Goal: Transaction & Acquisition: Subscribe to service/newsletter

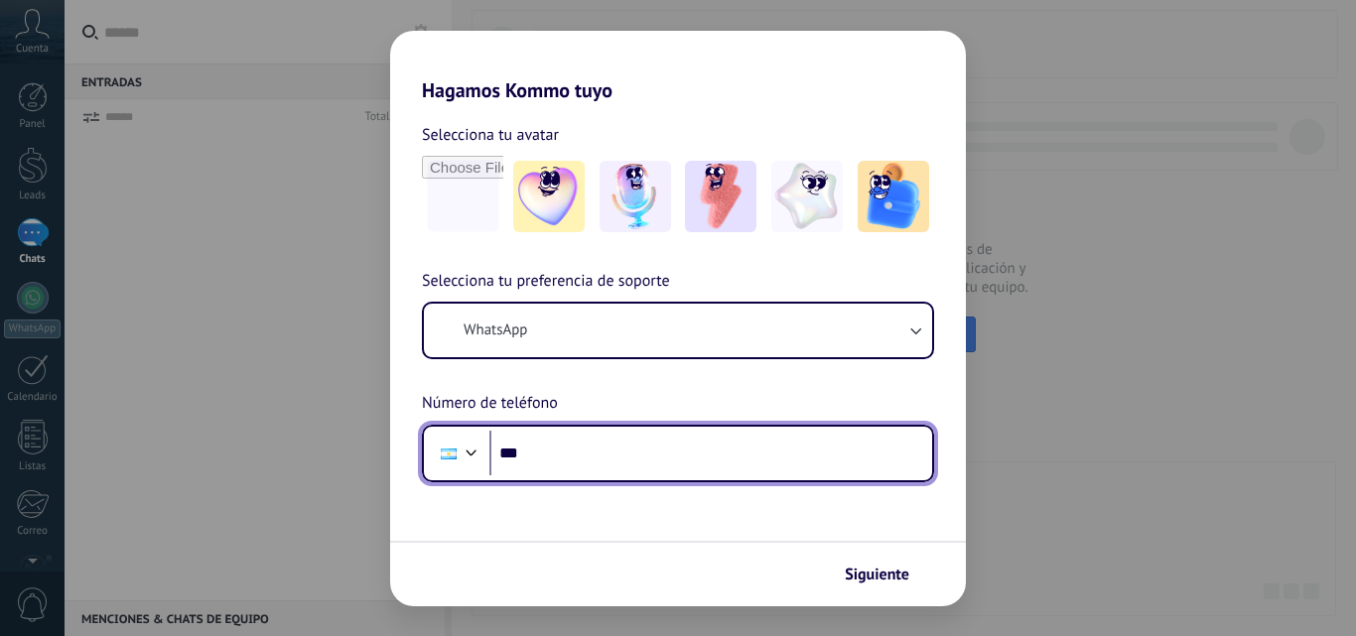
click at [576, 452] on input "***" at bounding box center [710, 454] width 443 height 46
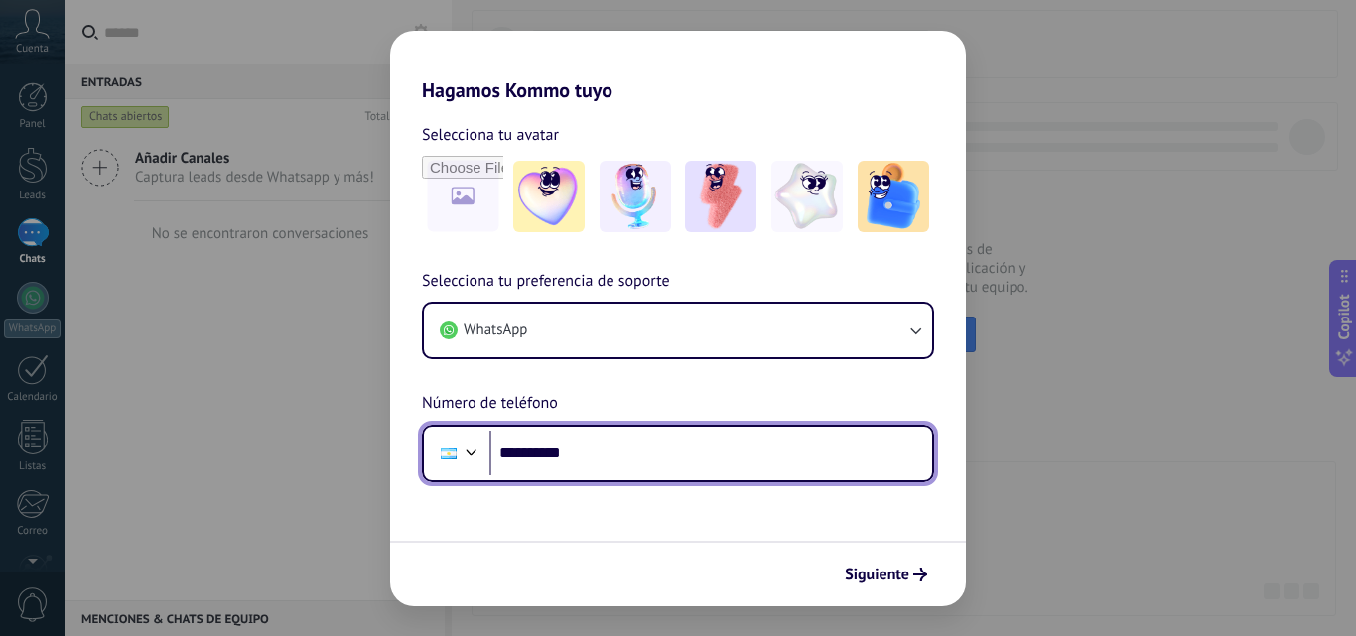
click at [608, 447] on input "**********" at bounding box center [710, 454] width 443 height 46
type input "**********"
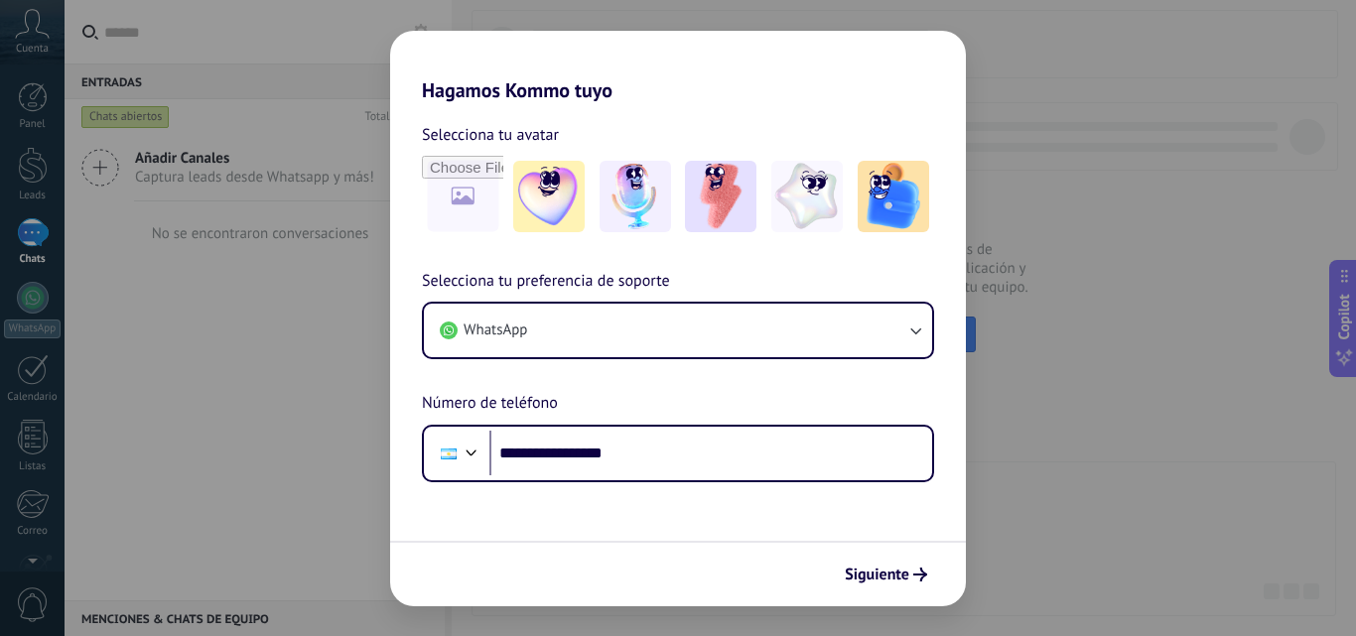
click at [897, 569] on span "Siguiente" at bounding box center [877, 575] width 65 height 14
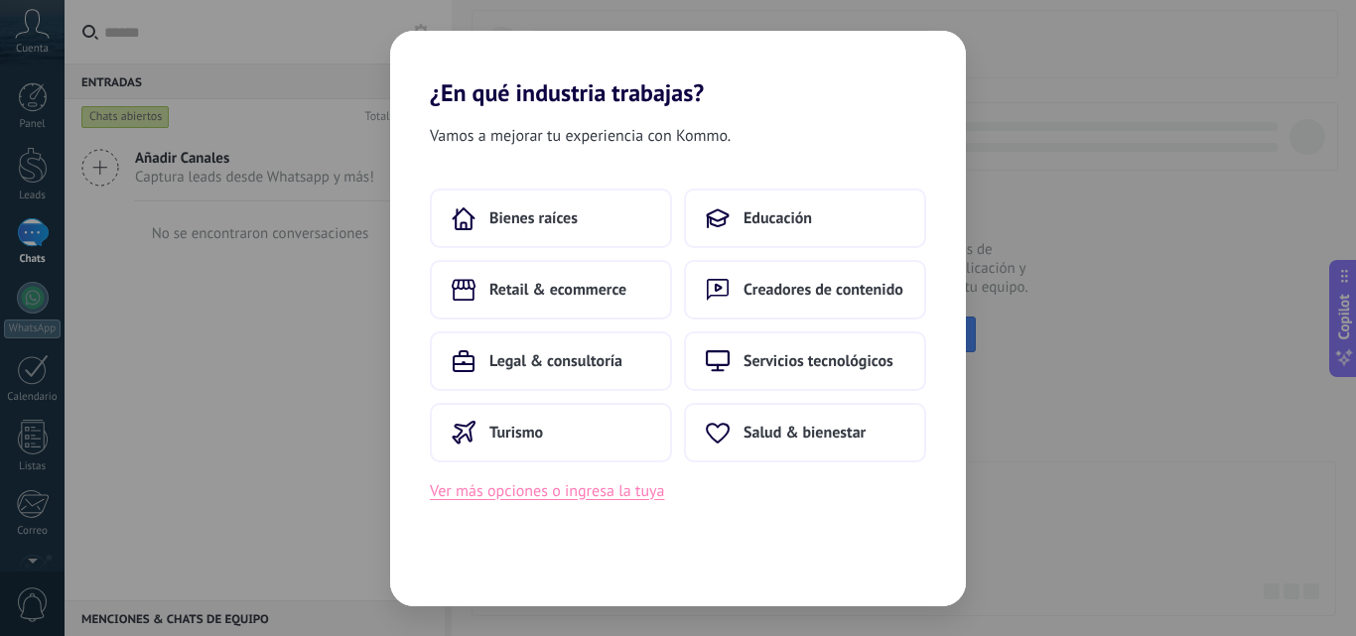
click at [595, 490] on button "Ver más opciones o ingresa la tuya" at bounding box center [547, 491] width 234 height 26
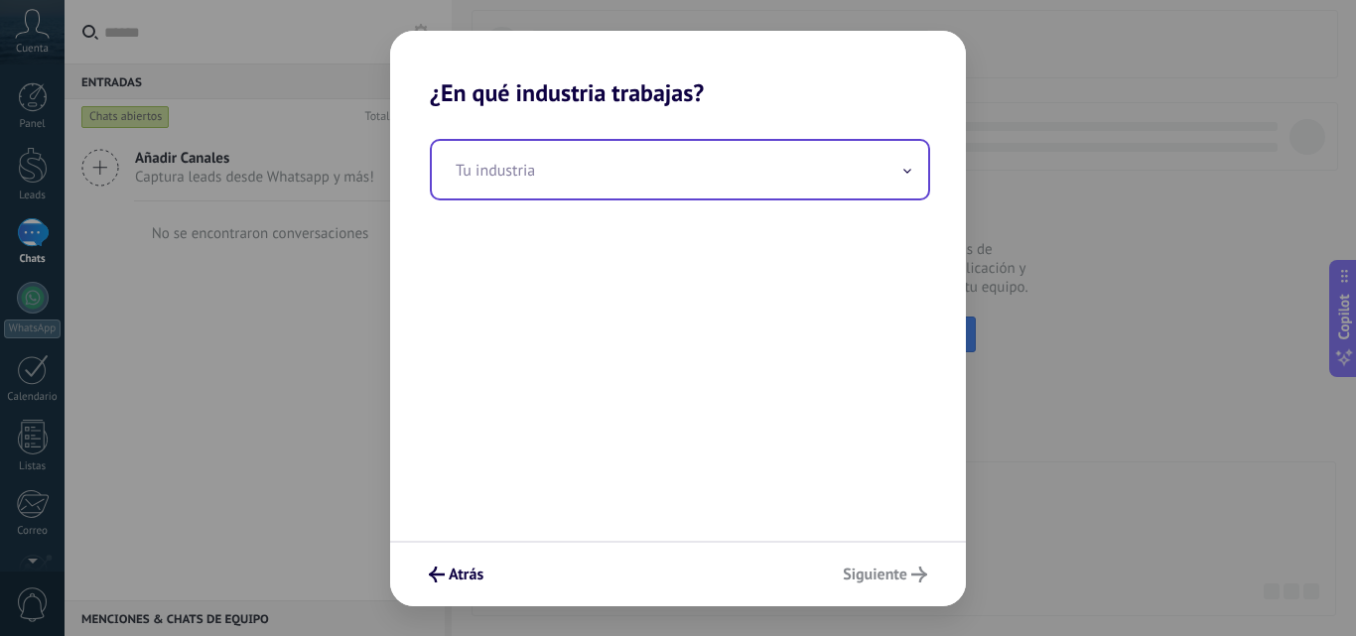
click at [583, 178] on input "text" at bounding box center [680, 170] width 496 height 58
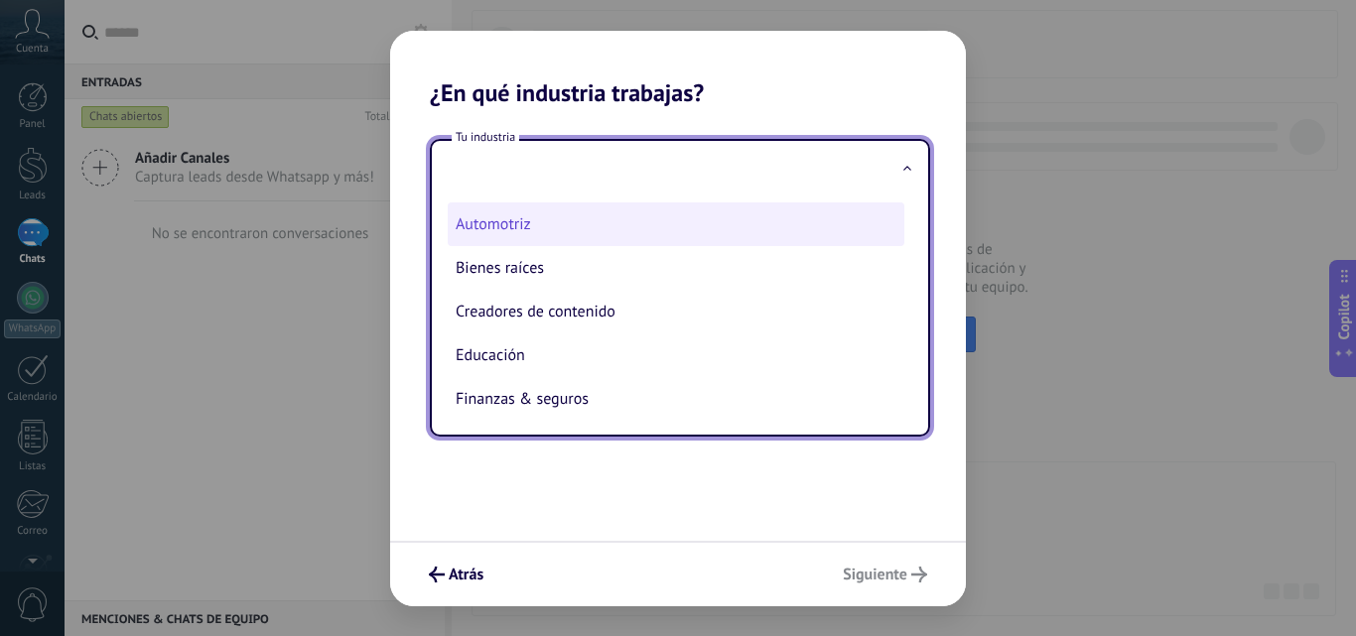
click at [582, 222] on li "Automotriz" at bounding box center [676, 224] width 457 height 44
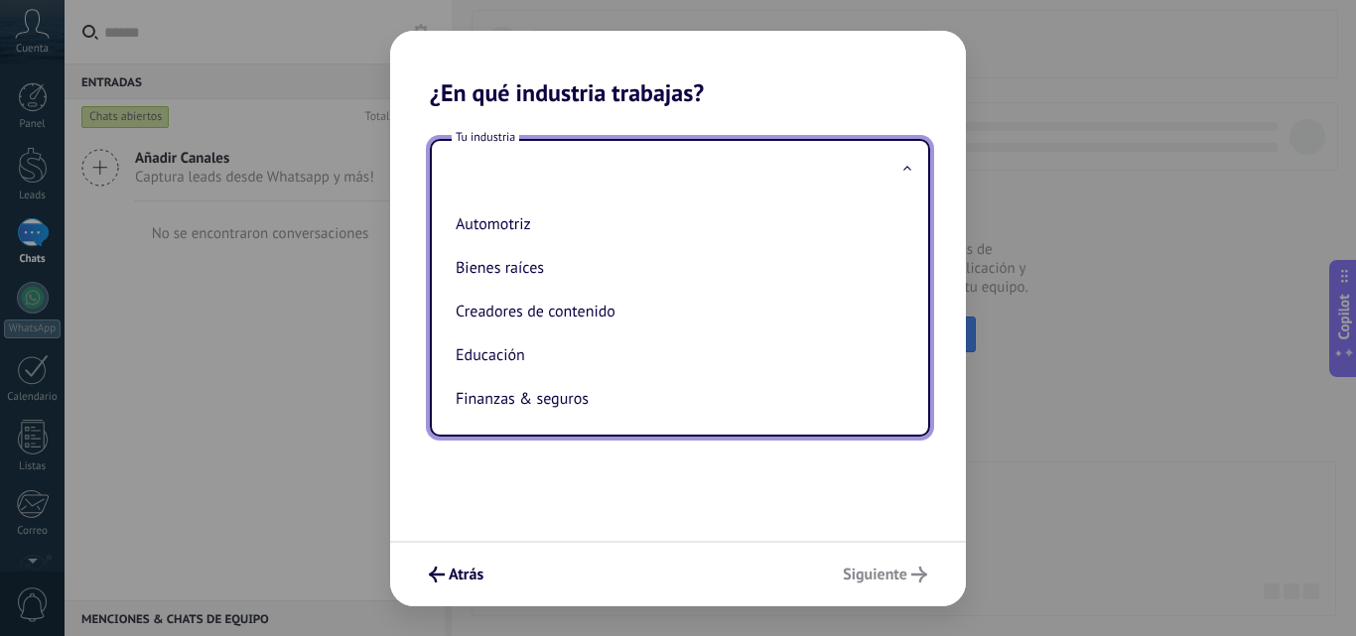
type input "**********"
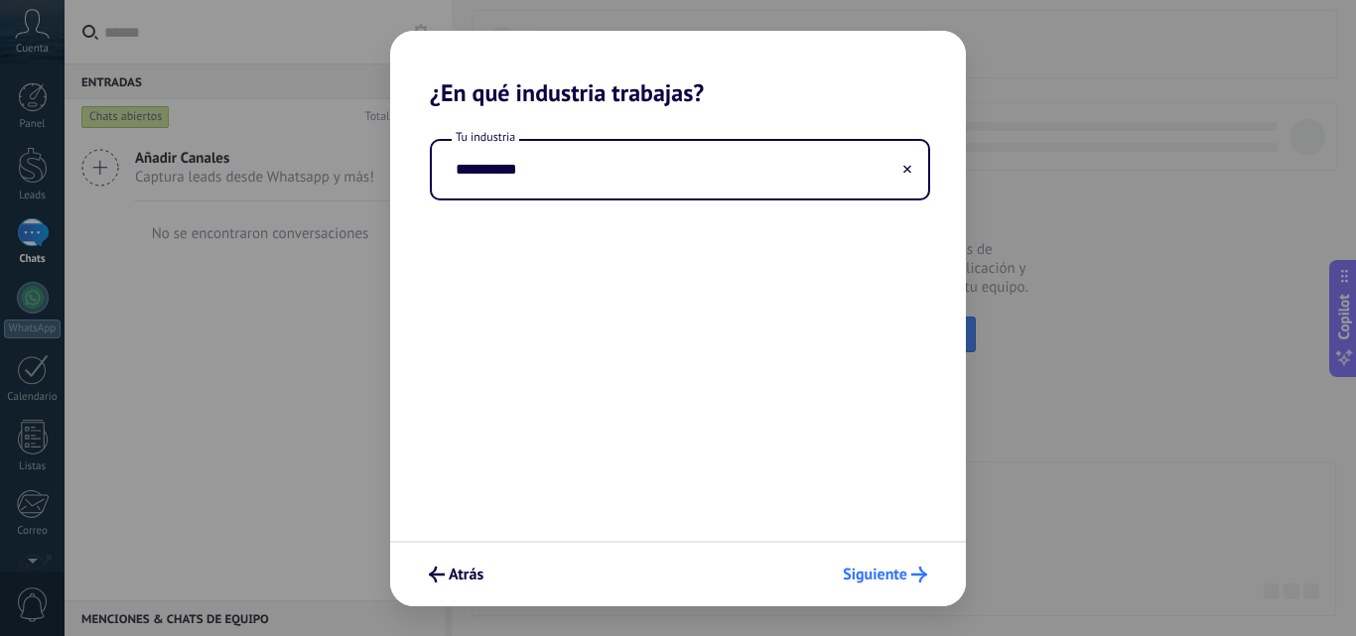
click at [901, 582] on span "Siguiente" at bounding box center [875, 575] width 65 height 14
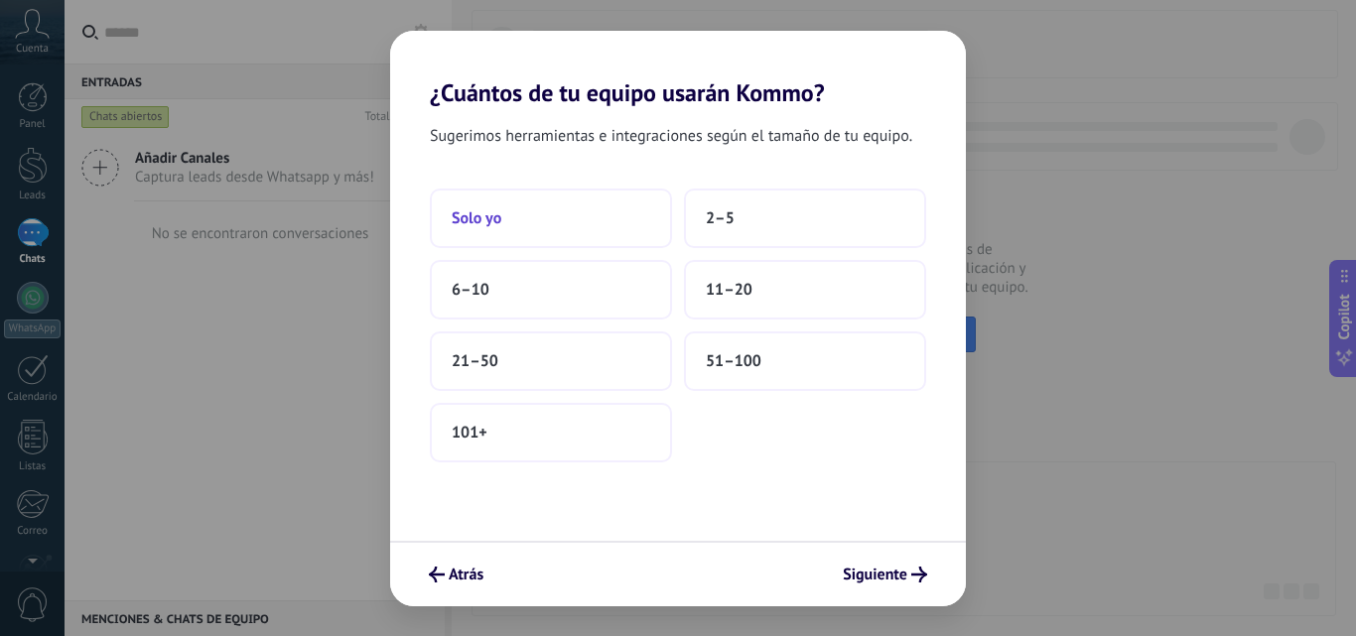
click at [556, 209] on button "Solo yo" at bounding box center [551, 219] width 242 height 60
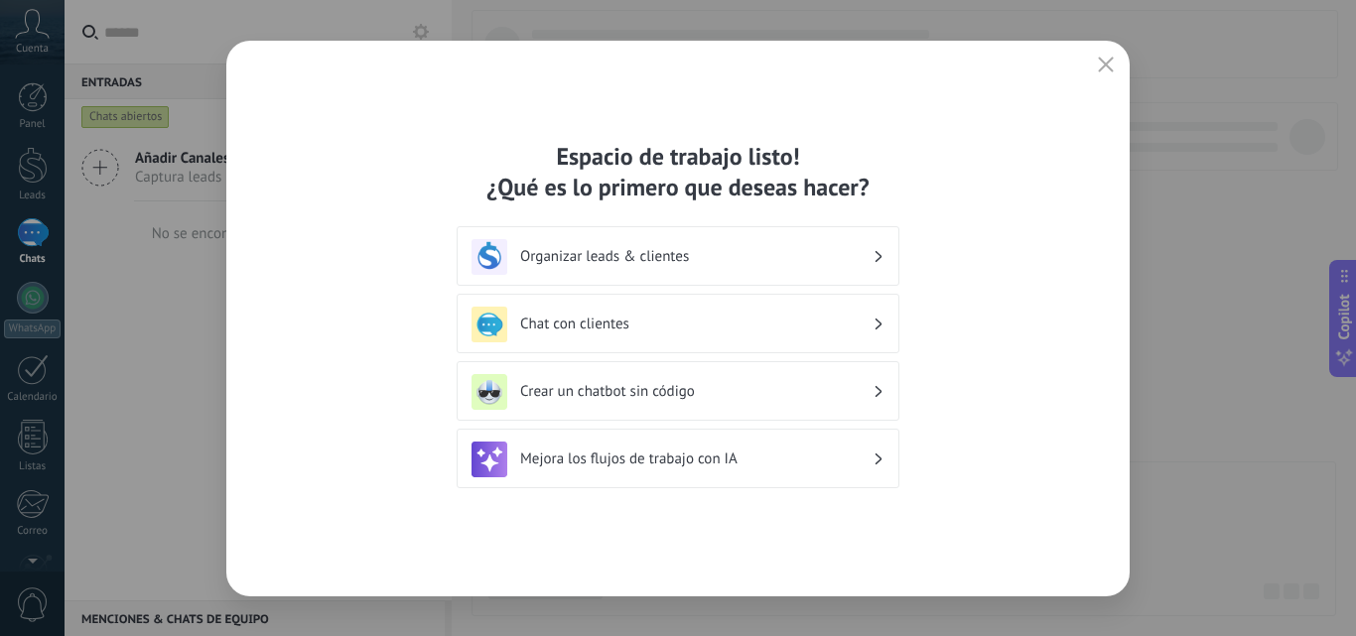
click at [737, 253] on h3 "Organizar leads & clientes" at bounding box center [696, 256] width 352 height 19
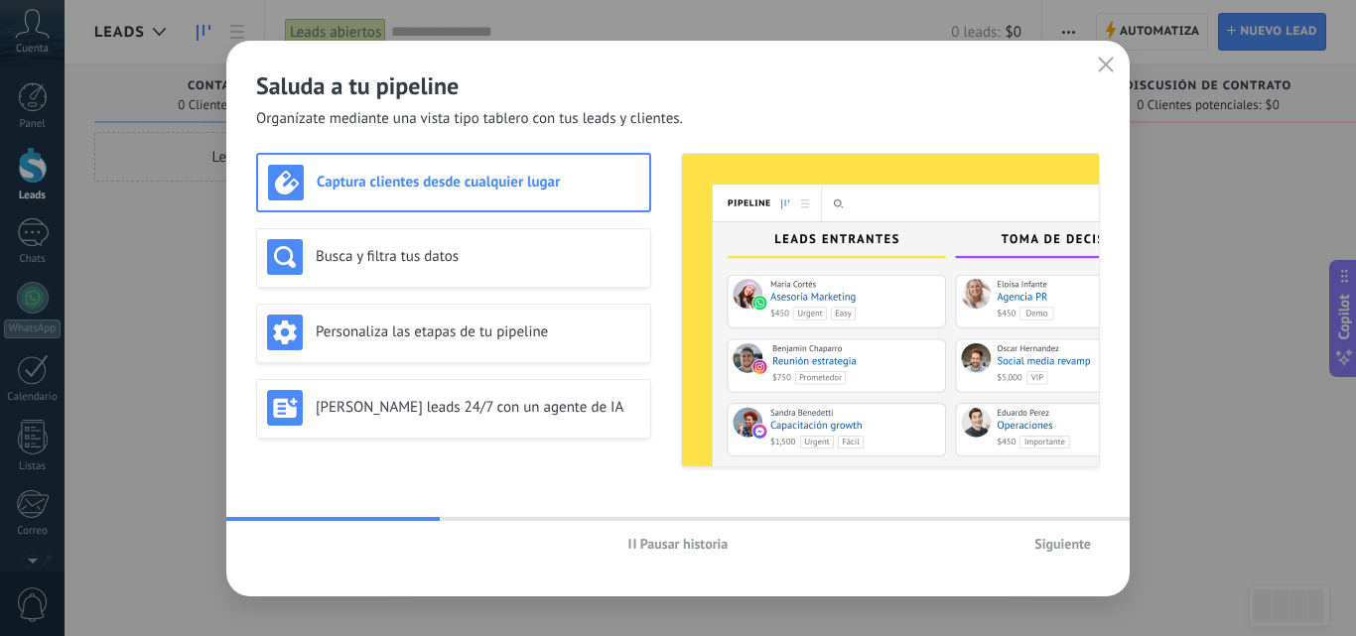
click at [504, 190] on h3 "Captura clientes desde cualquier lugar" at bounding box center [478, 182] width 323 height 19
click at [509, 277] on div "Busca y filtra tus datos" at bounding box center [453, 258] width 395 height 60
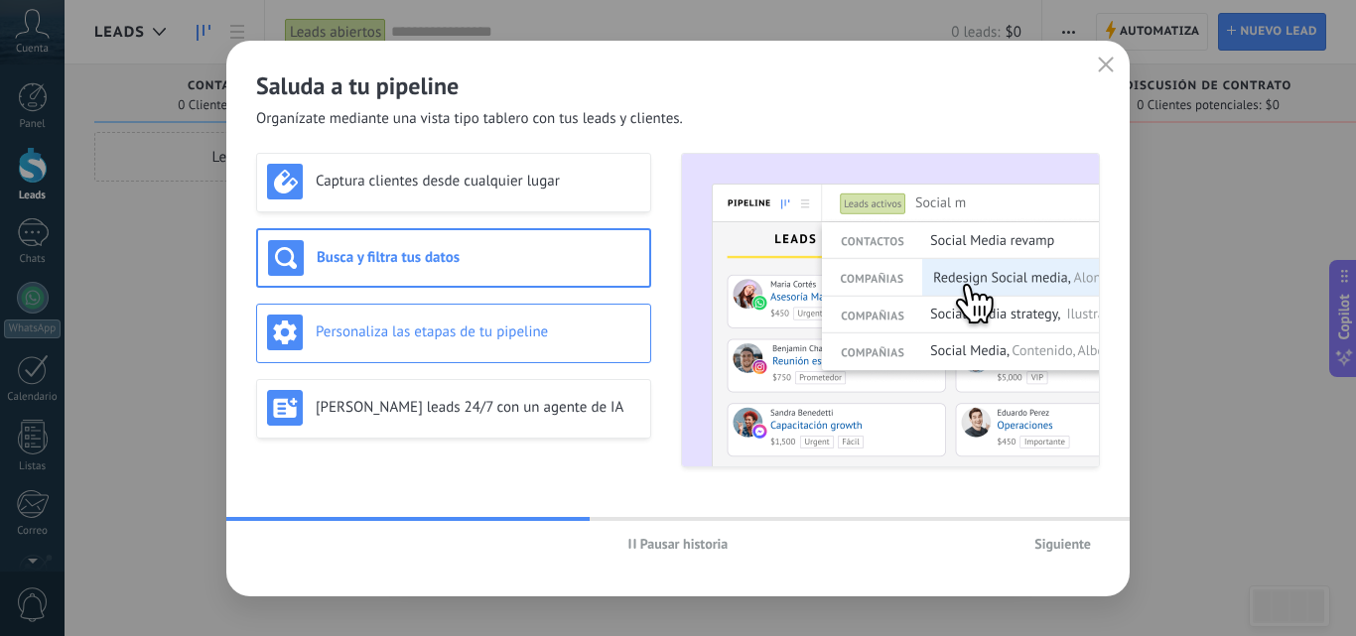
click at [550, 334] on h3 "Personaliza las etapas de tu pipeline" at bounding box center [478, 332] width 325 height 19
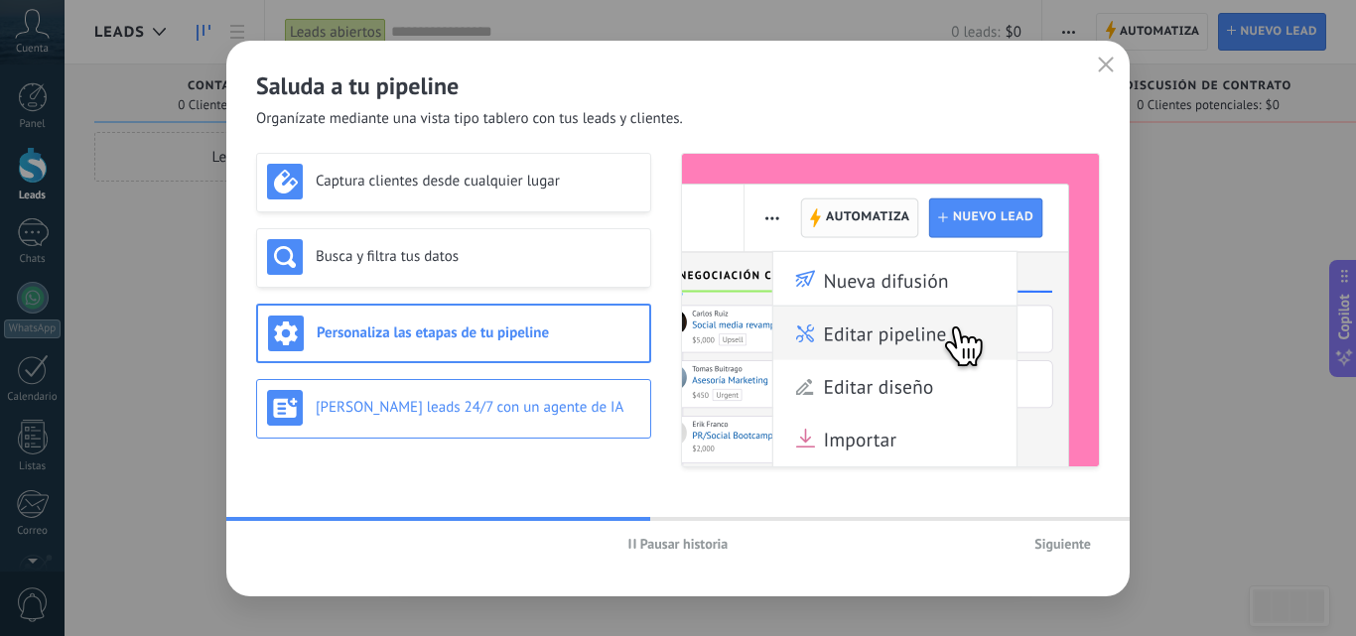
click at [547, 386] on div "[PERSON_NAME] leads 24/7 con un agente de IA" at bounding box center [453, 409] width 395 height 60
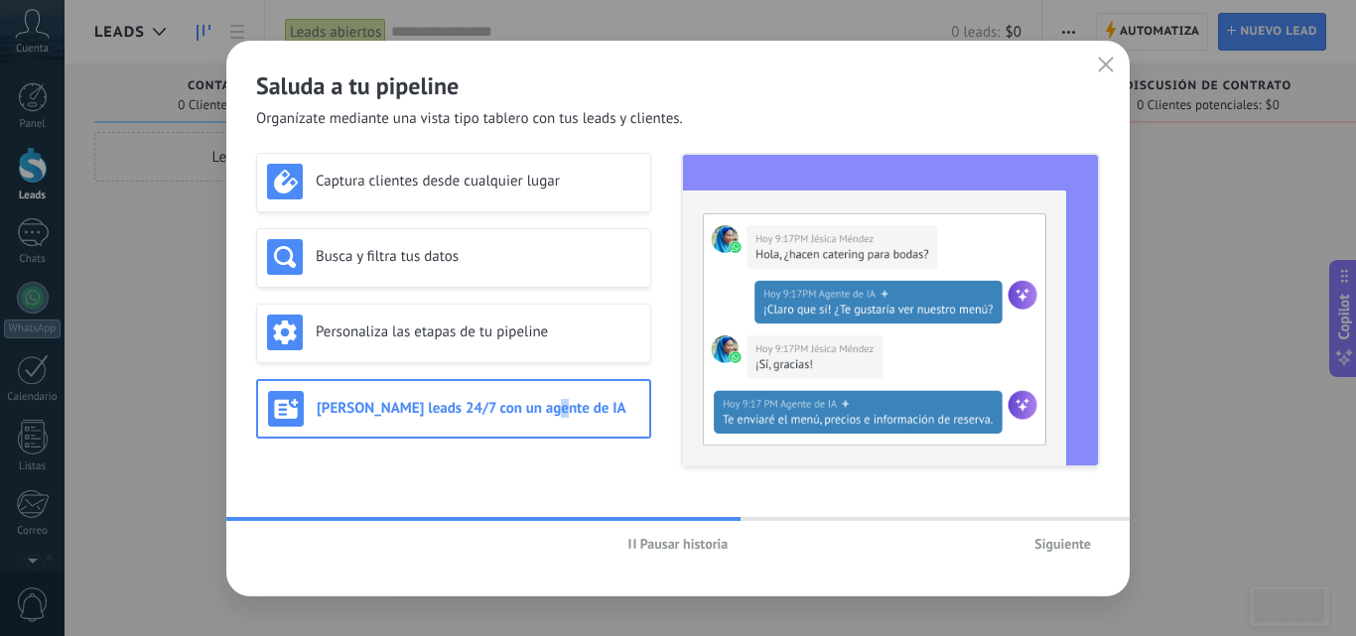
click at [1066, 543] on span "Siguiente" at bounding box center [1062, 544] width 57 height 14
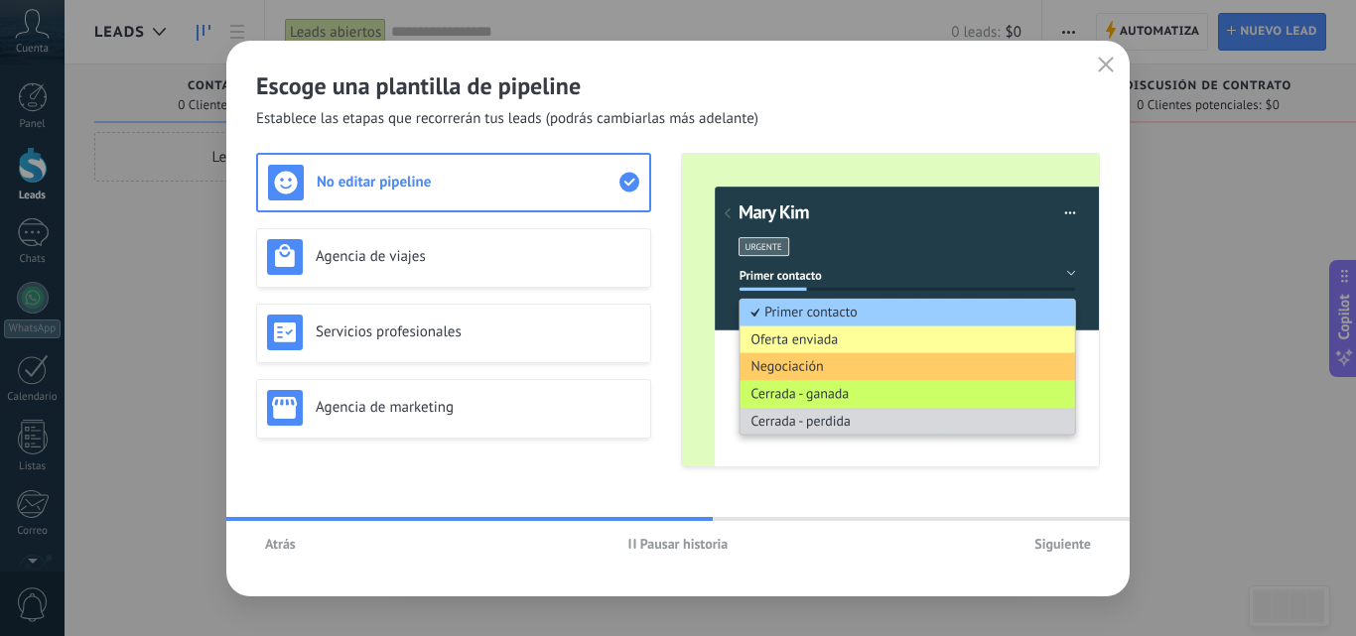
click at [1064, 543] on span "Siguiente" at bounding box center [1062, 544] width 57 height 14
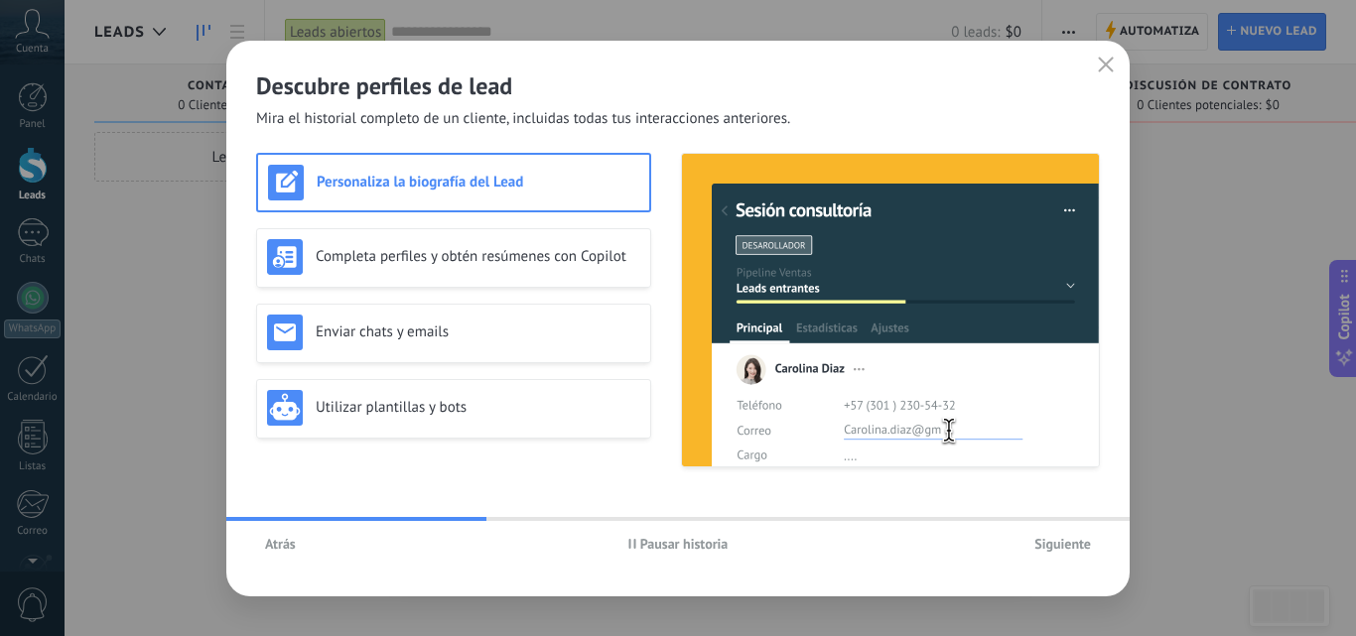
click at [1067, 543] on span "Siguiente" at bounding box center [1062, 544] width 57 height 14
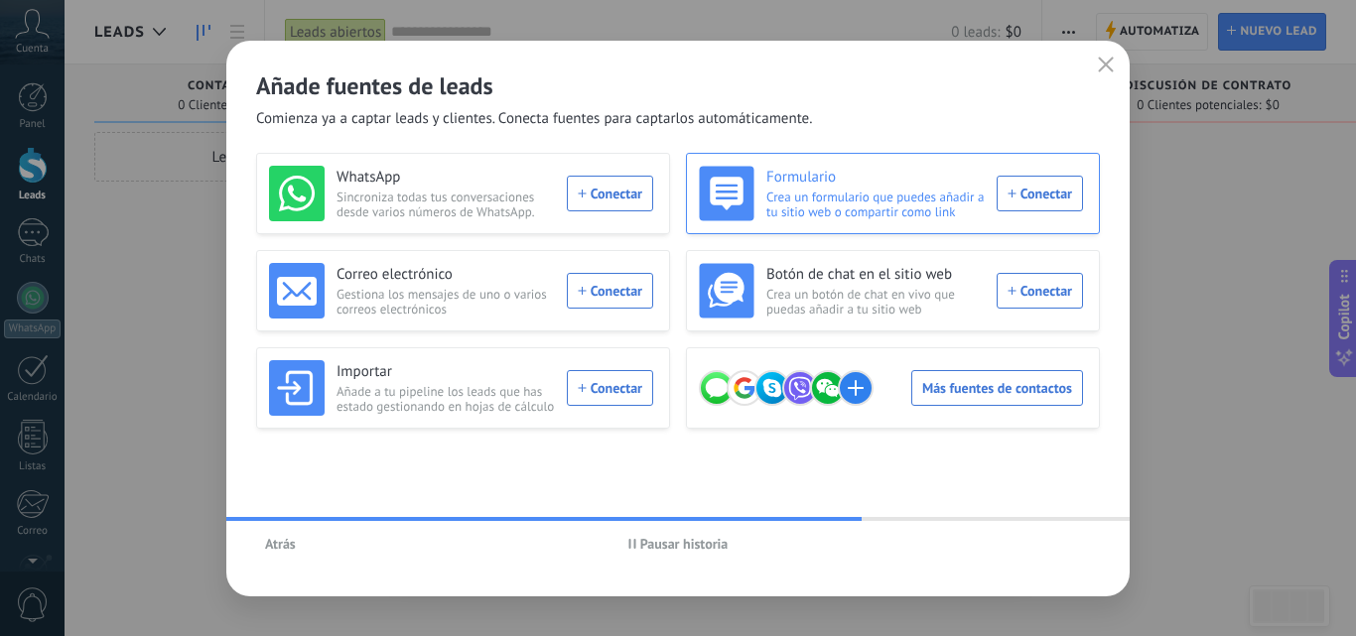
click at [1030, 193] on div "Formulario Crea un formulario que puedes añadir a tu sitio web o compartir como…" at bounding box center [891, 194] width 384 height 56
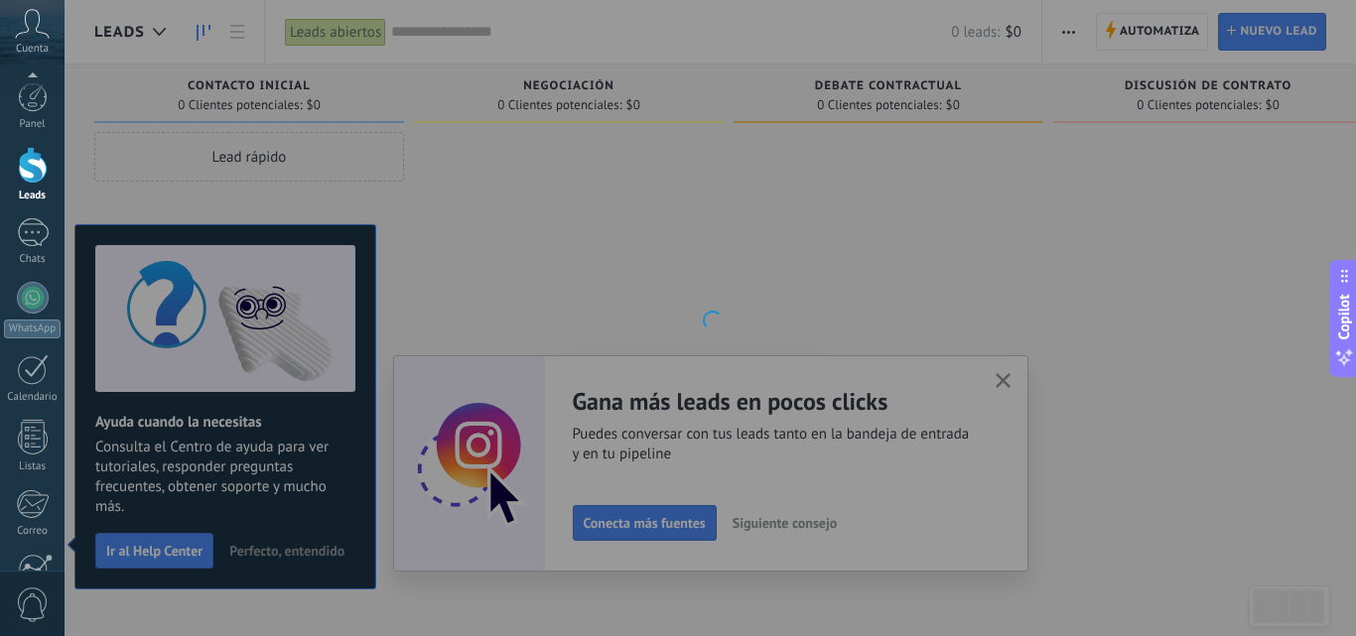
scroll to position [190, 0]
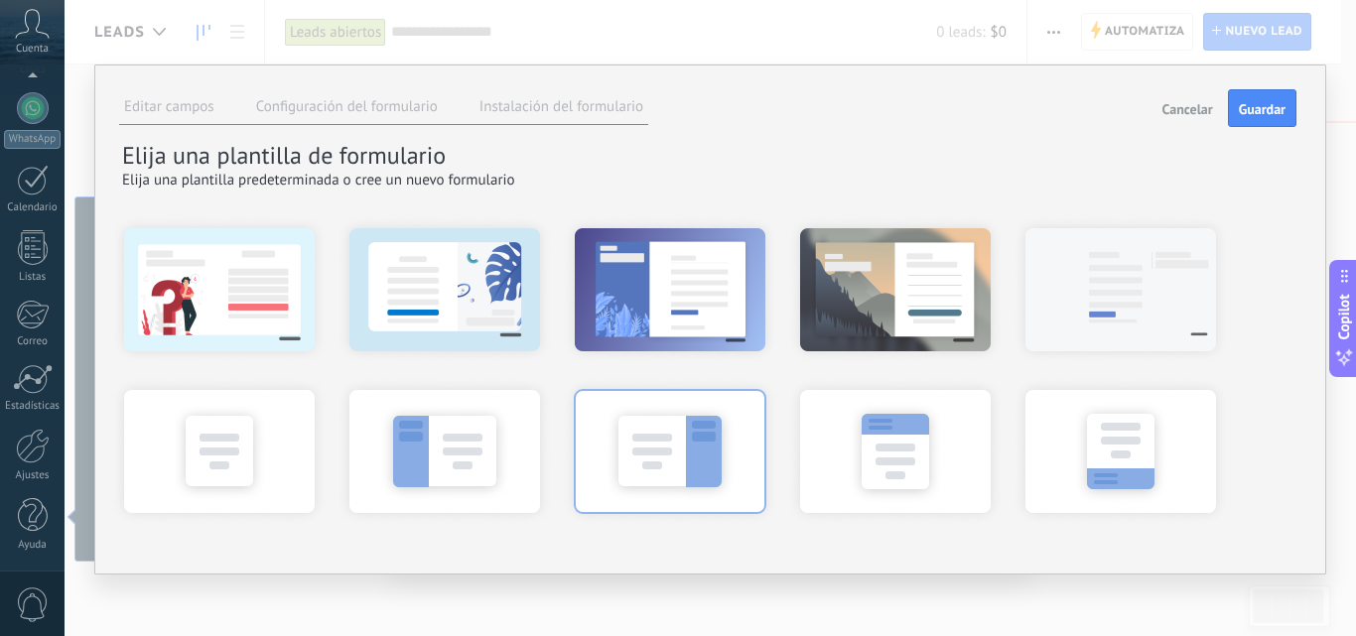
click at [662, 519] on div at bounding box center [670, 450] width 218 height 149
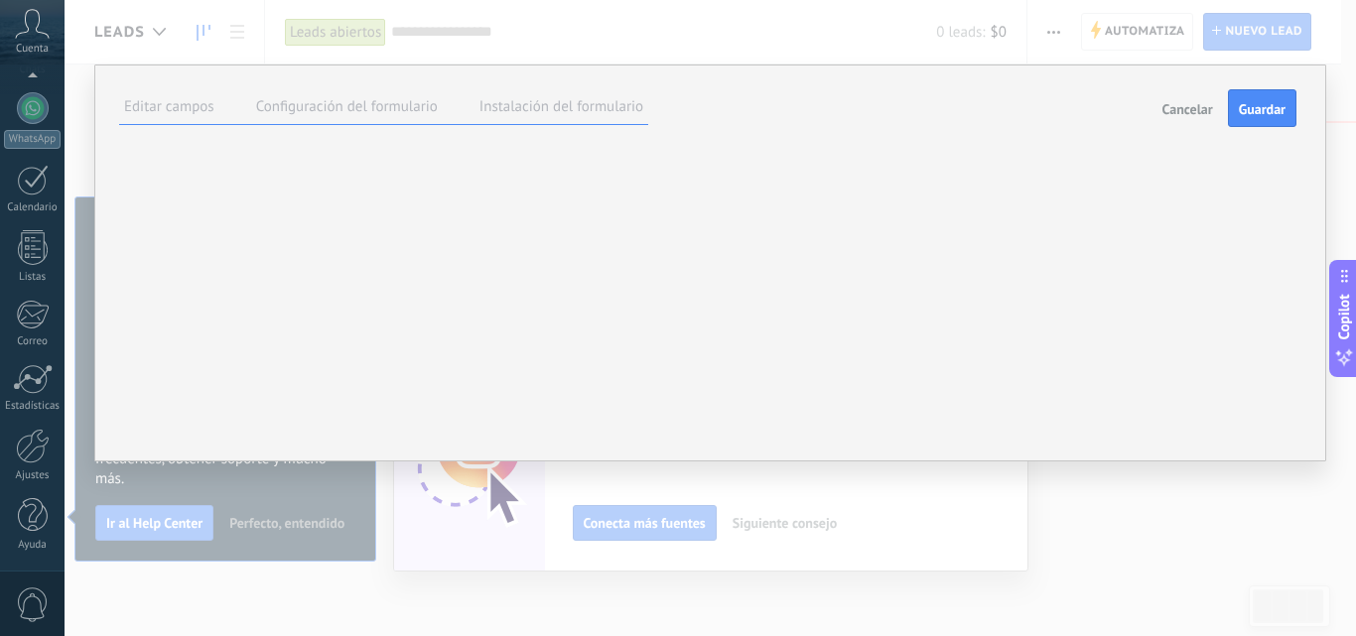
scroll to position [0, 0]
click at [332, 109] on label "Configuración del formulario" at bounding box center [347, 106] width 182 height 19
click at [198, 102] on label "Editar campos" at bounding box center [169, 106] width 90 height 19
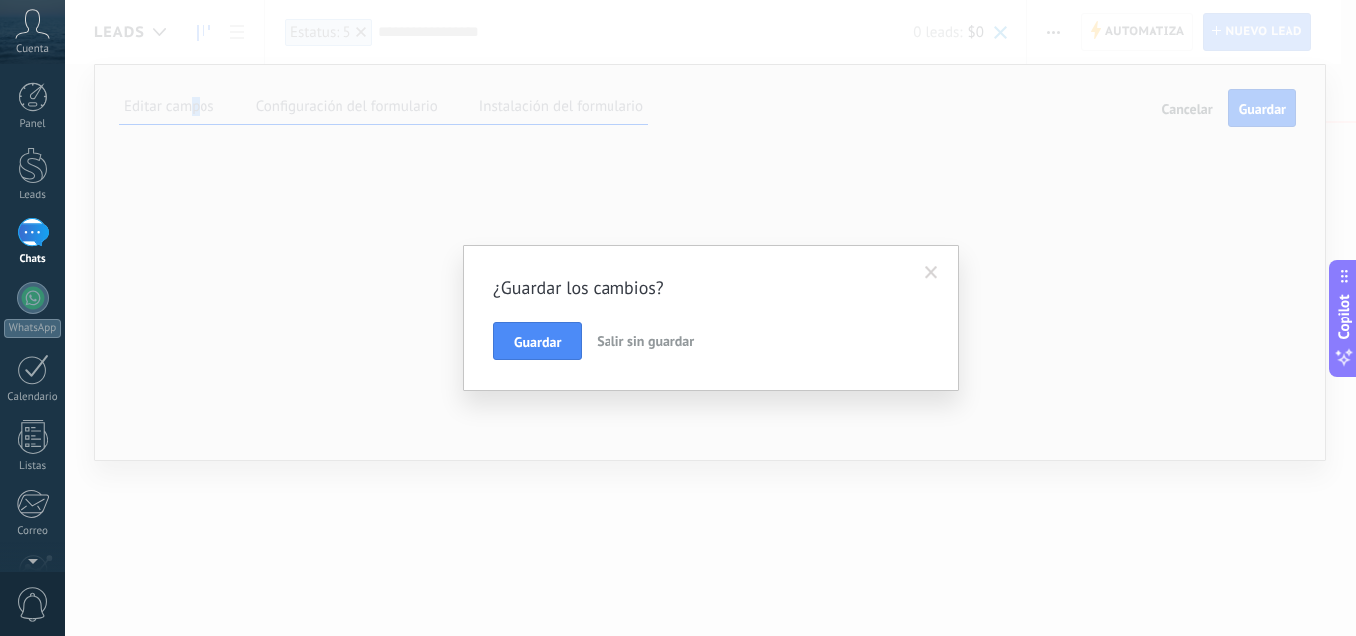
click at [666, 330] on button "Salir sin guardar" at bounding box center [645, 342] width 113 height 38
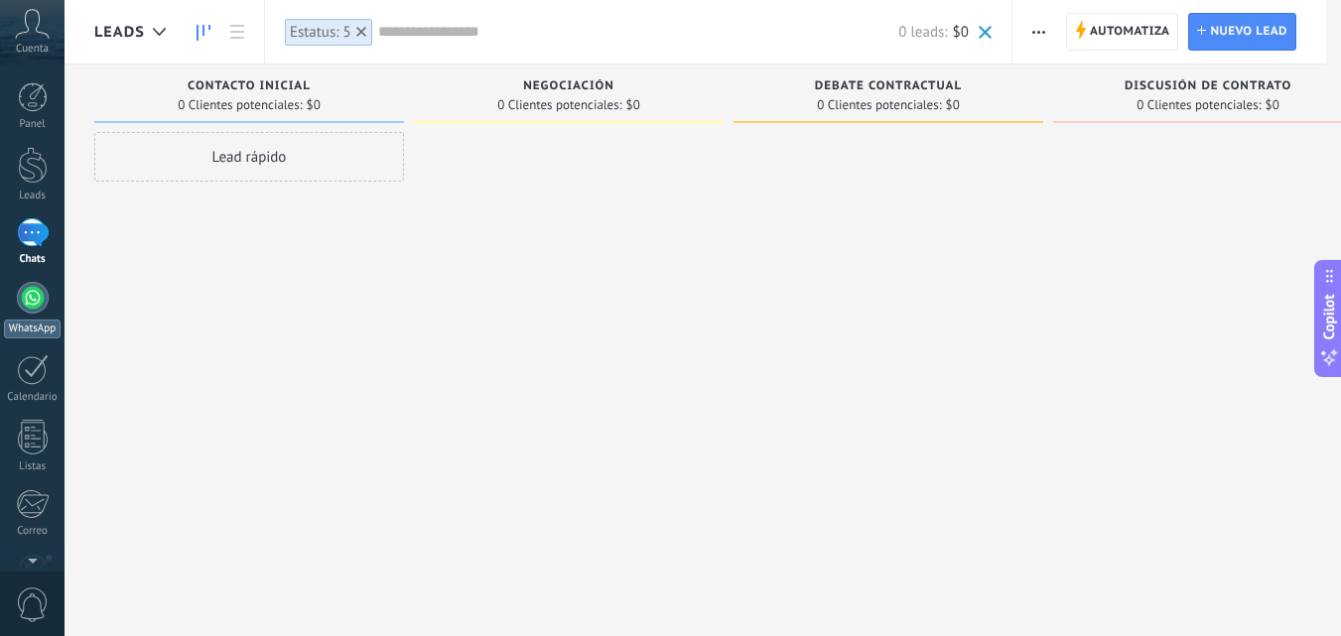
click at [33, 300] on div at bounding box center [33, 298] width 32 height 32
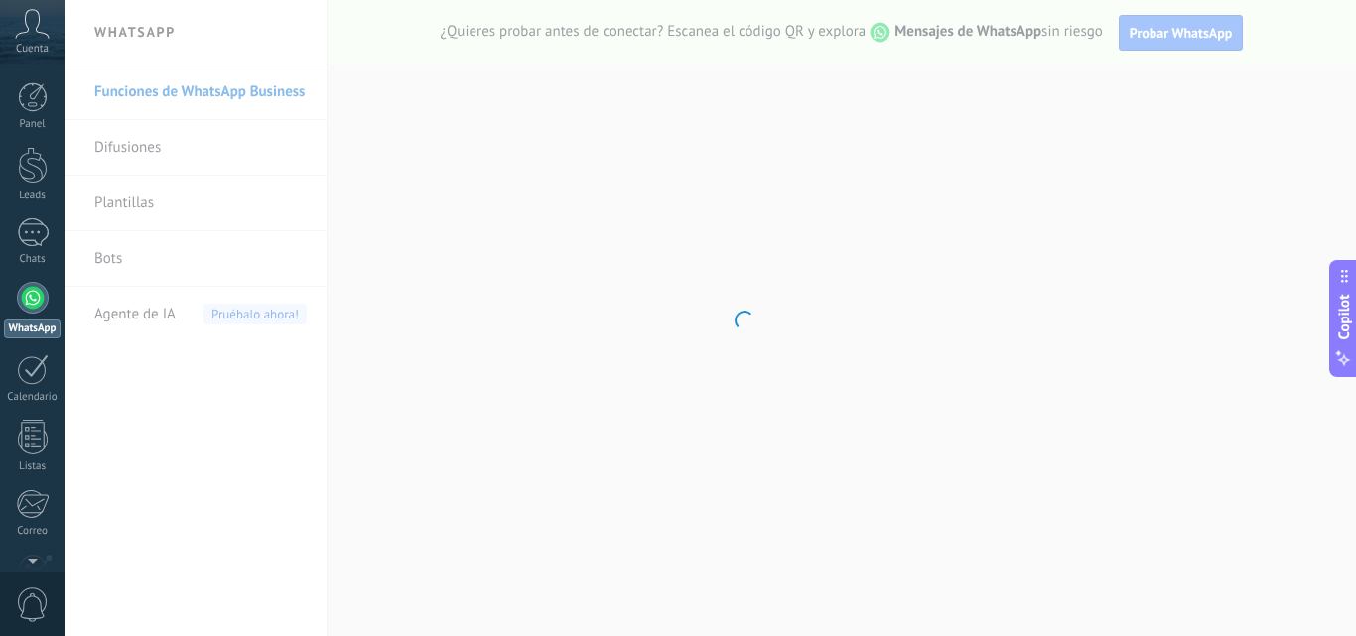
click at [432, 173] on body ".abccls-1,.abccls-2{fill-rule:evenodd}.abccls-2{fill:#fff} .abfcls-1{fill:none}…" at bounding box center [678, 318] width 1356 height 636
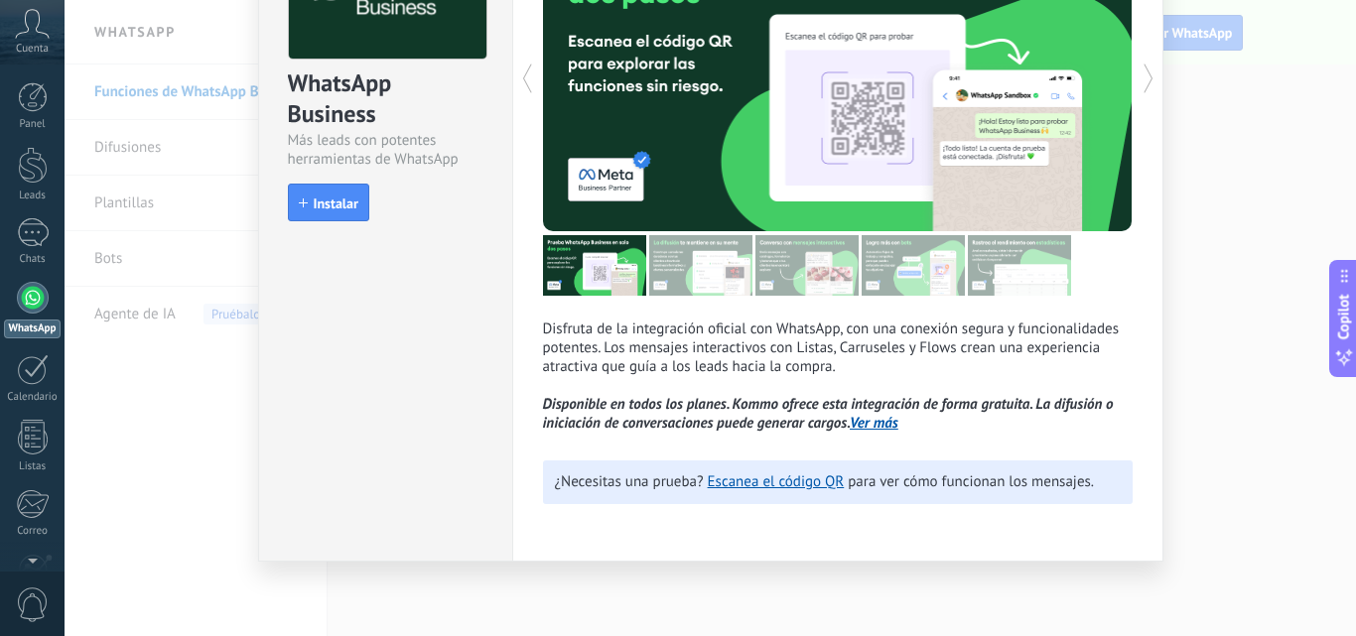
scroll to position [75, 0]
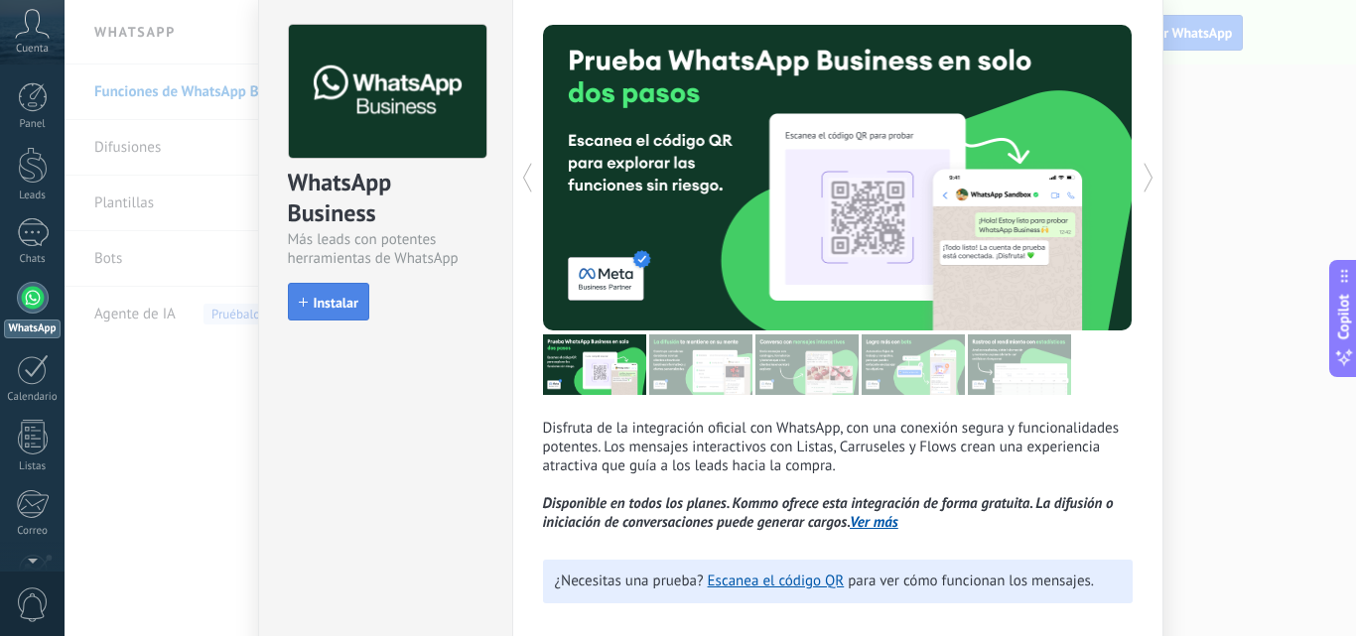
click at [337, 294] on button "Instalar" at bounding box center [328, 302] width 81 height 38
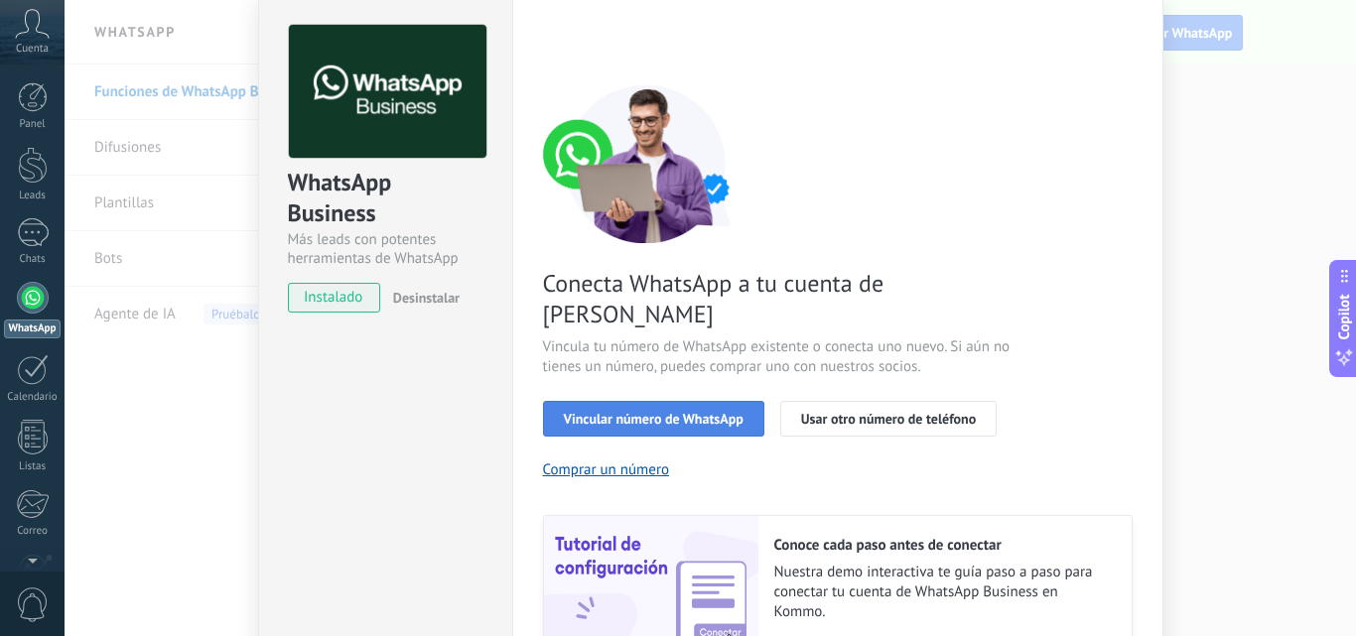
click at [729, 412] on span "Vincular número de WhatsApp" at bounding box center [654, 419] width 180 height 14
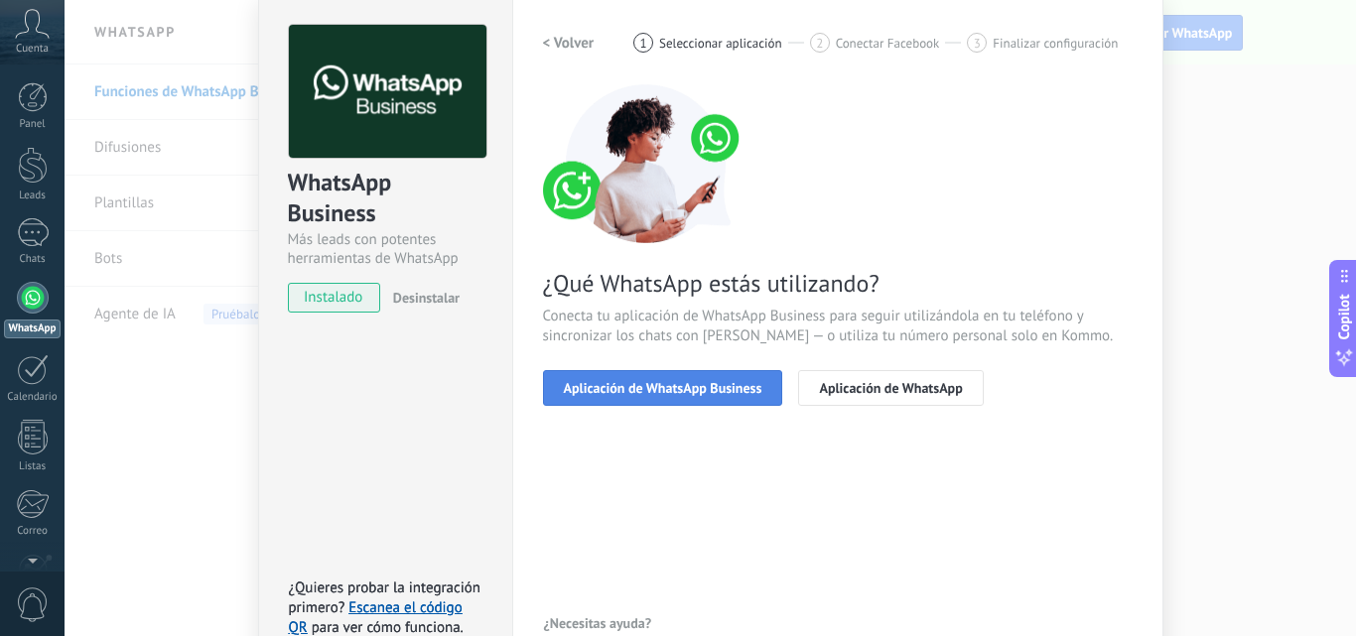
click at [737, 385] on span "Aplicación de WhatsApp Business" at bounding box center [663, 388] width 198 height 14
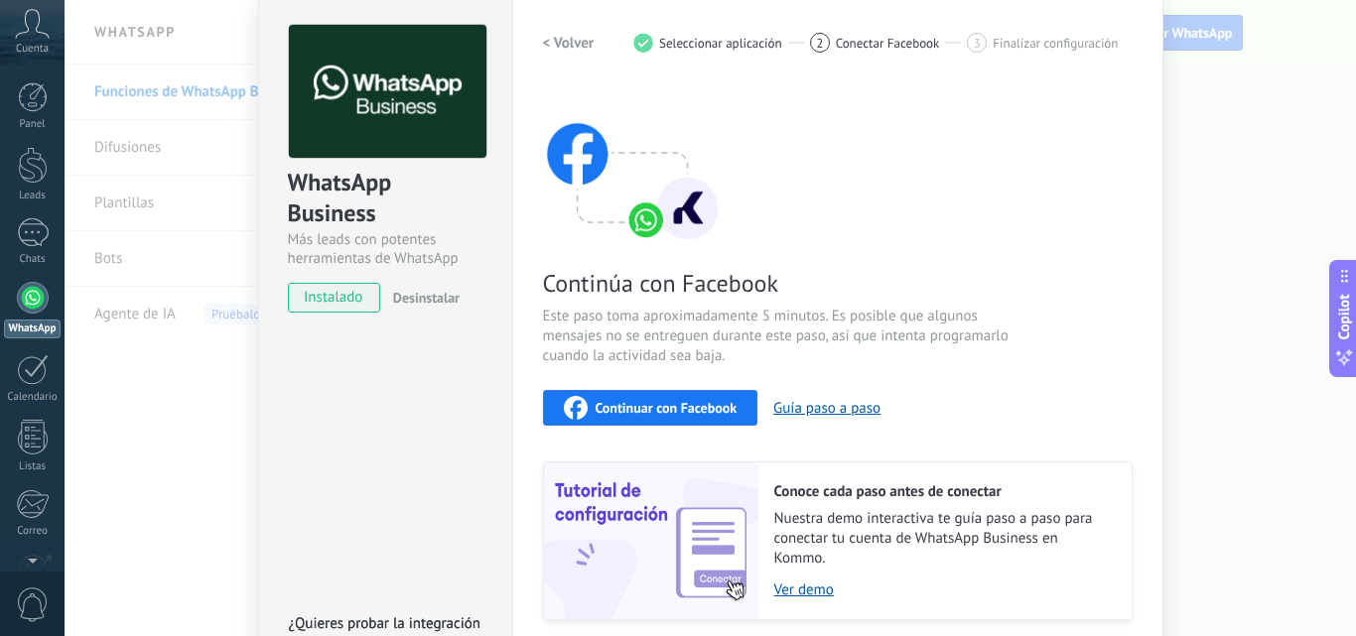
click at [722, 404] on span "Continuar con Facebook" at bounding box center [666, 408] width 142 height 14
click at [649, 403] on span "Continuar con Facebook" at bounding box center [666, 408] width 142 height 14
click at [408, 376] on div "WhatsApp Business Más leads con potentes herramientas de WhatsApp instalado Des…" at bounding box center [385, 349] width 254 height 721
drag, startPoint x: 411, startPoint y: 374, endPoint x: 663, endPoint y: 359, distance: 252.5
click at [416, 374] on div "WhatsApp Business Más leads con potentes herramientas de WhatsApp instalado Des…" at bounding box center [385, 349] width 254 height 721
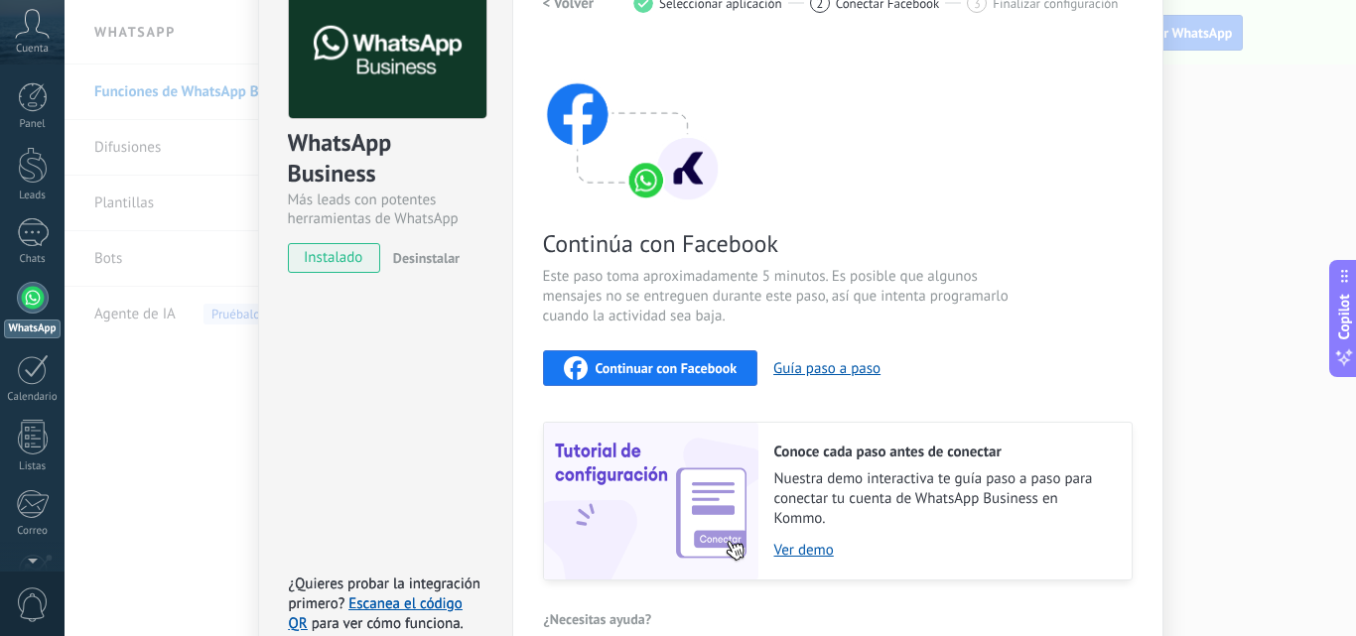
scroll to position [0, 0]
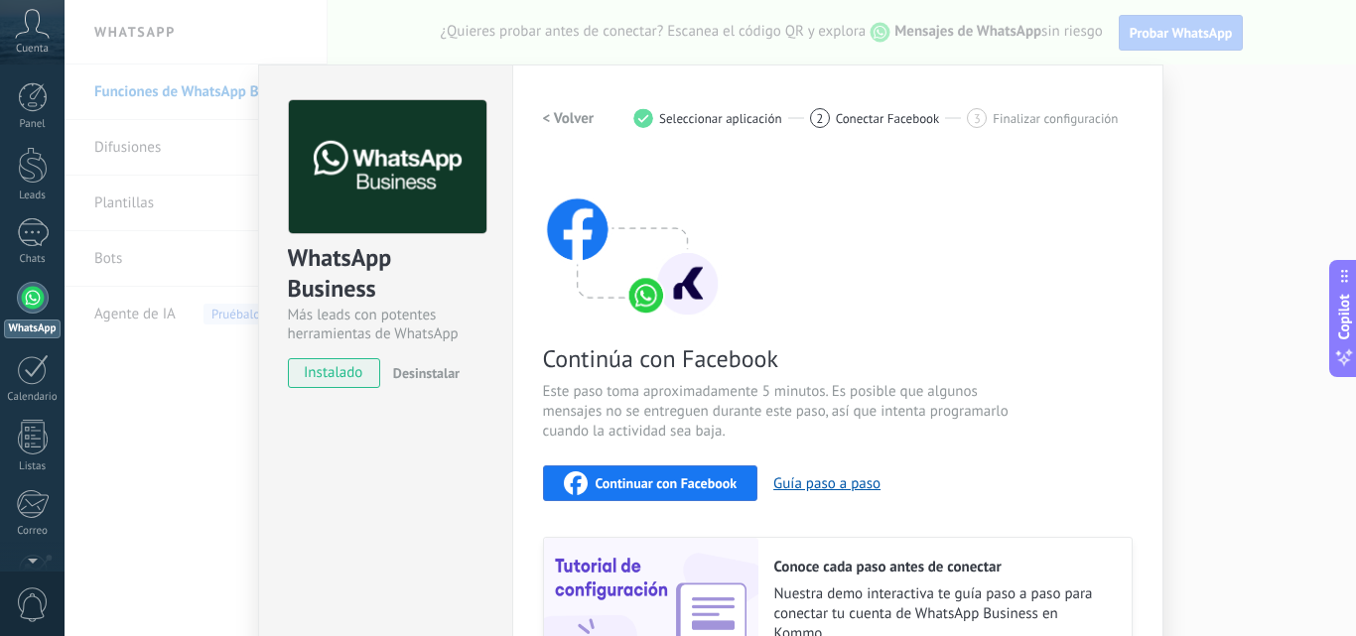
click at [861, 117] on span "Conectar Facebook" at bounding box center [888, 118] width 104 height 15
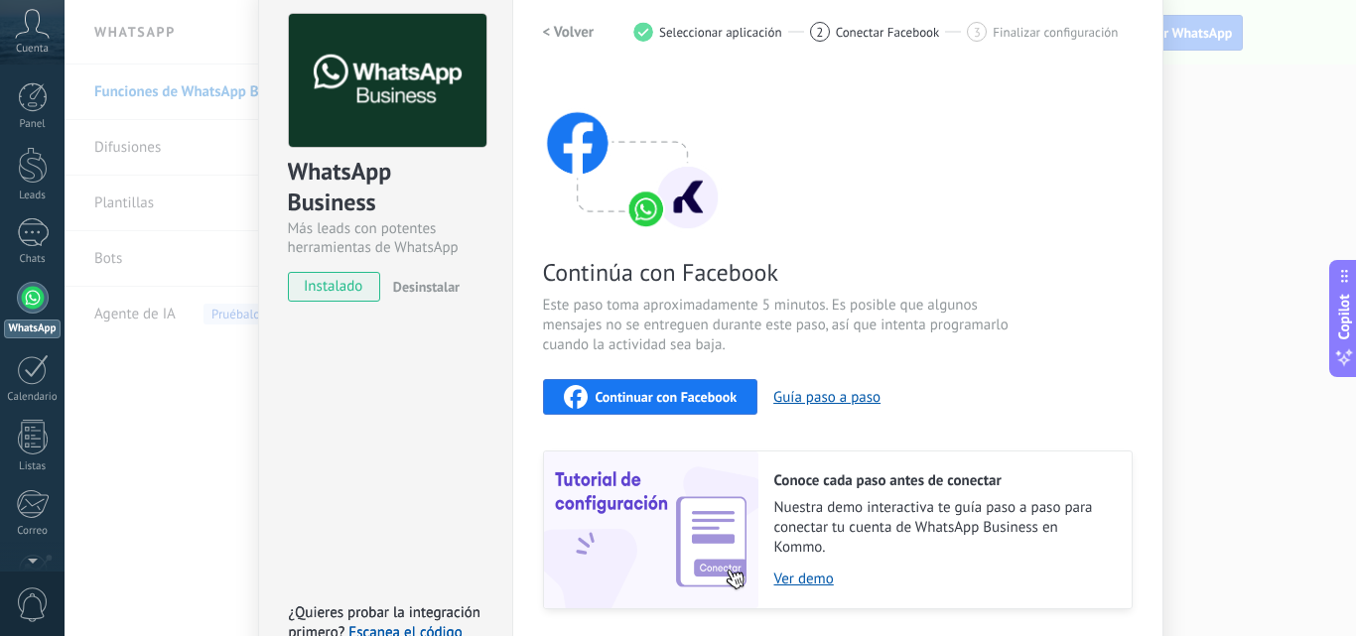
scroll to position [222, 0]
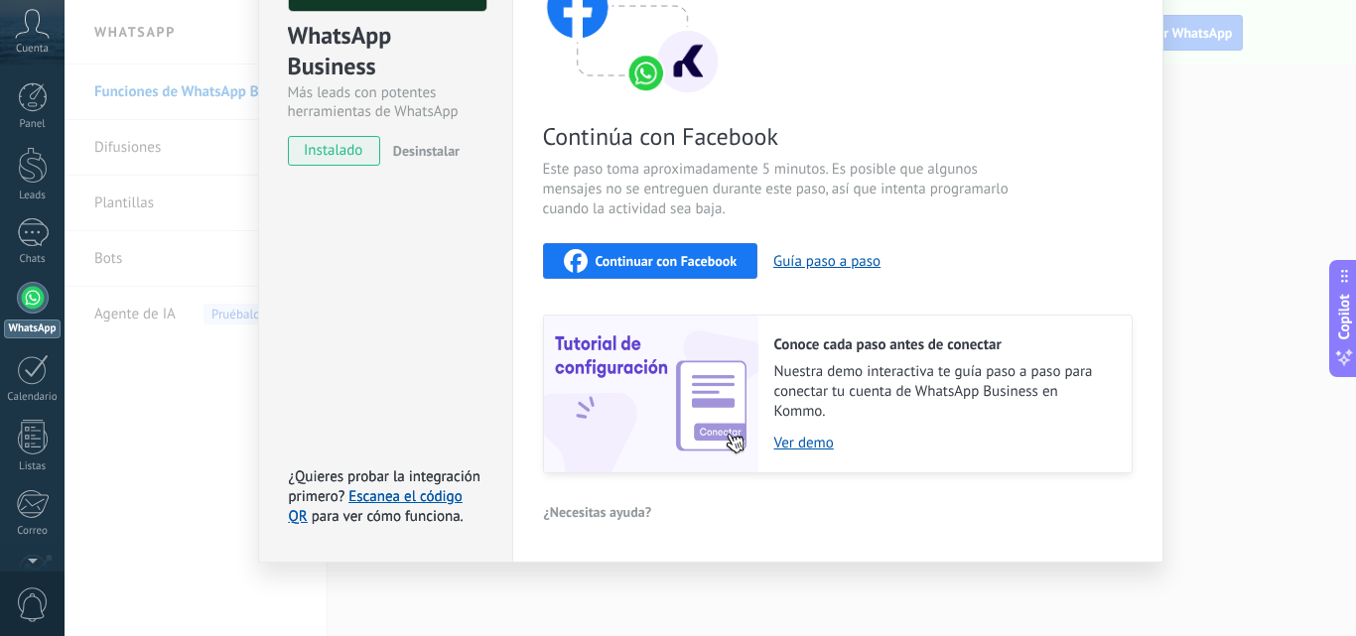
click at [597, 521] on button "¿Necesitas ayuda?" at bounding box center [598, 512] width 110 height 30
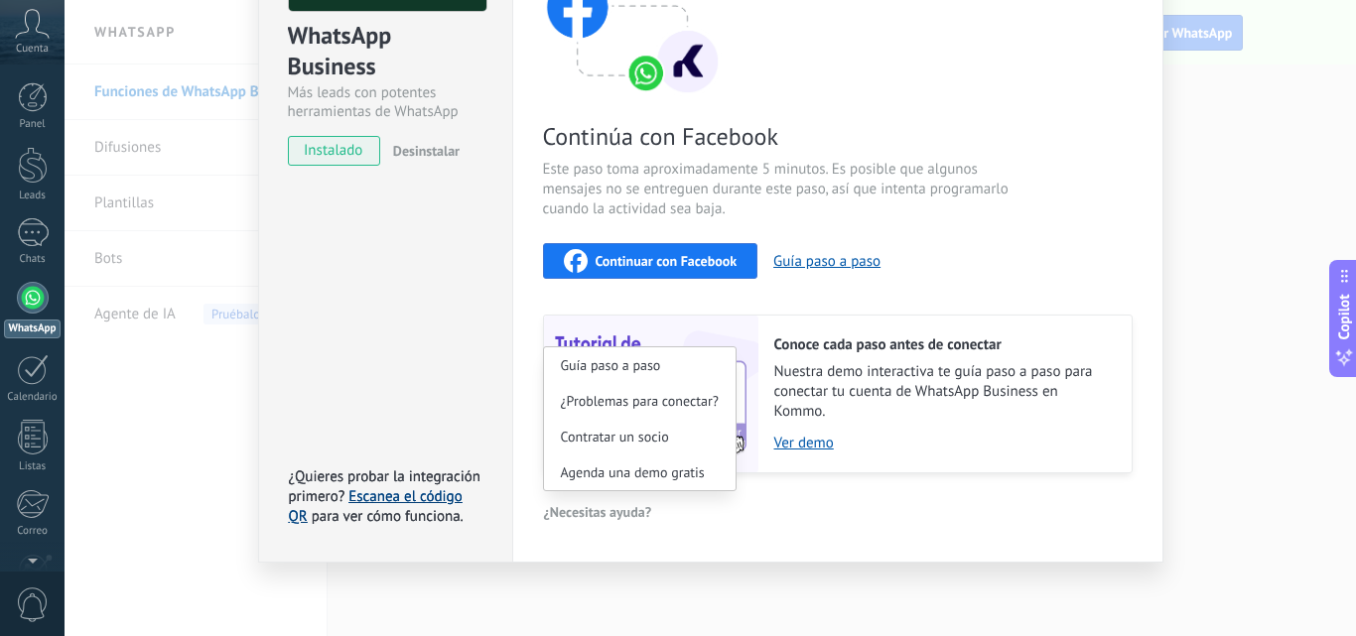
click at [385, 495] on link "Escanea el código QR" at bounding box center [376, 506] width 174 height 39
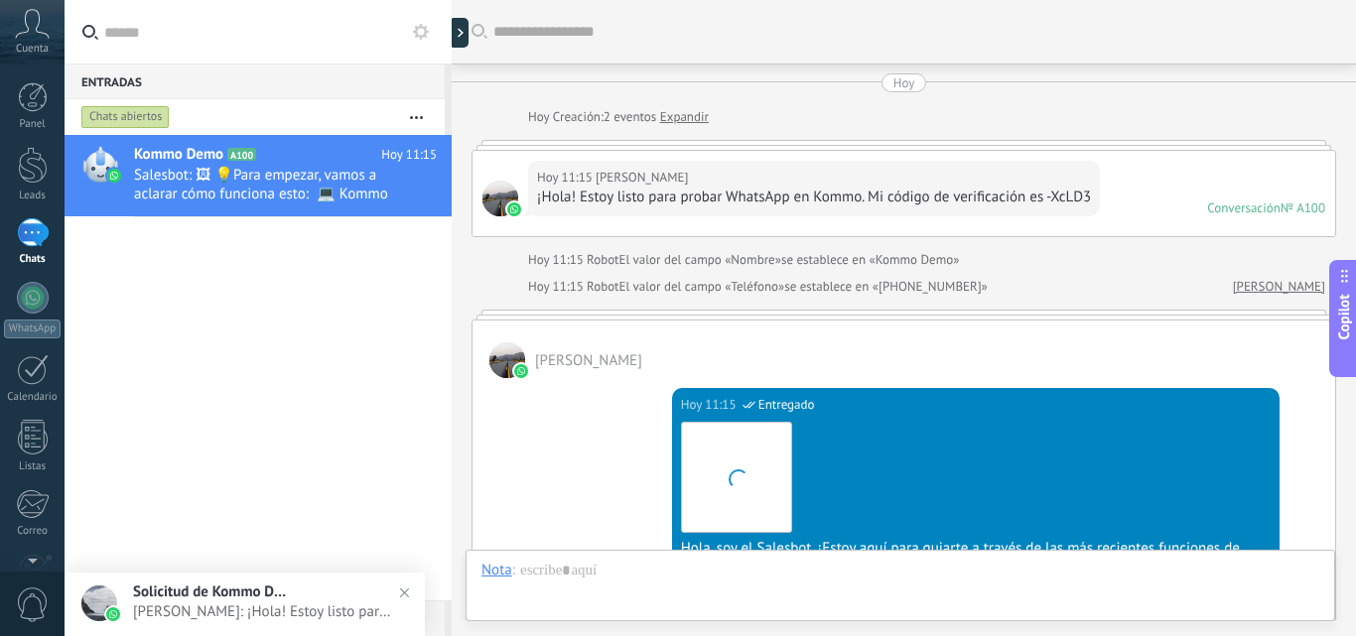
scroll to position [699, 0]
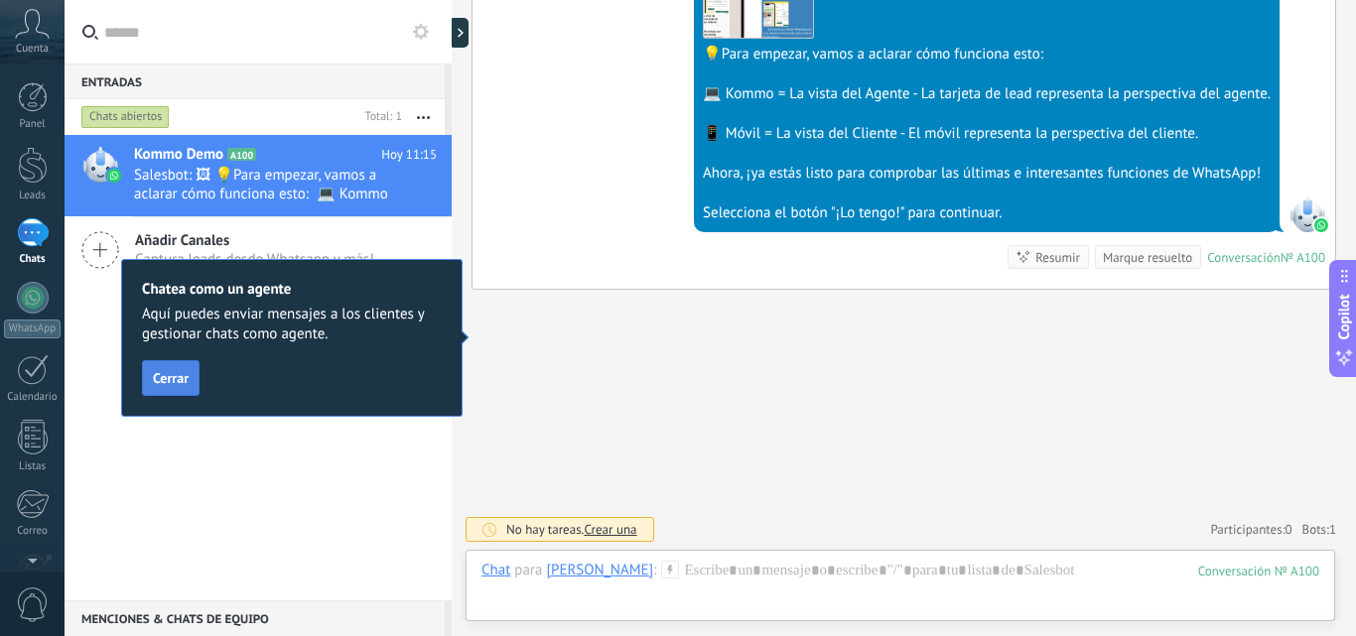
click at [164, 385] on span "Cerrar" at bounding box center [171, 378] width 36 height 14
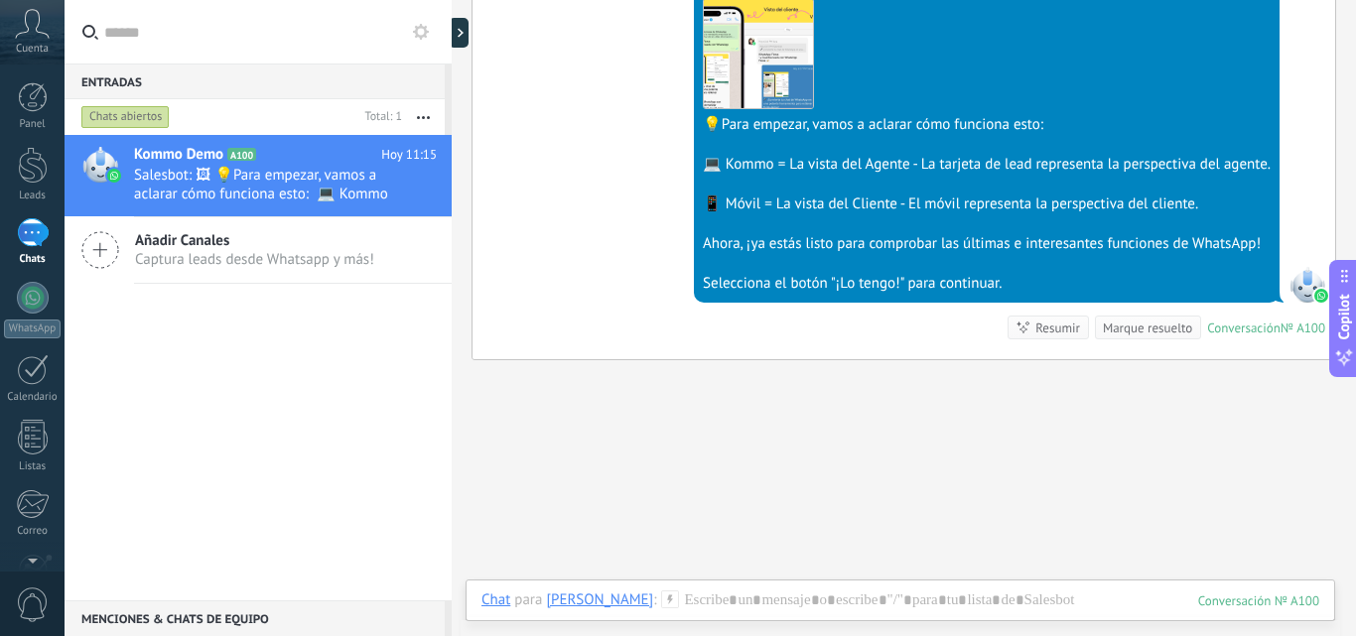
scroll to position [599, 0]
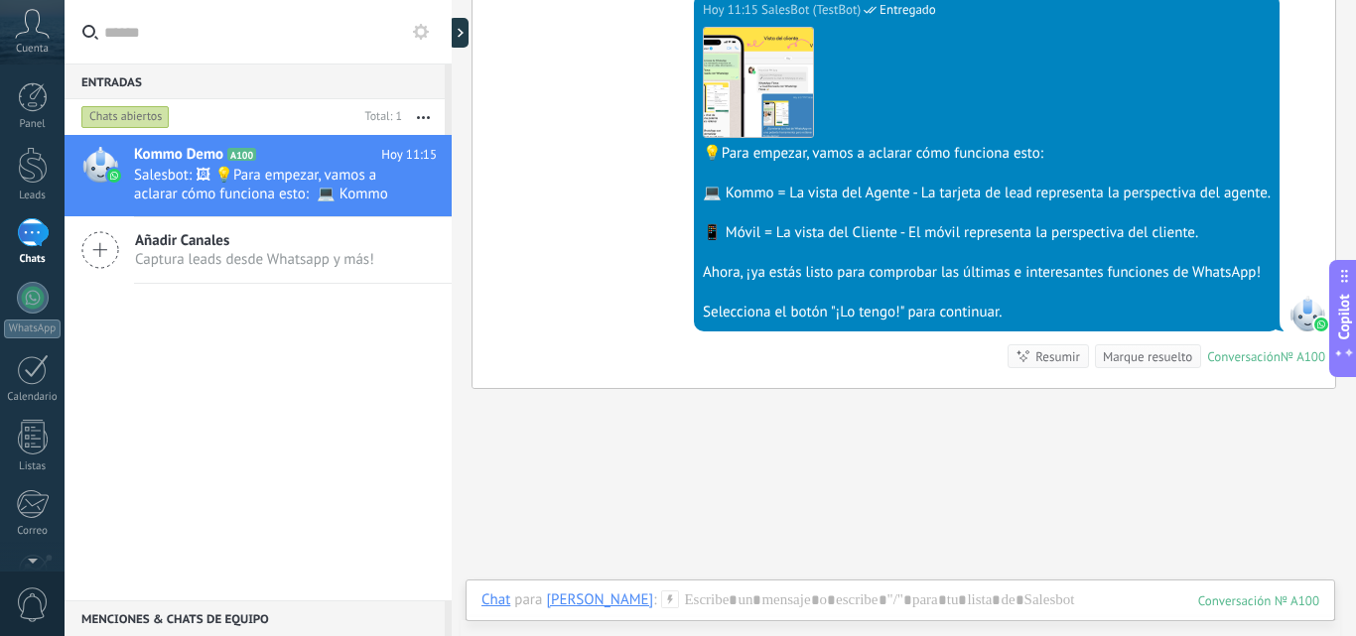
click at [1349, 327] on span "Copilot" at bounding box center [1344, 317] width 20 height 46
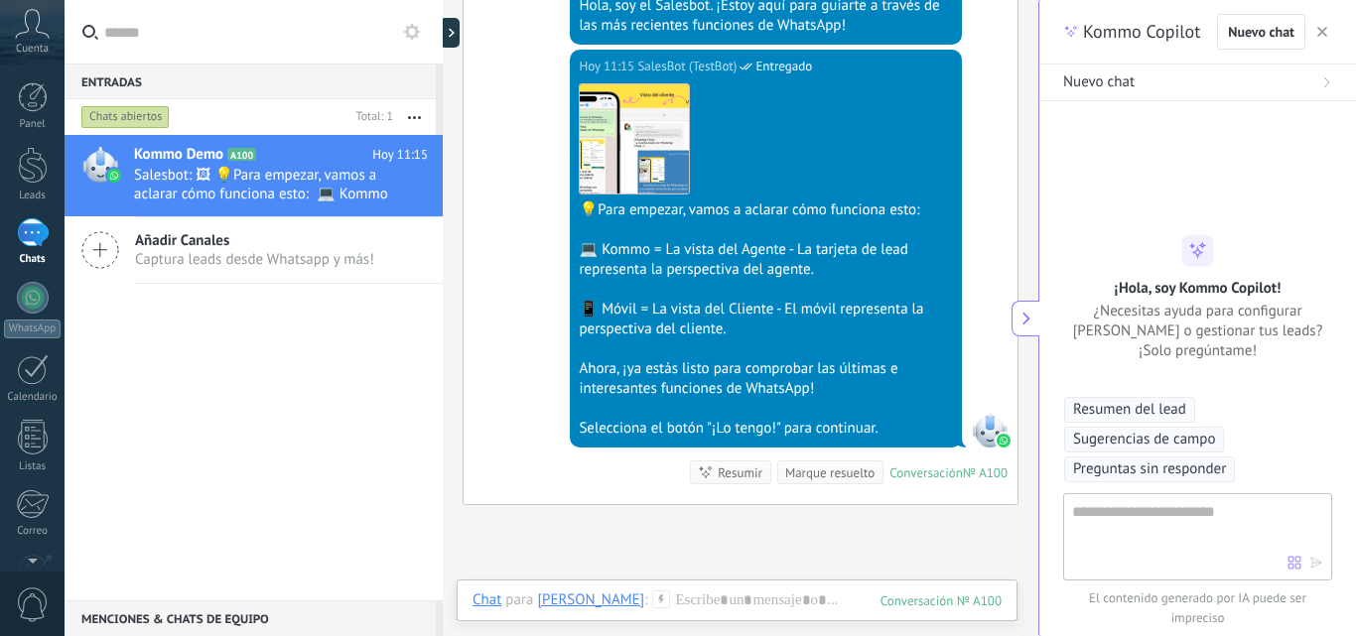
scroll to position [22, 0]
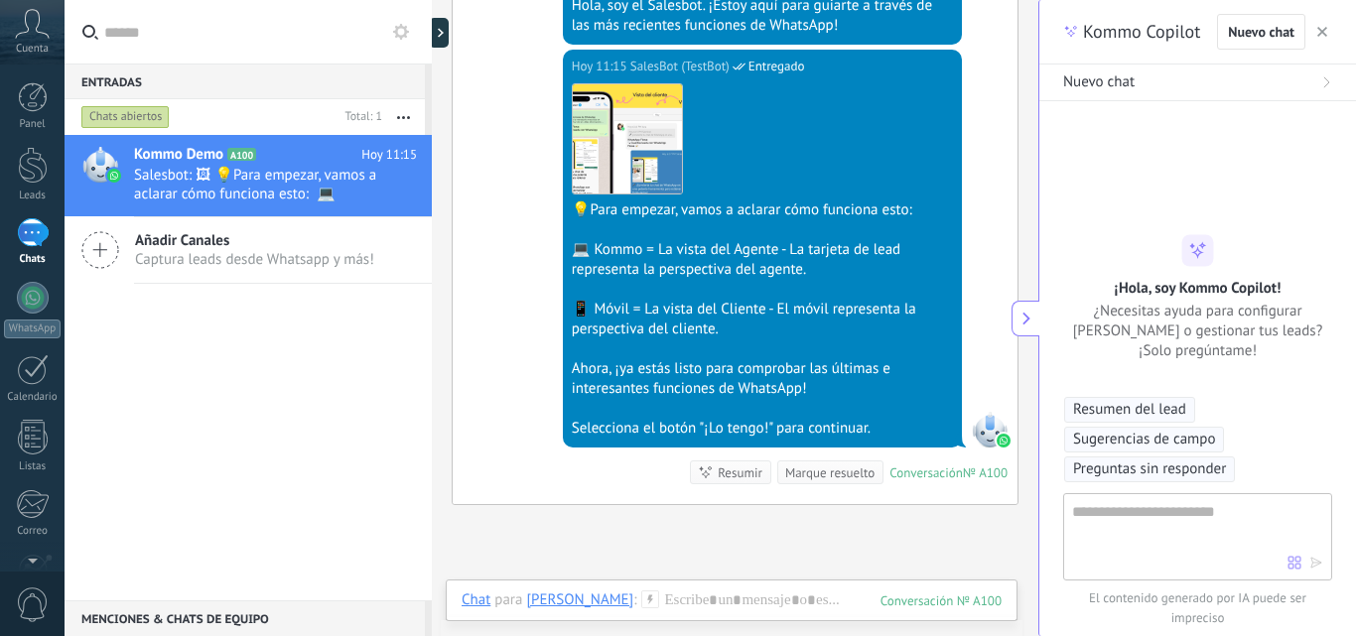
click at [1320, 36] on icon "button" at bounding box center [1322, 32] width 10 height 10
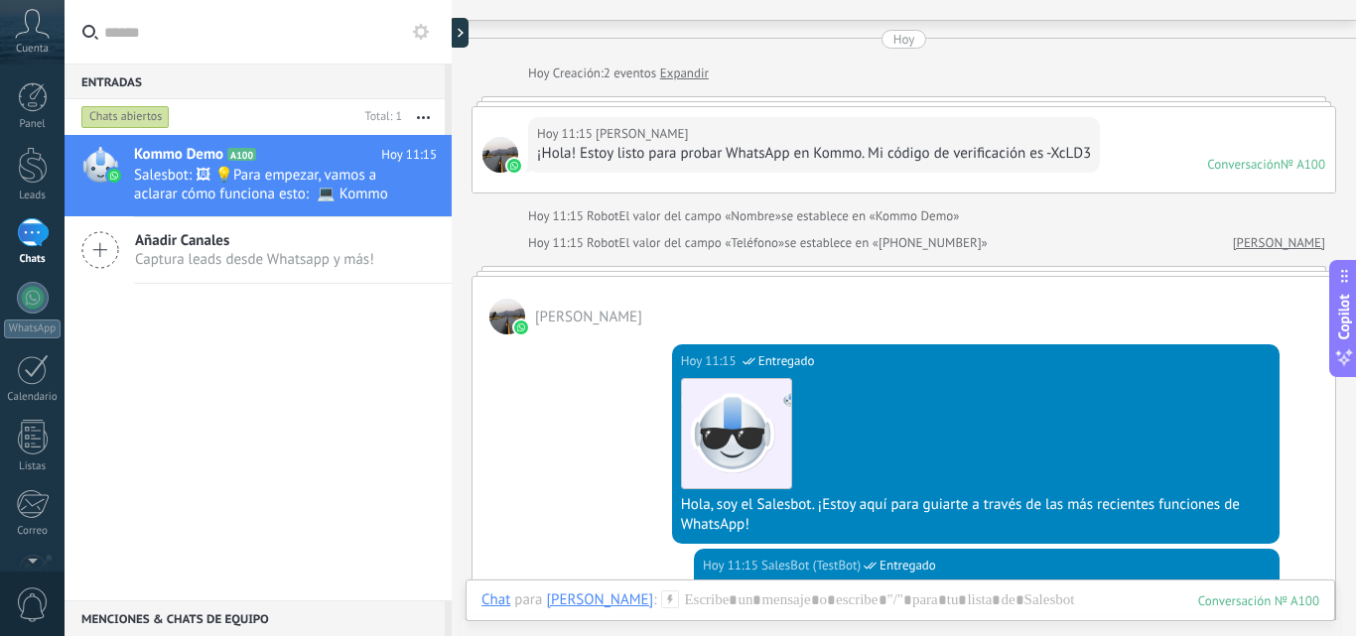
scroll to position [0, 0]
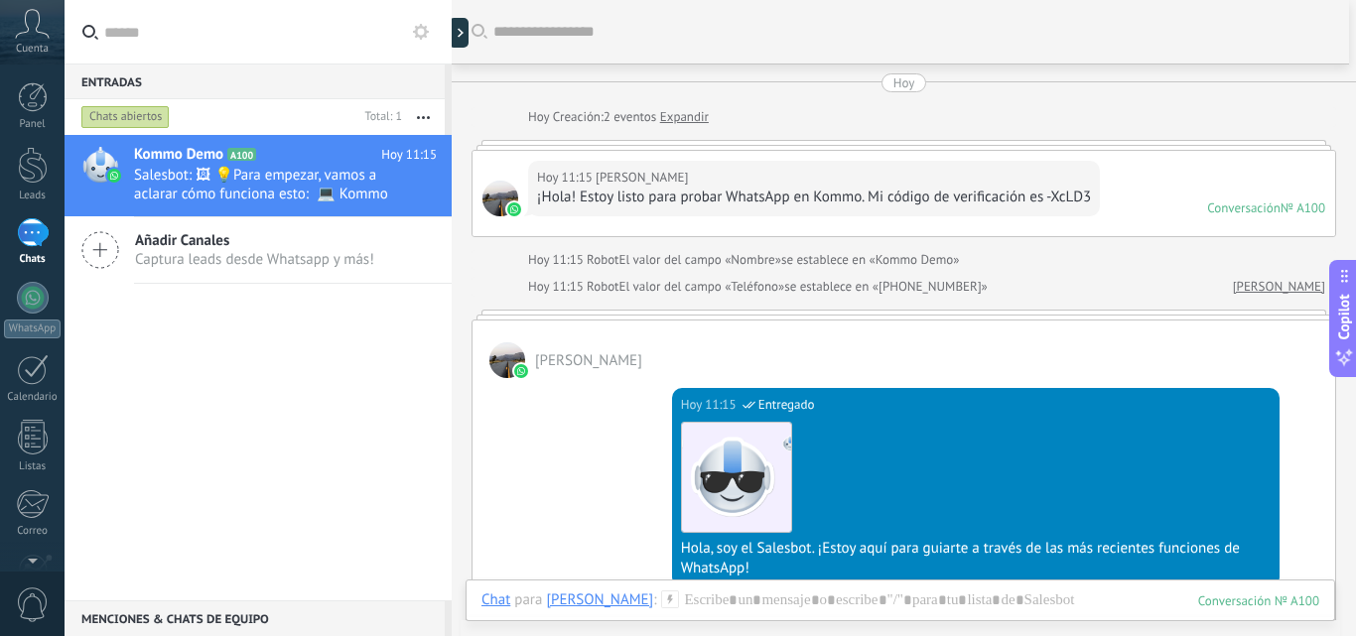
click at [761, 182] on div "[DATE] 11:15 [PERSON_NAME]" at bounding box center [814, 178] width 554 height 20
click at [685, 113] on link "Expandir" at bounding box center [684, 117] width 49 height 20
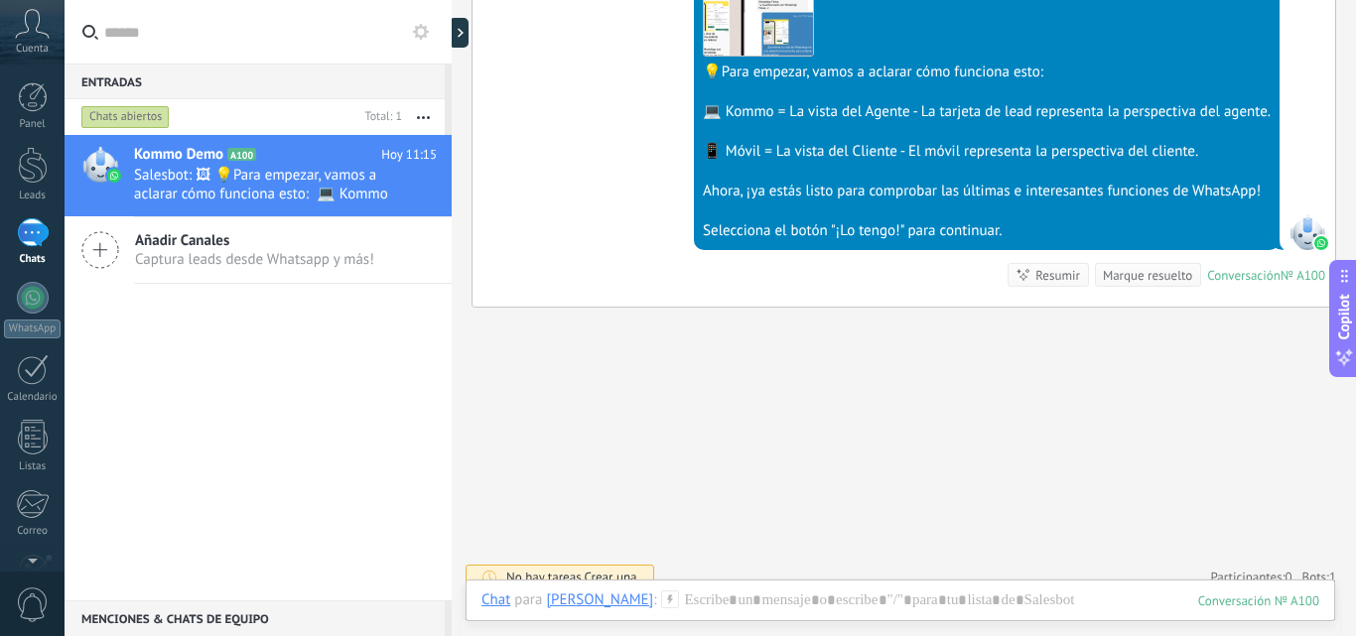
scroll to position [726, 0]
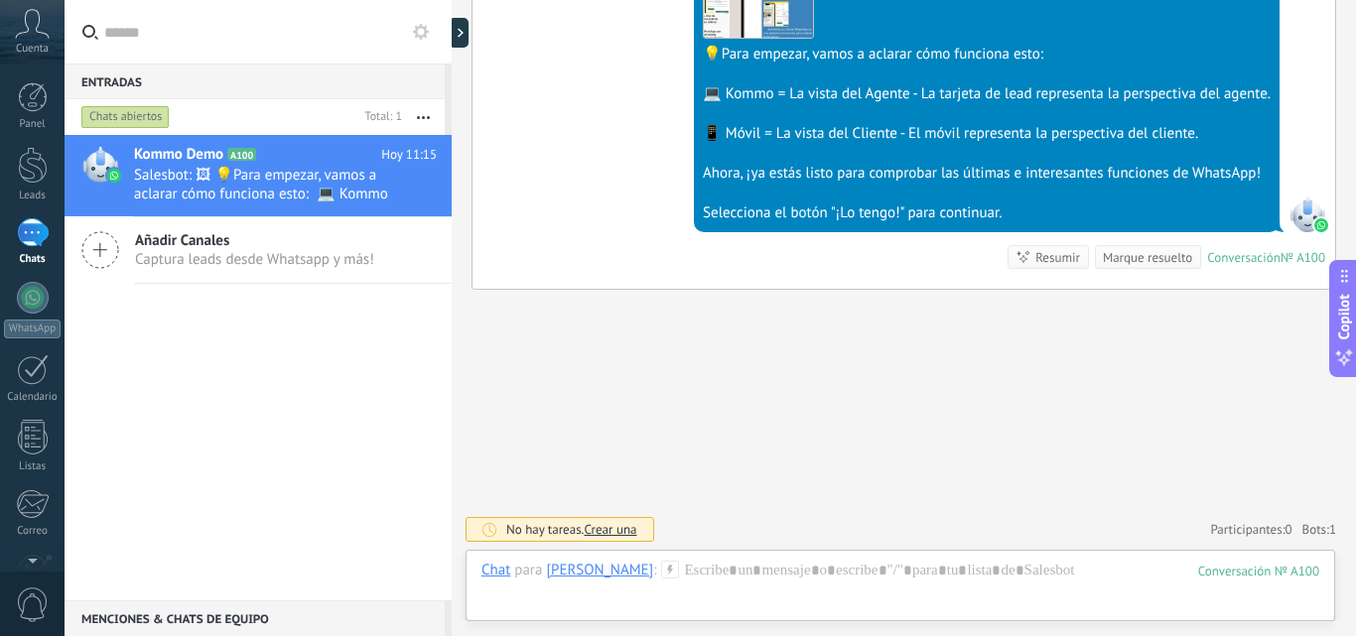
click at [1142, 261] on div "Marque resuelto" at bounding box center [1147, 257] width 89 height 19
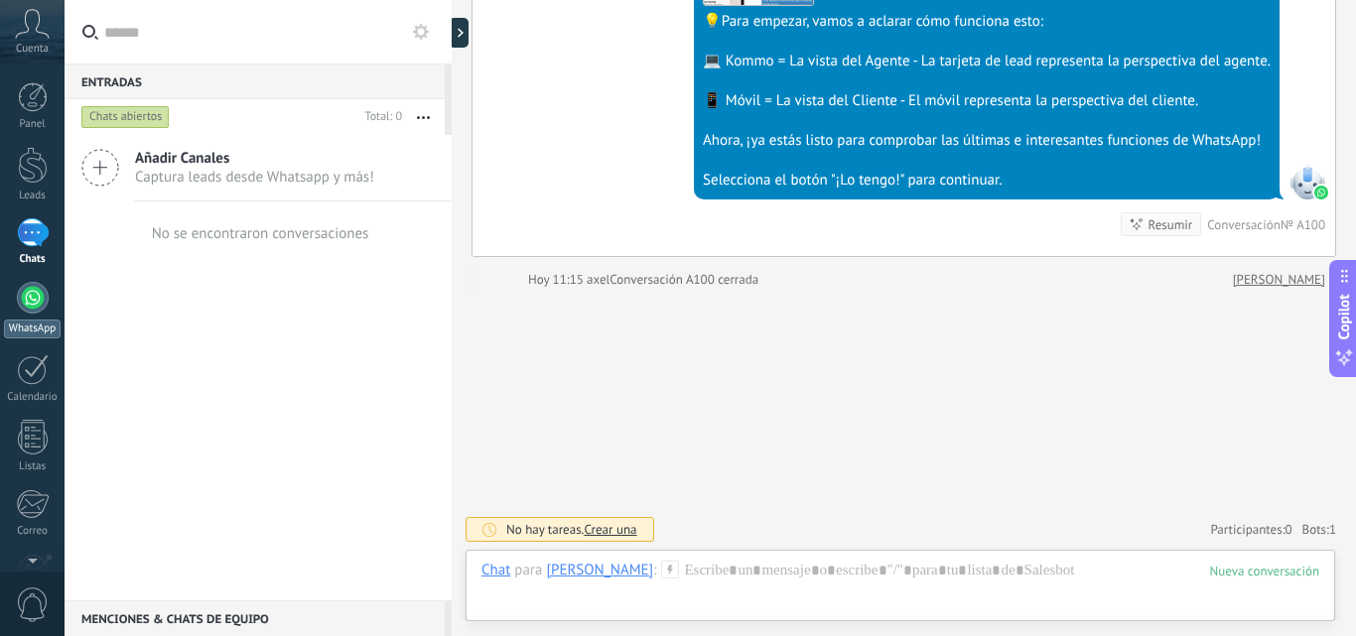
click at [27, 292] on div at bounding box center [33, 298] width 32 height 32
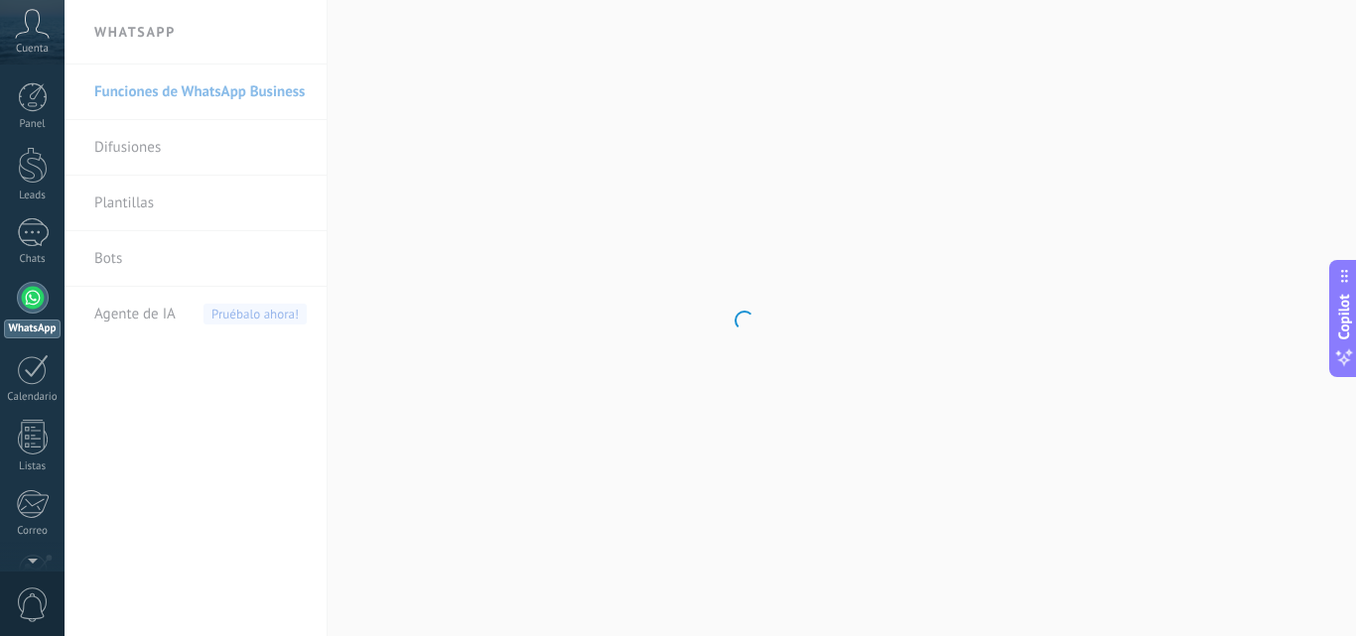
drag, startPoint x: 790, startPoint y: 369, endPoint x: 736, endPoint y: 371, distance: 53.6
click at [738, 371] on body ".abccls-1,.abccls-2{fill-rule:evenodd}.abccls-2{fill:#fff} .abfcls-1{fill:none}…" at bounding box center [678, 318] width 1356 height 636
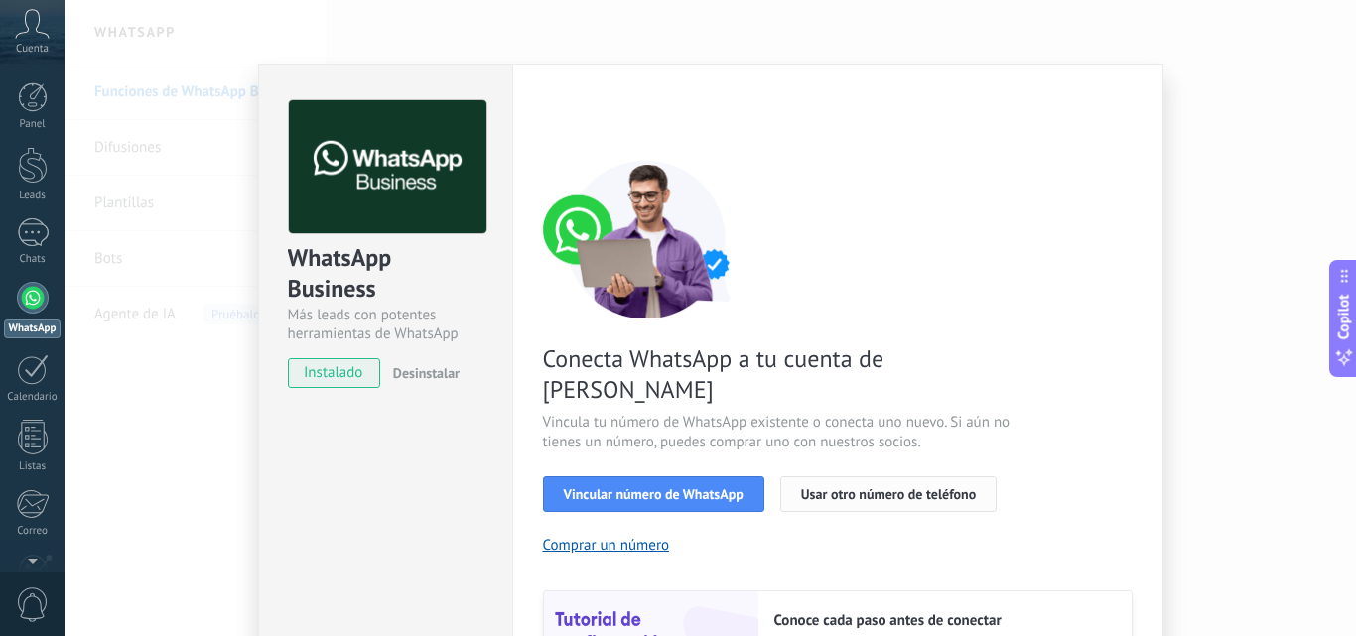
click at [819, 487] on span "Usar otro número de teléfono" at bounding box center [888, 494] width 175 height 14
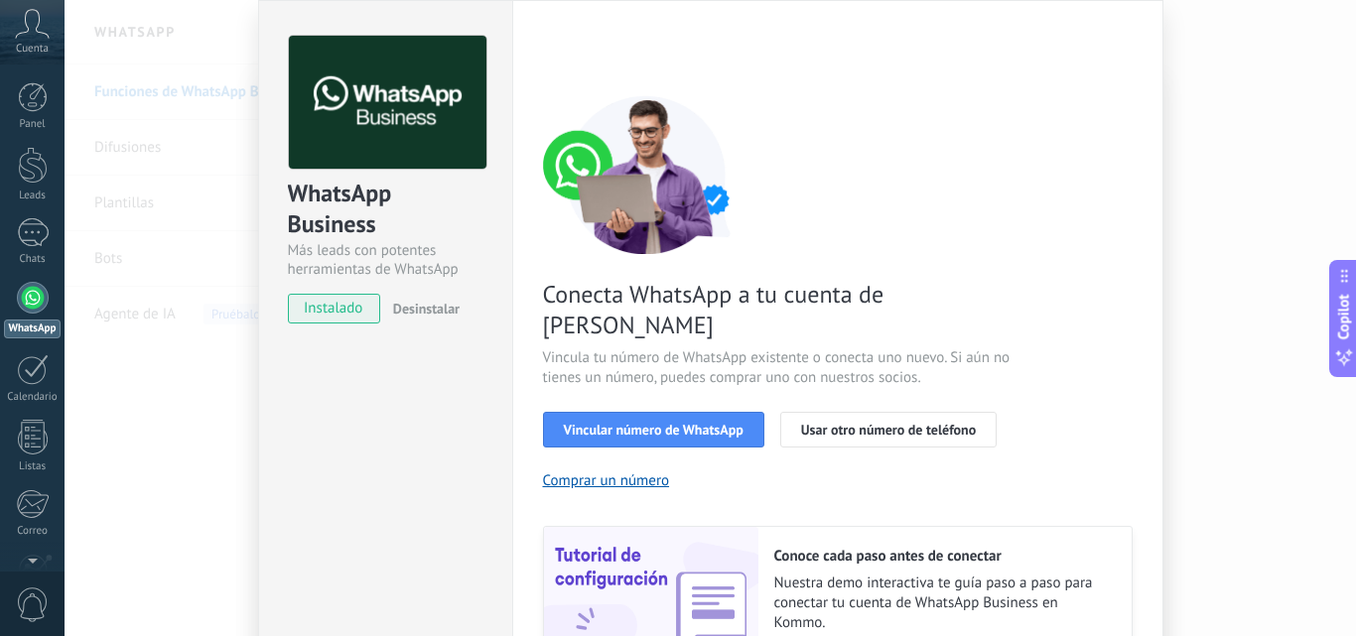
scroll to position [47, 0]
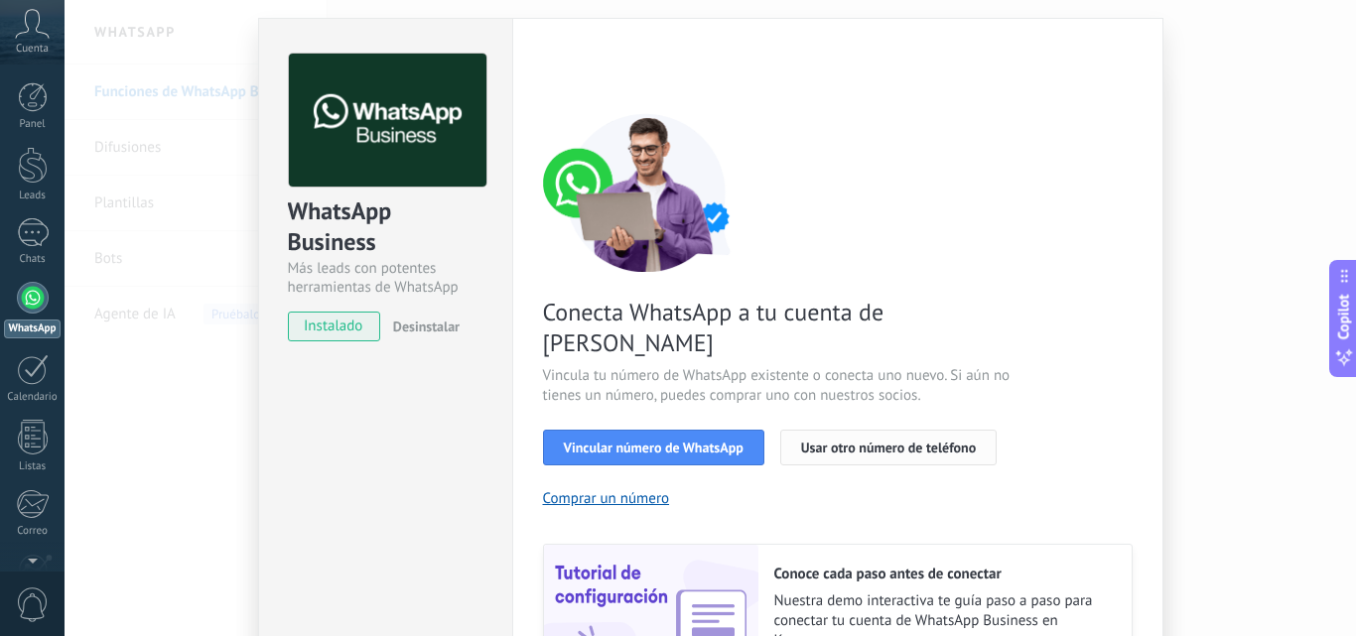
click at [860, 430] on button "Usar otro número de teléfono" at bounding box center [888, 448] width 216 height 36
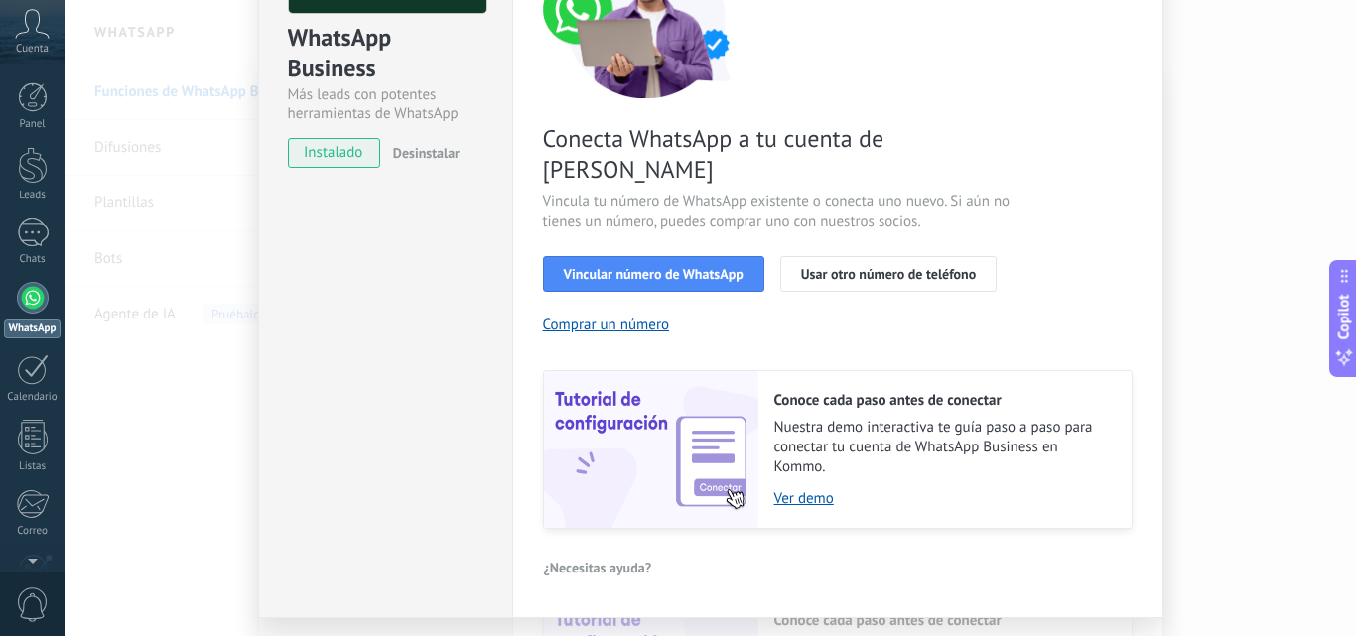
scroll to position [245, 0]
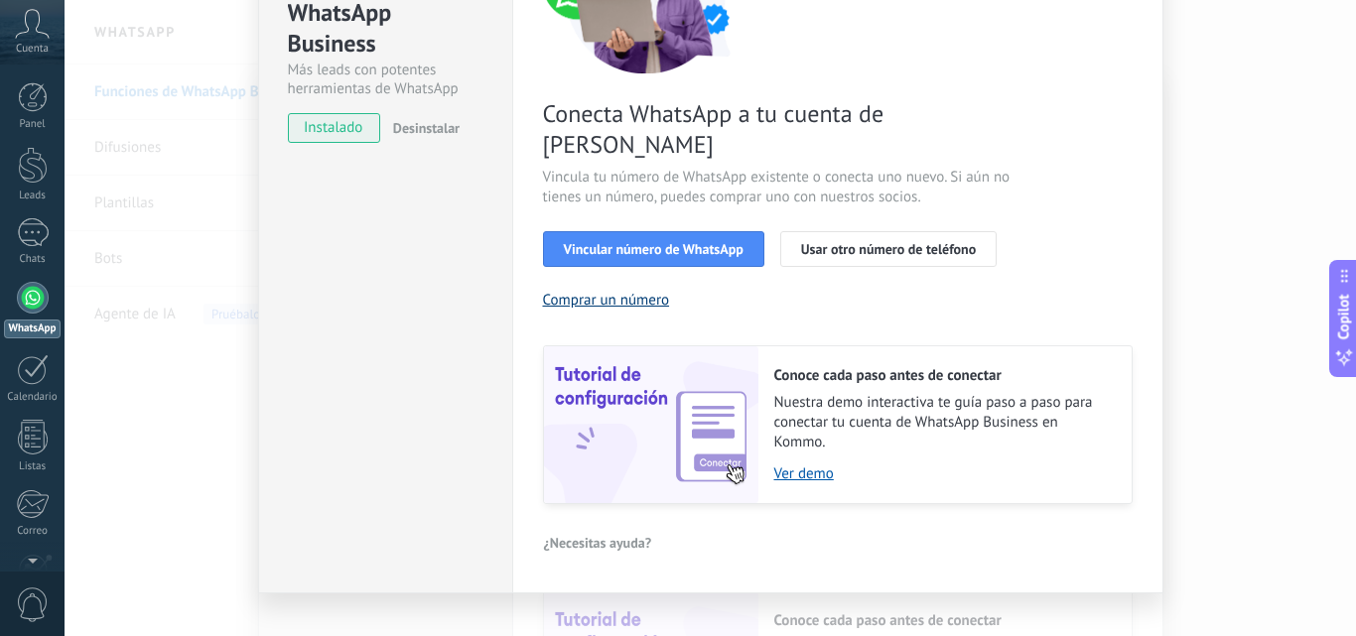
click at [605, 291] on button "Comprar un número" at bounding box center [606, 300] width 127 height 19
click at [611, 198] on div "Conecta WhatsApp a tu cuenta de Kommo Vincula tu número de WhatsApp existente o…" at bounding box center [838, 210] width 590 height 590
click at [623, 231] on button "Vincular número de WhatsApp" at bounding box center [653, 249] width 221 height 36
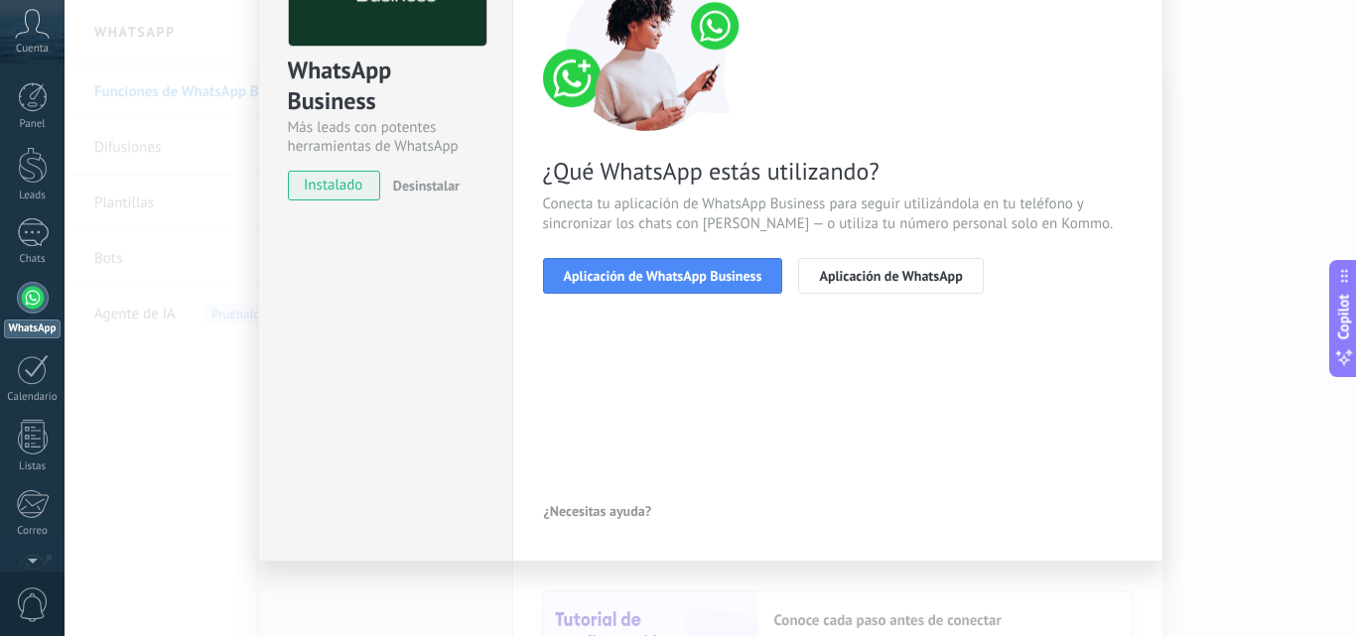
scroll to position [188, 0]
click at [838, 270] on span "Aplicación de WhatsApp" at bounding box center [890, 276] width 143 height 14
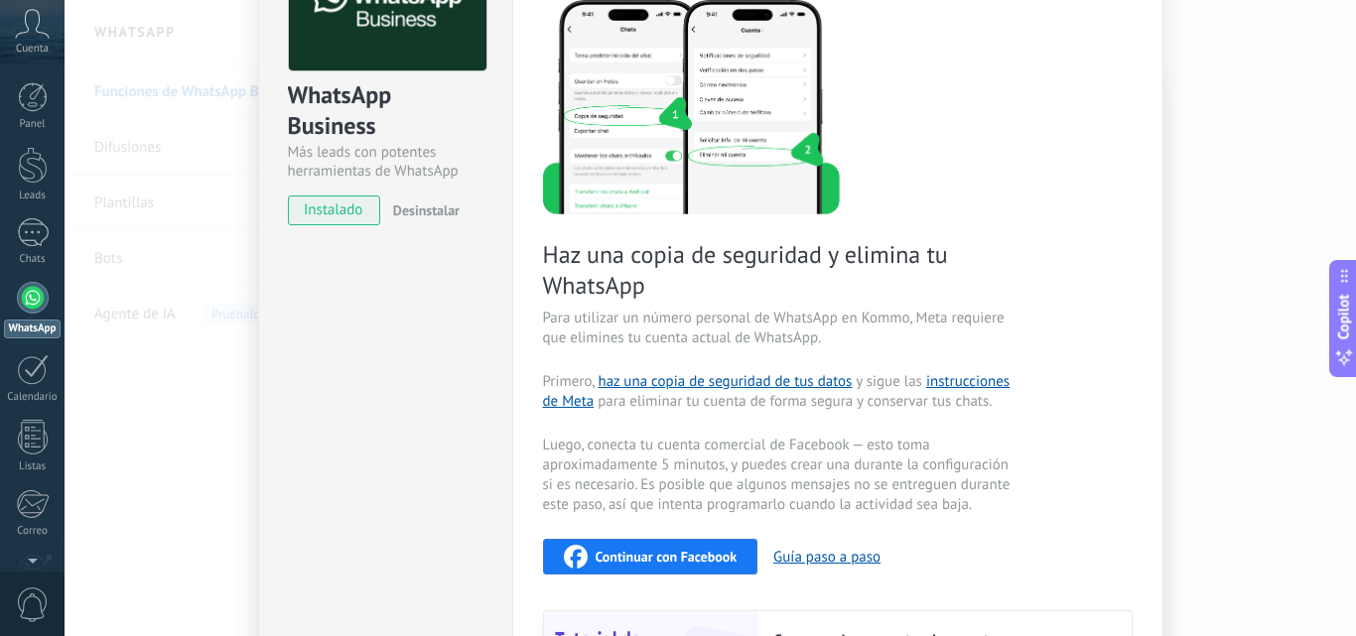
scroll to position [161, 0]
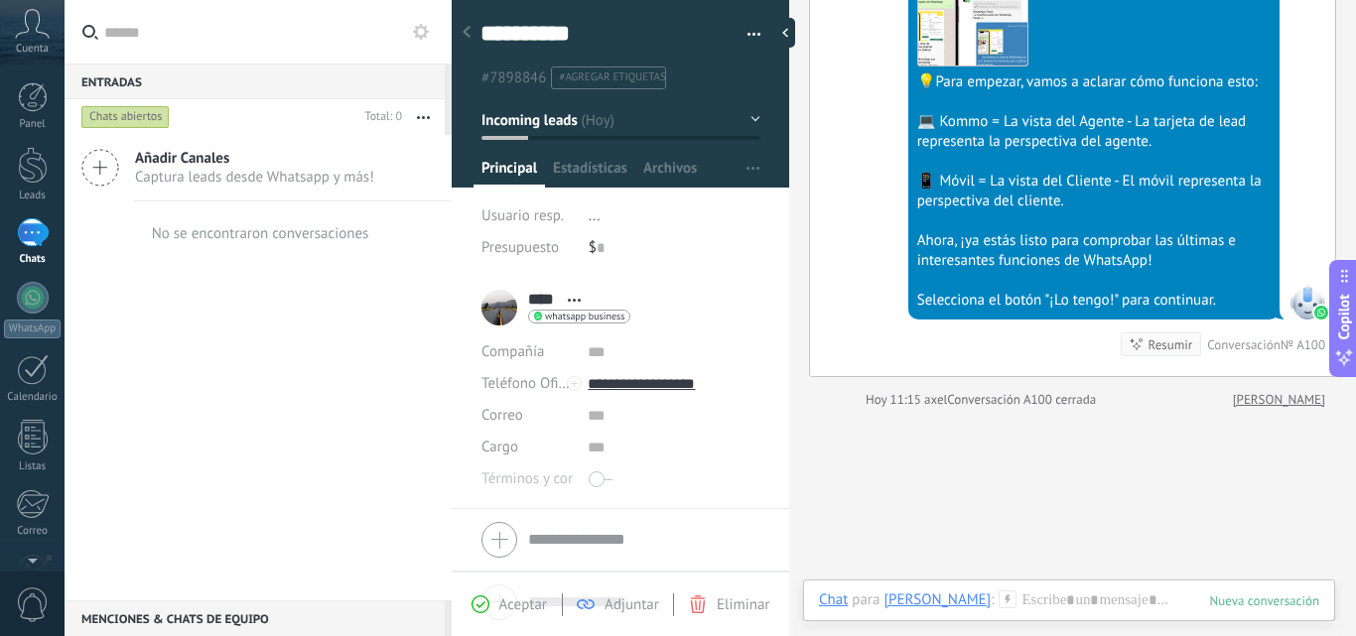
scroll to position [848, 0]
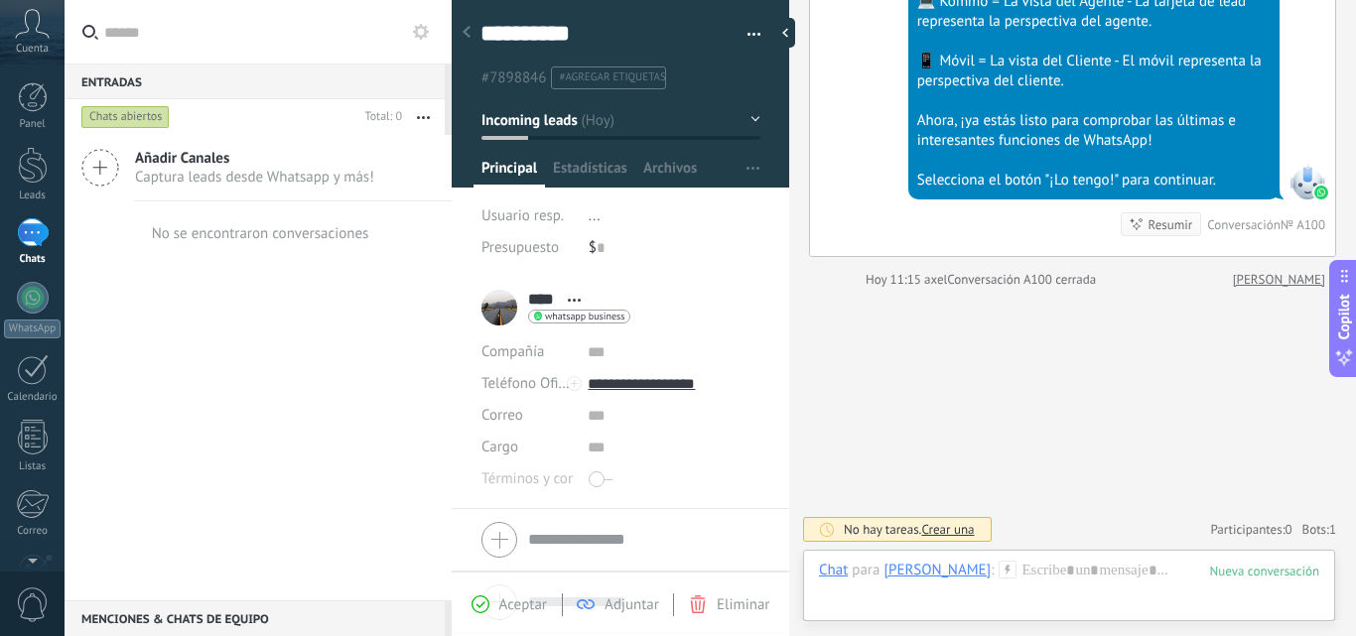
click at [494, 311] on div "**** [PERSON_NAME] **** [PERSON_NAME] Abrir detalle Copie el nombre Desatar Con…" at bounding box center [555, 308] width 149 height 50
click at [516, 604] on span "Aceptar" at bounding box center [523, 604] width 48 height 19
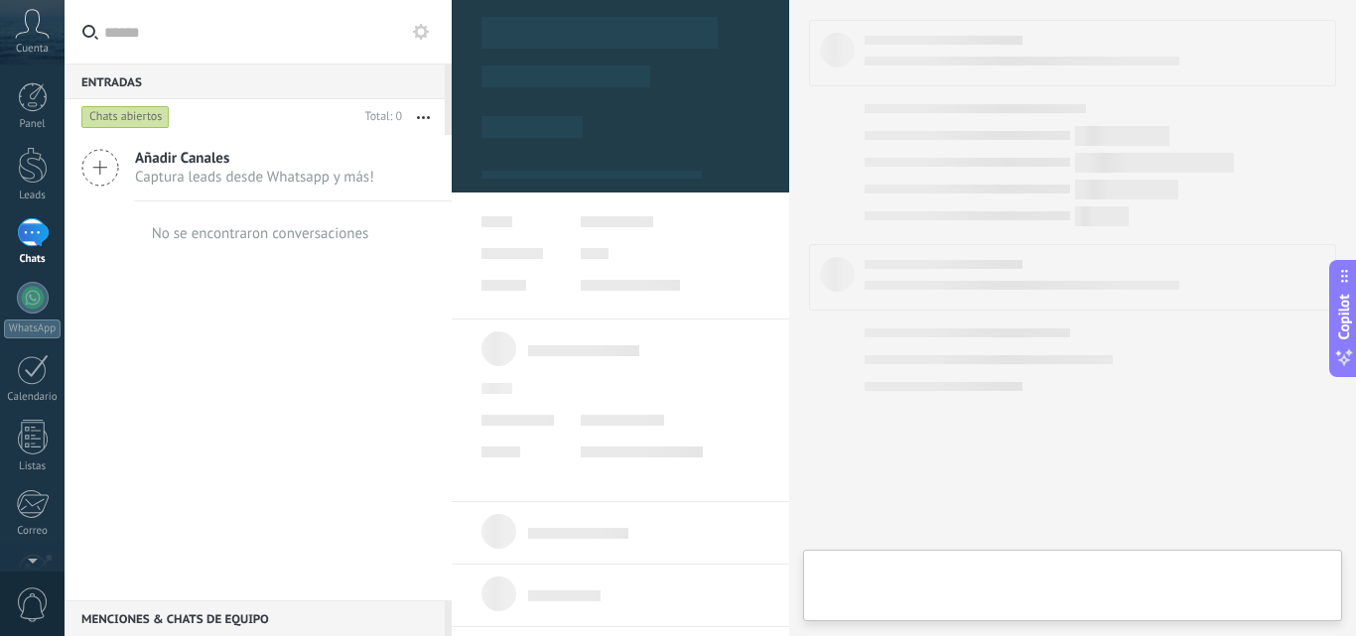
type textarea "**********"
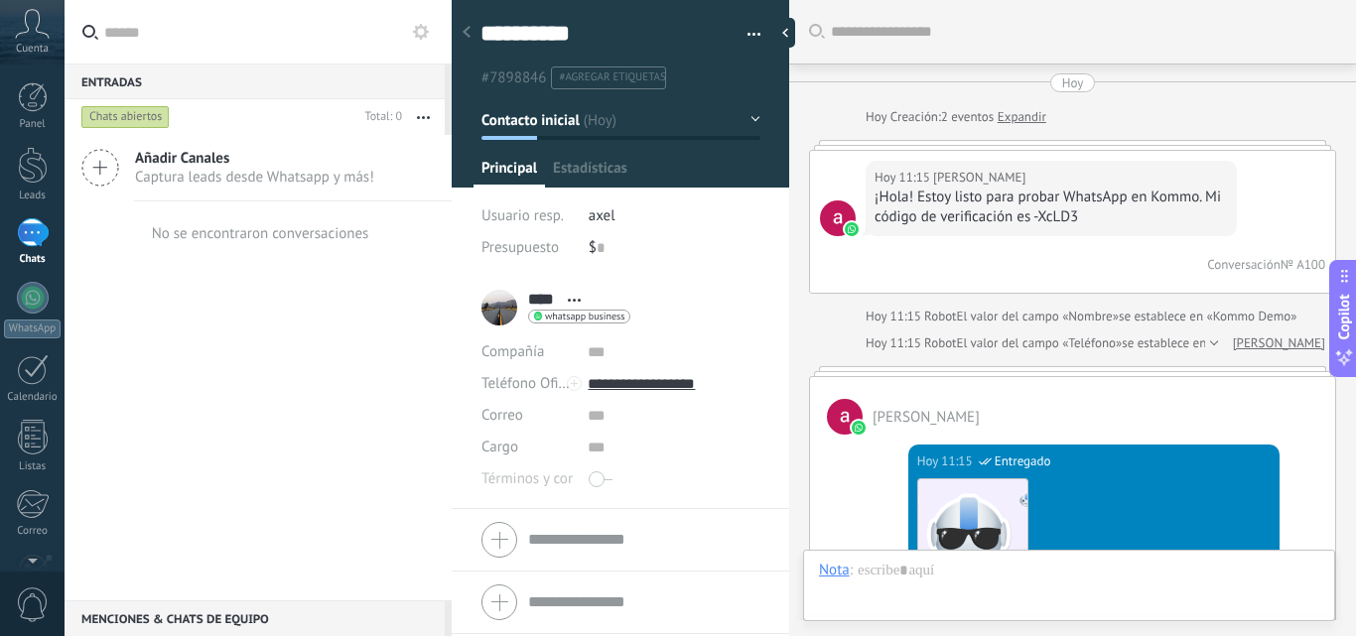
scroll to position [901, 0]
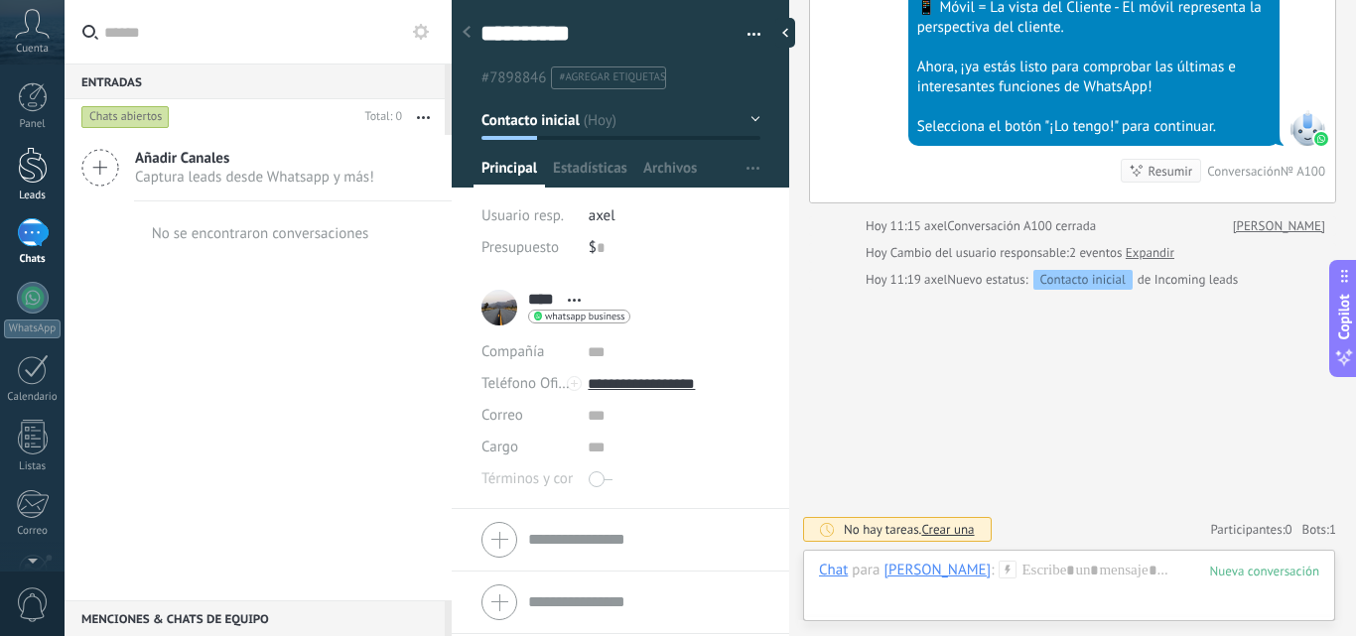
click at [41, 182] on div at bounding box center [33, 165] width 30 height 37
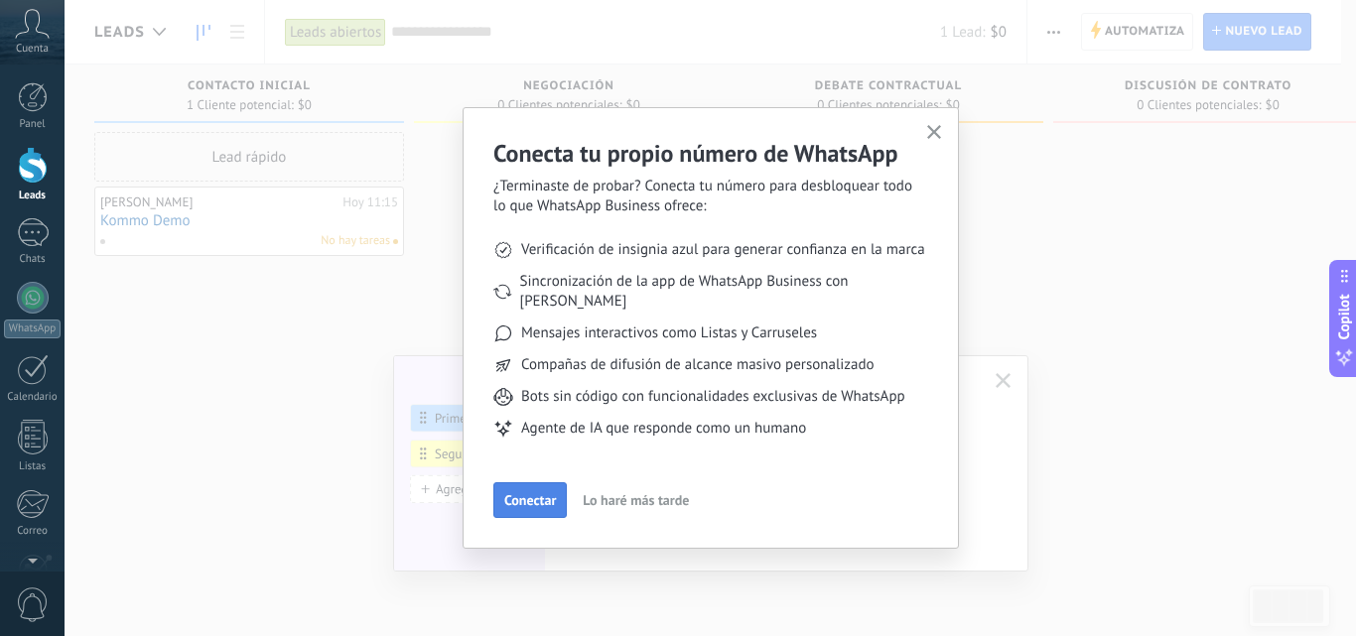
click at [543, 482] on button "Conectar" at bounding box center [529, 500] width 73 height 36
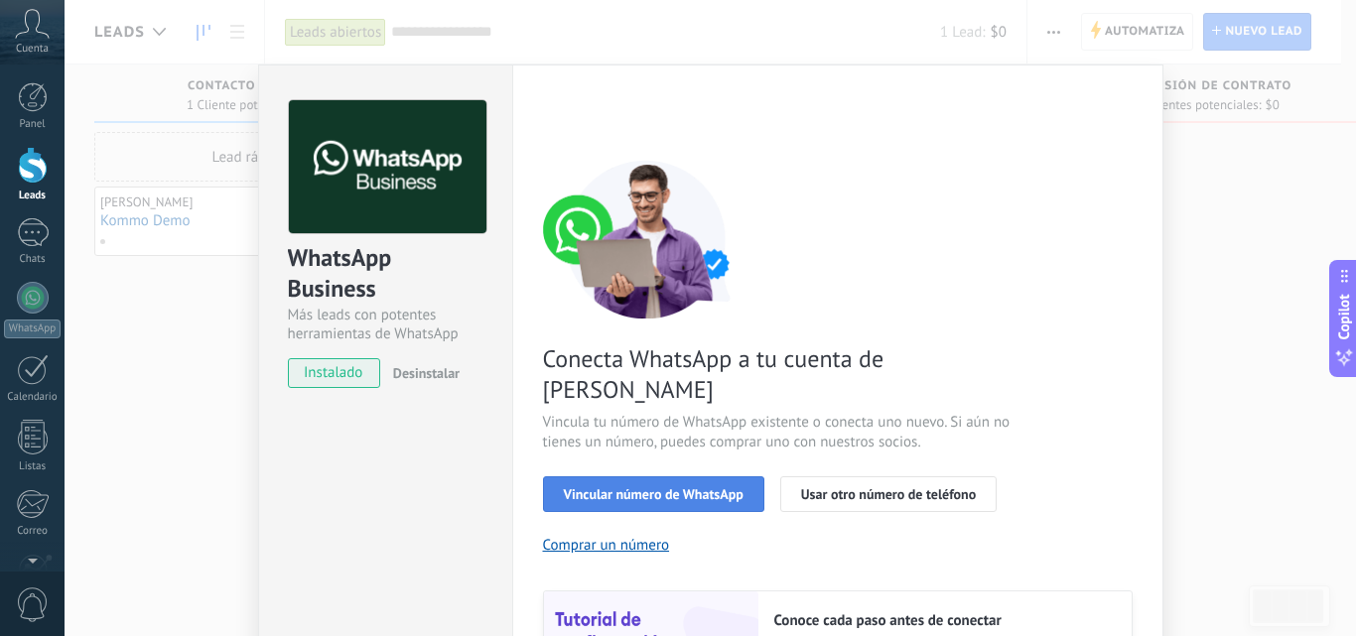
click at [677, 487] on span "Vincular número de WhatsApp" at bounding box center [654, 494] width 180 height 14
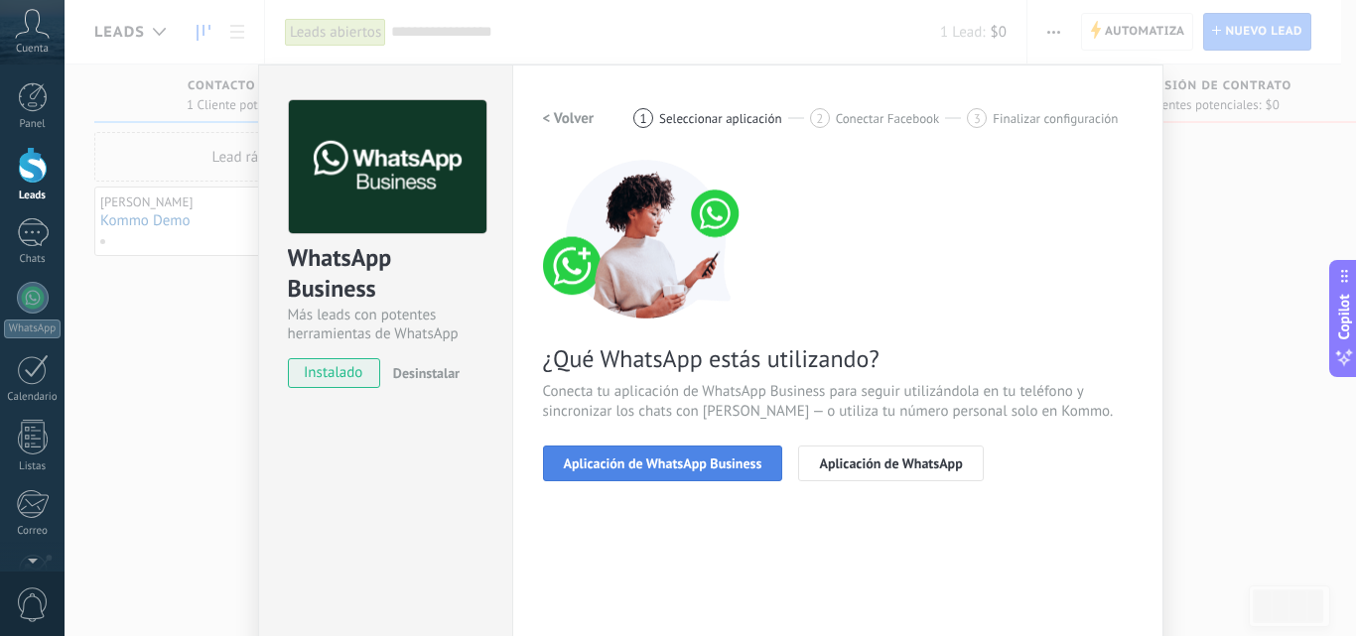
click at [708, 458] on span "Aplicación de WhatsApp Business" at bounding box center [663, 464] width 198 height 14
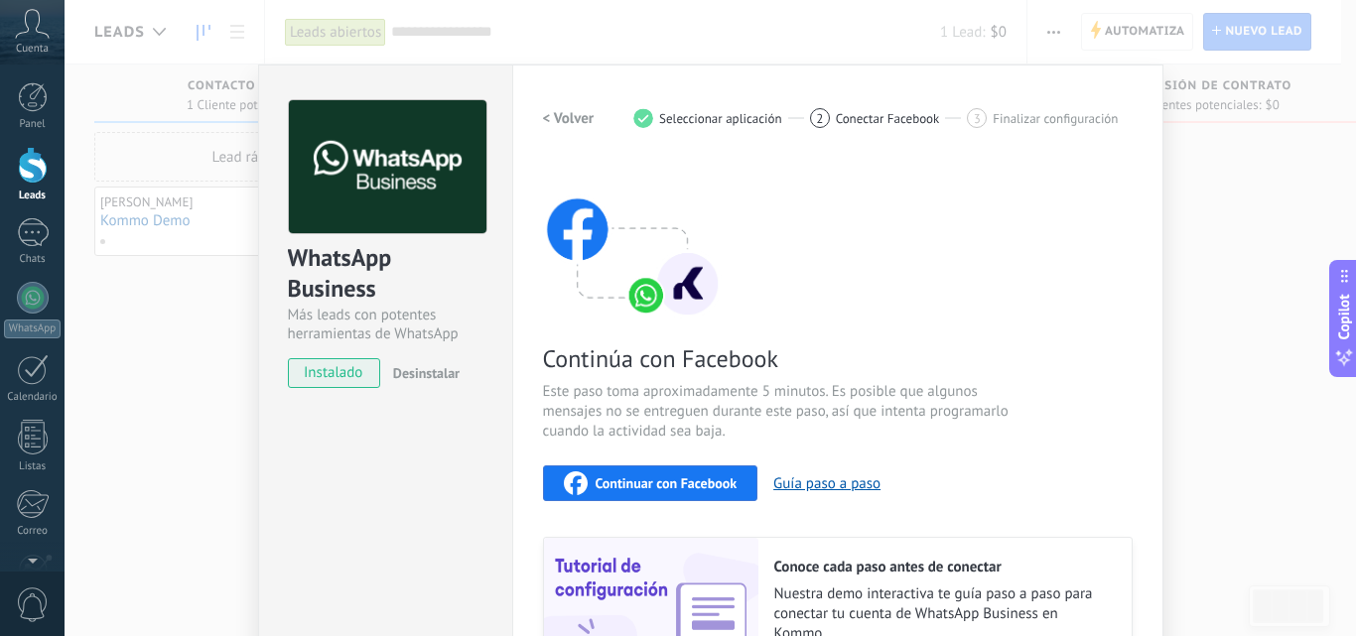
click at [671, 476] on span "Continuar con Facebook" at bounding box center [666, 483] width 142 height 14
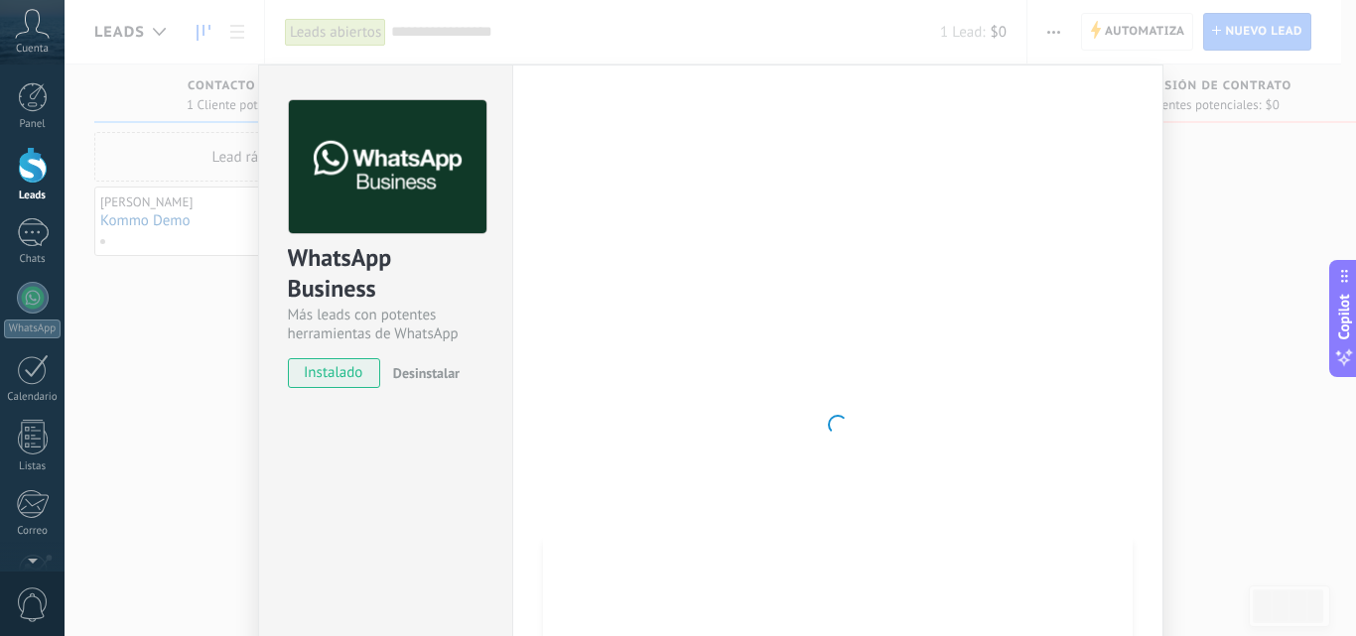
drag, startPoint x: 1036, startPoint y: 88, endPoint x: 1065, endPoint y: 113, distance: 38.0
click at [1065, 113] on div at bounding box center [838, 424] width 590 height 649
drag, startPoint x: 614, startPoint y: 333, endPoint x: 626, endPoint y: 311, distance: 25.7
click at [614, 331] on div at bounding box center [838, 424] width 590 height 649
drag, startPoint x: 626, startPoint y: 311, endPoint x: 716, endPoint y: 302, distance: 89.8
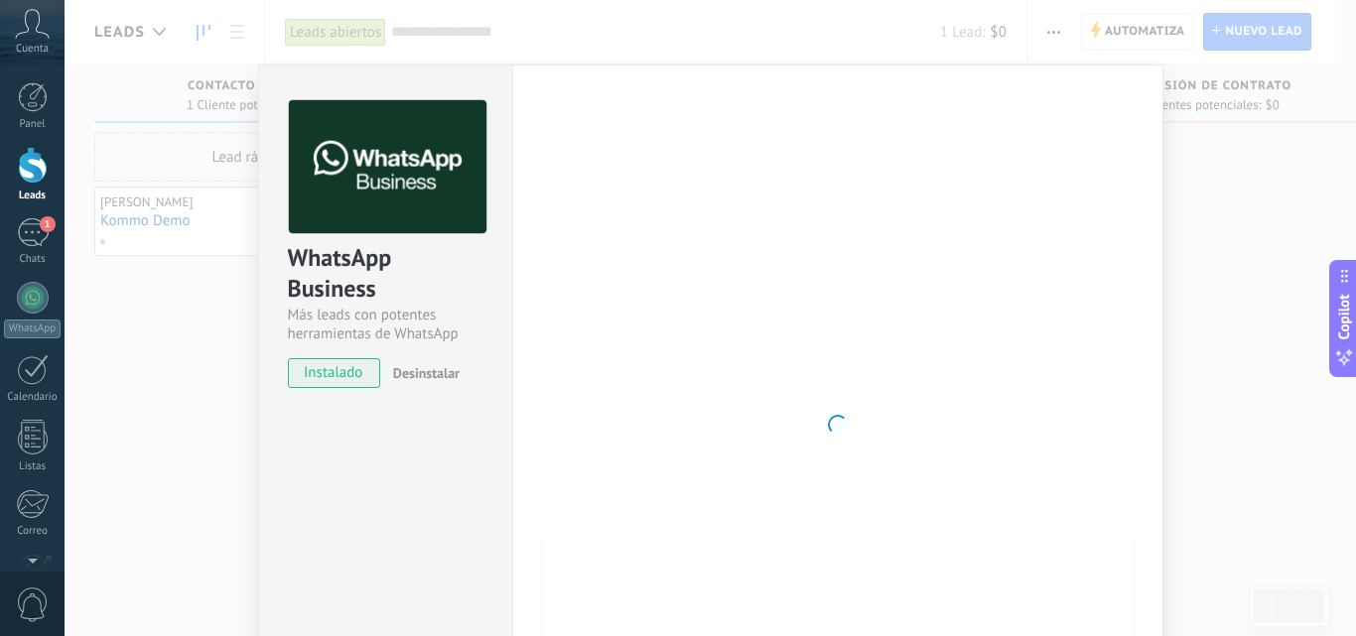
click at [687, 306] on div at bounding box center [838, 424] width 590 height 649
drag, startPoint x: 726, startPoint y: 296, endPoint x: 818, endPoint y: 292, distance: 91.4
click at [734, 294] on div at bounding box center [838, 424] width 590 height 649
click at [890, 282] on div at bounding box center [838, 424] width 590 height 649
drag, startPoint x: 963, startPoint y: 255, endPoint x: 966, endPoint y: 228, distance: 27.0
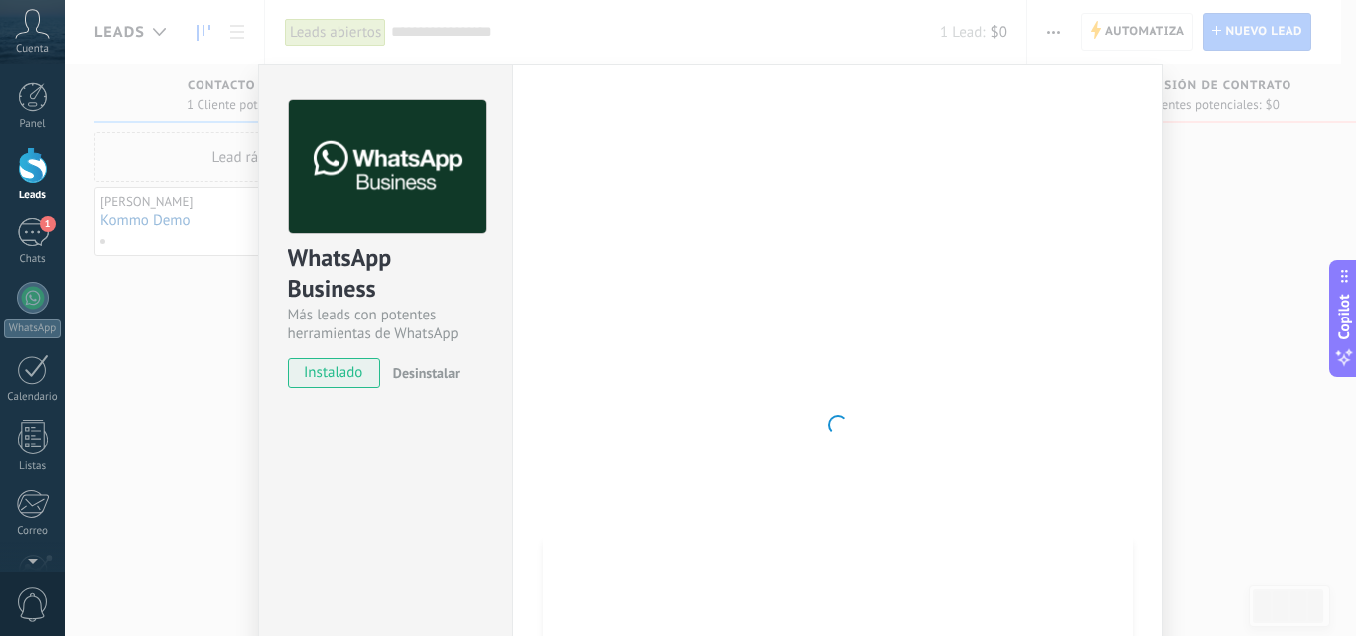
click at [966, 241] on div at bounding box center [838, 424] width 590 height 649
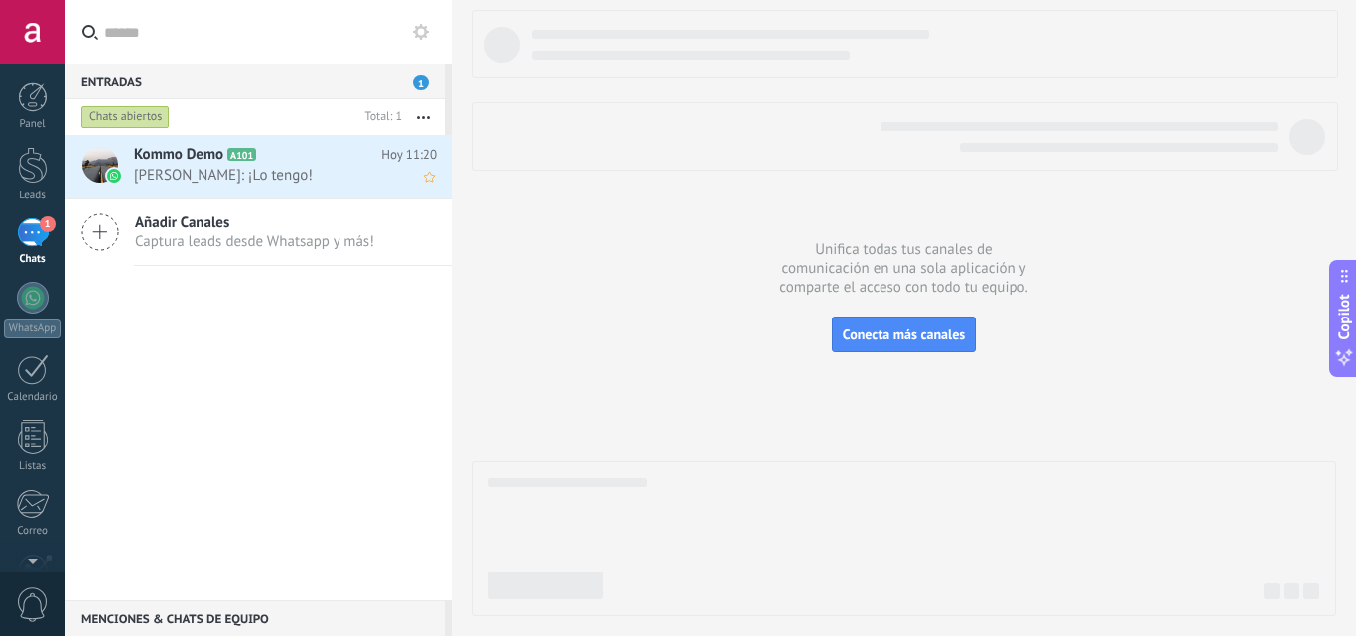
click at [272, 179] on span "[PERSON_NAME]: ¡Lo tengo!" at bounding box center [266, 175] width 265 height 19
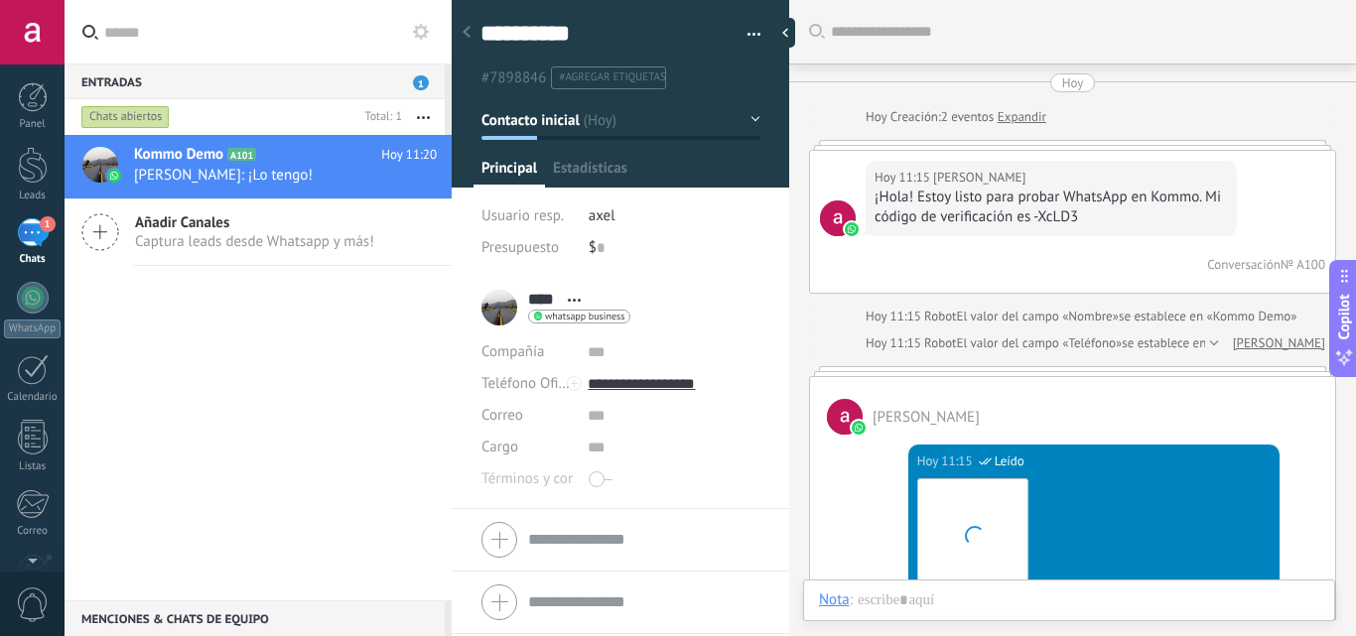
scroll to position [1209, 0]
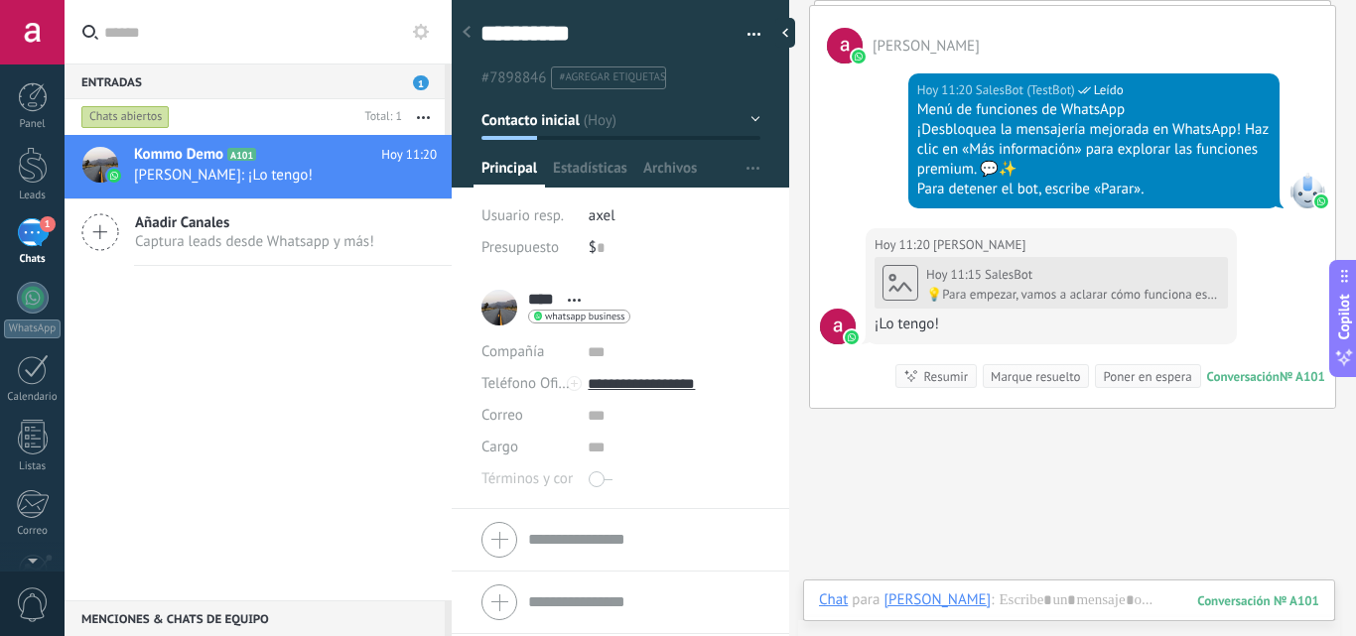
click at [30, 258] on div "Chats" at bounding box center [33, 259] width 58 height 13
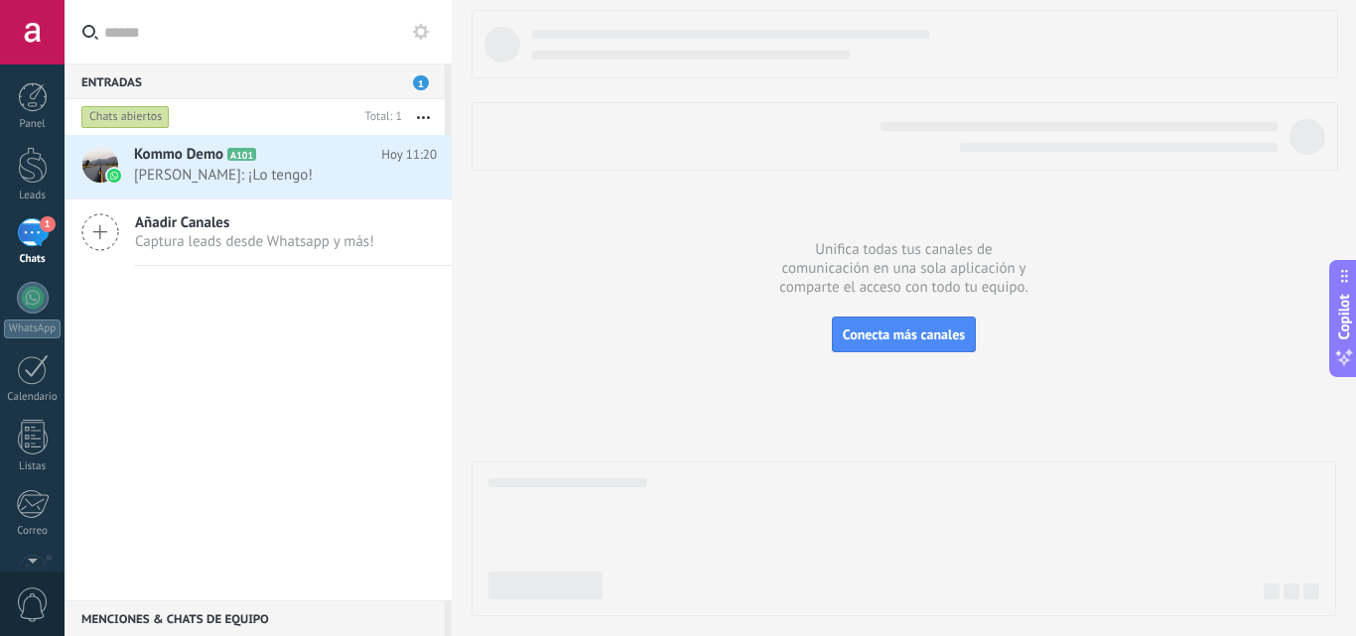
click at [848, 315] on div at bounding box center [903, 313] width 864 height 606
click at [870, 326] on button "Conecta más canales" at bounding box center [904, 335] width 144 height 36
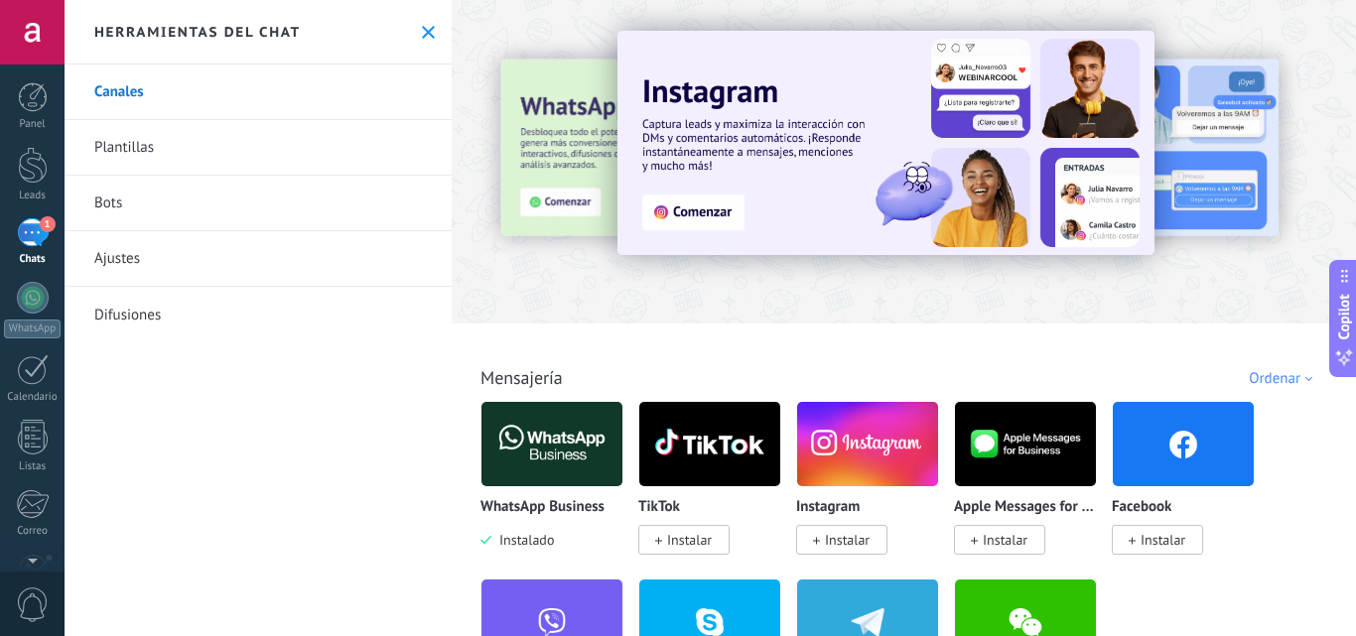
scroll to position [198, 0]
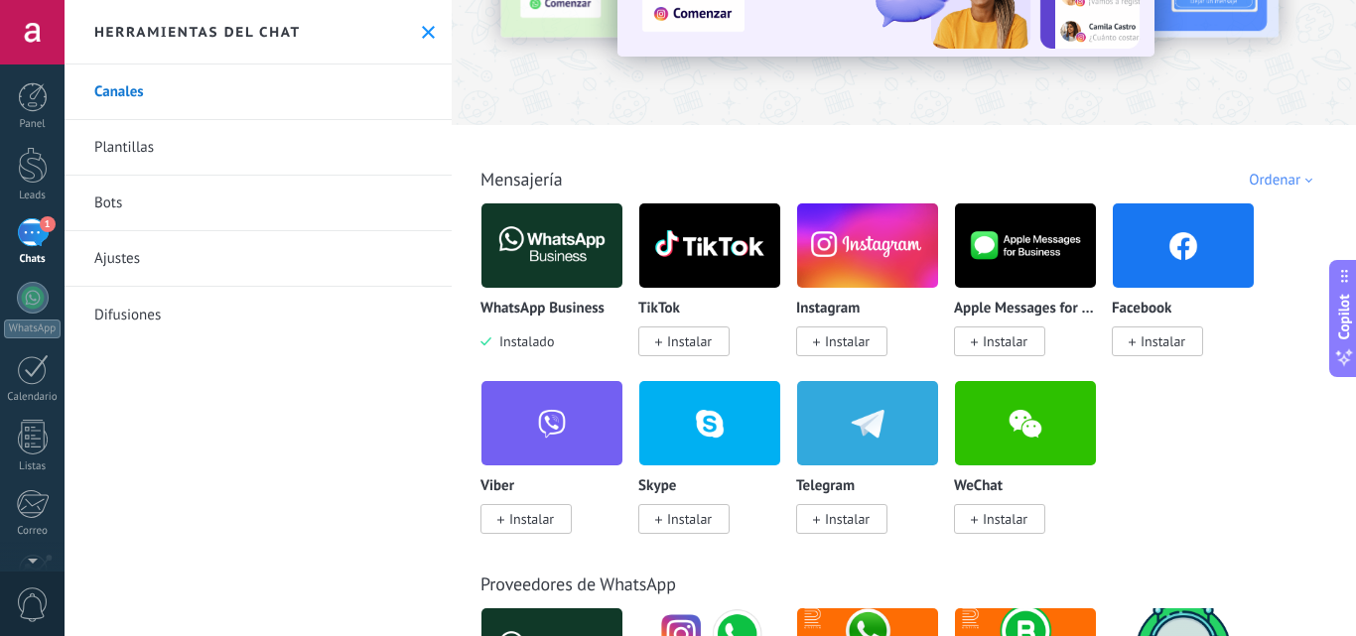
click at [846, 344] on span "Instalar" at bounding box center [847, 341] width 45 height 18
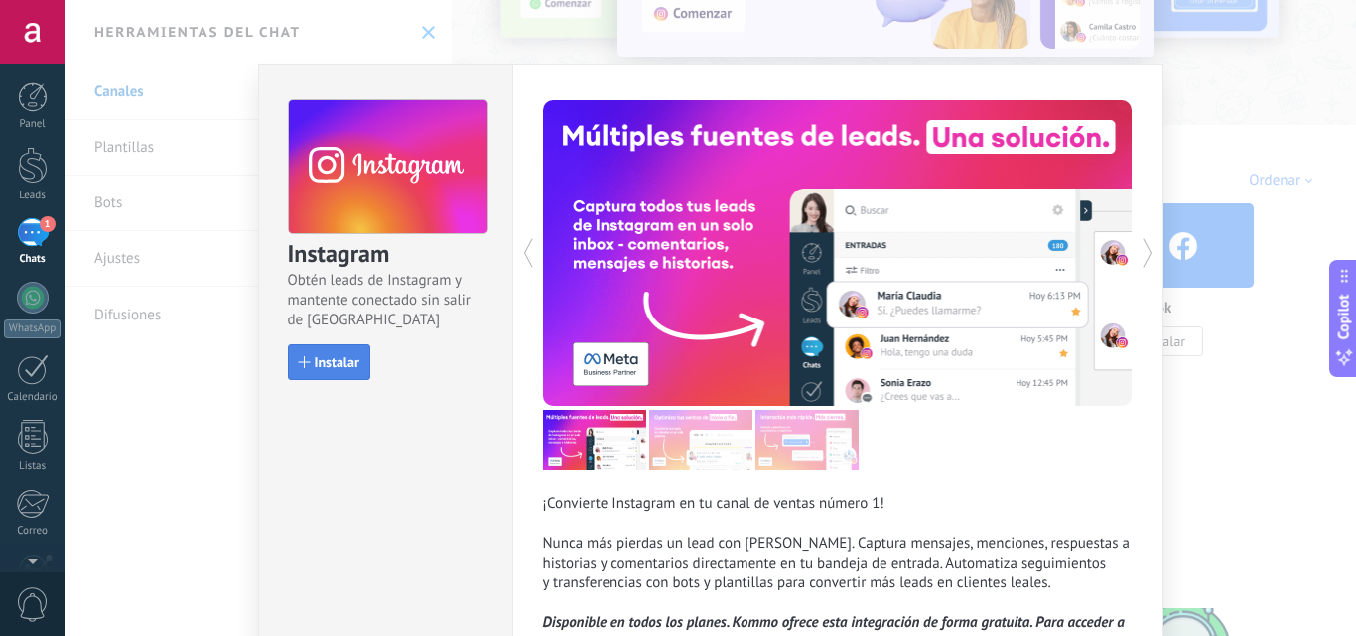
click at [293, 355] on button "Instalar" at bounding box center [329, 362] width 82 height 36
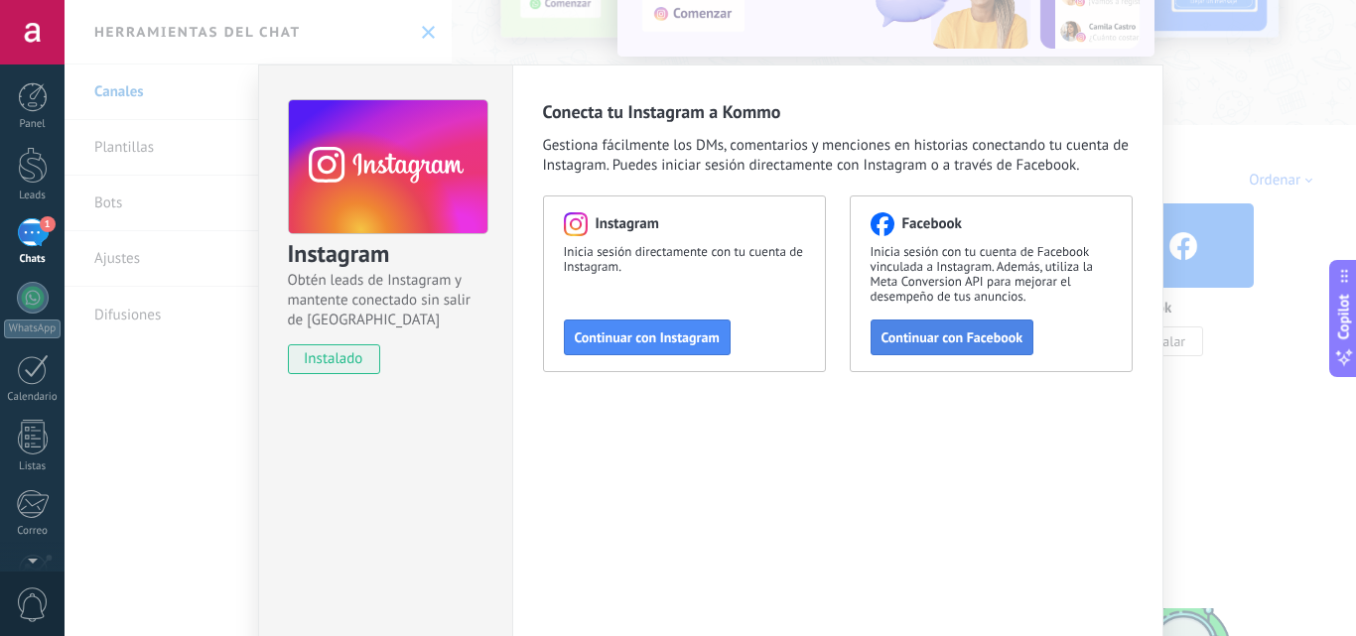
click at [958, 332] on span "Continuar con Facebook" at bounding box center [952, 337] width 142 height 14
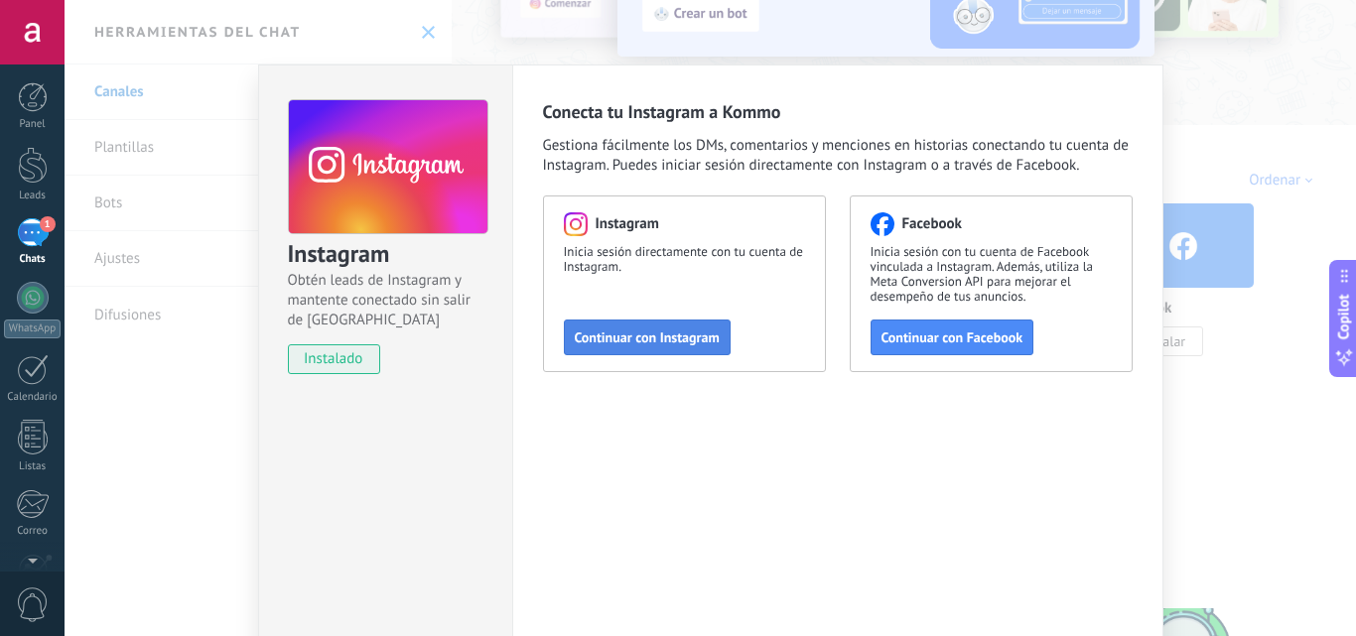
click at [671, 335] on span "Continuar con Instagram" at bounding box center [647, 337] width 145 height 14
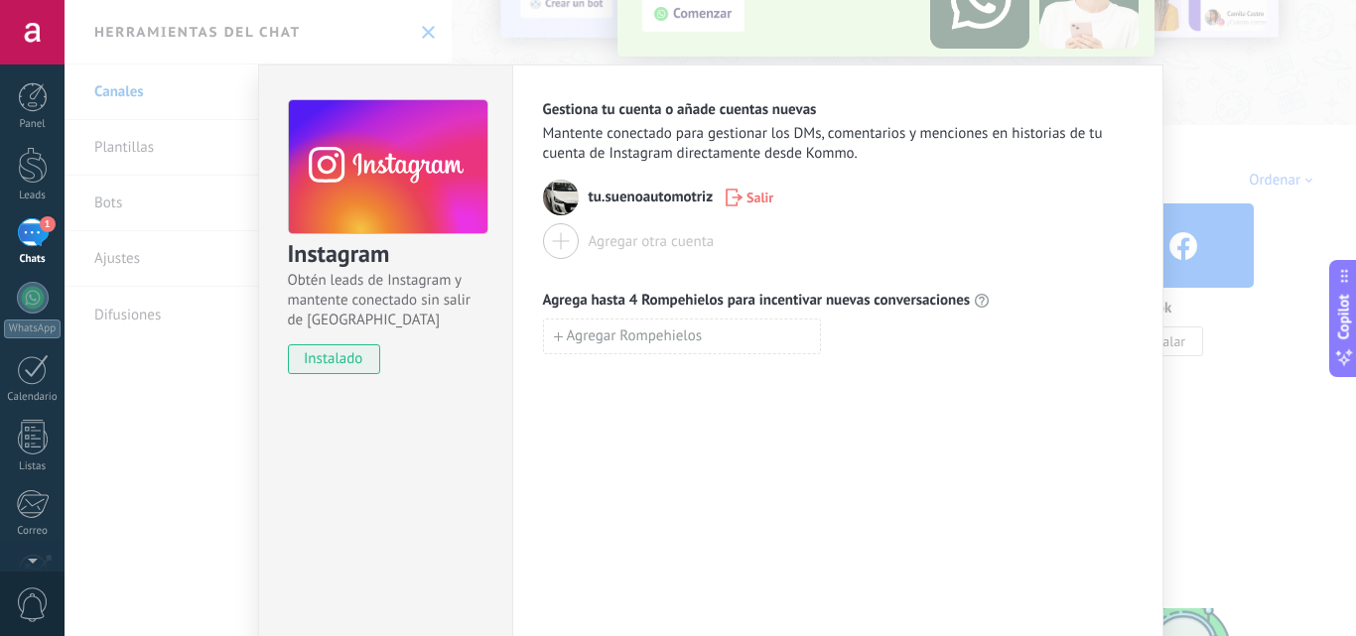
click at [657, 242] on div "Agregar otra cuenta" at bounding box center [652, 241] width 126 height 19
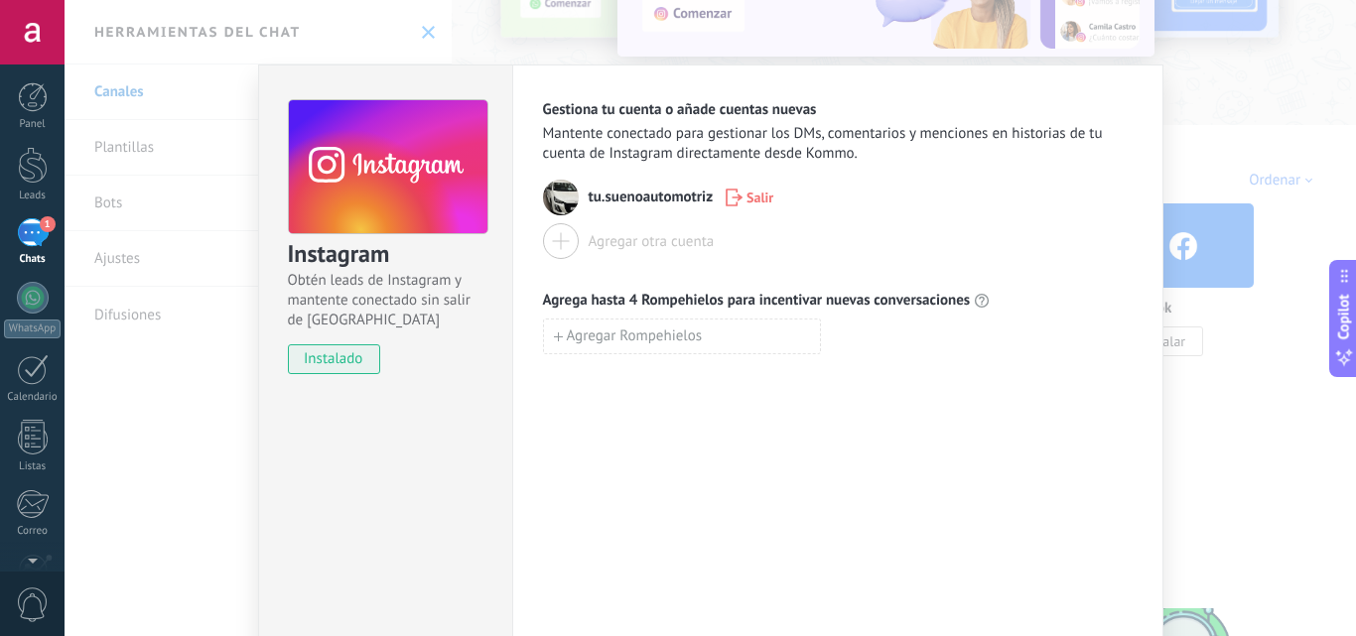
click at [1232, 164] on div "Instagram Obtén leads de Instagram y mantente conectado sin salir de Kommo inst…" at bounding box center [710, 318] width 1291 height 636
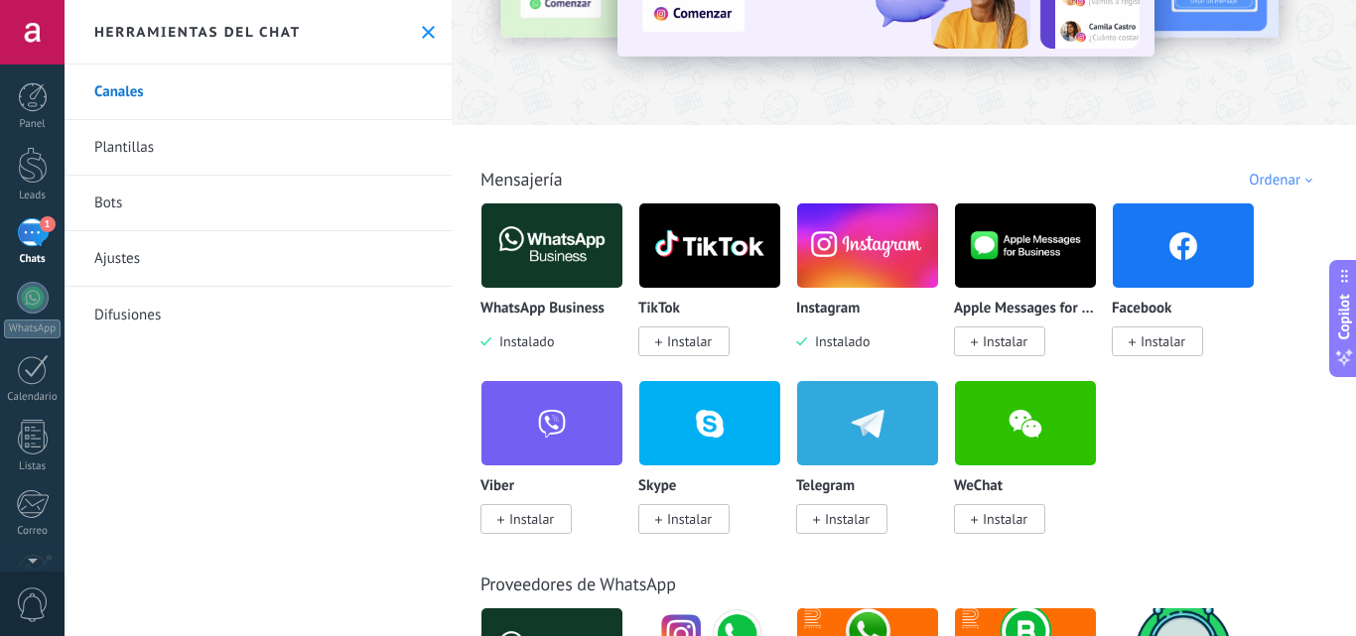
click at [1125, 338] on span "Instalar" at bounding box center [1157, 342] width 91 height 30
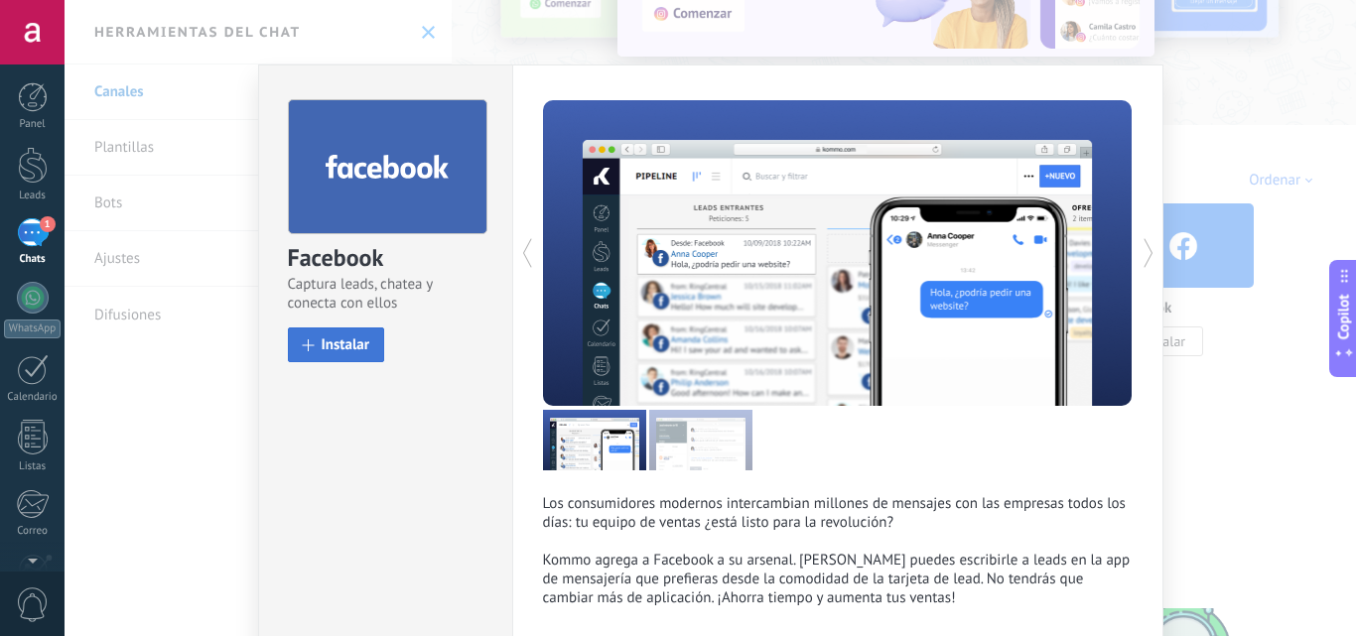
click at [349, 342] on span "Instalar" at bounding box center [346, 344] width 49 height 15
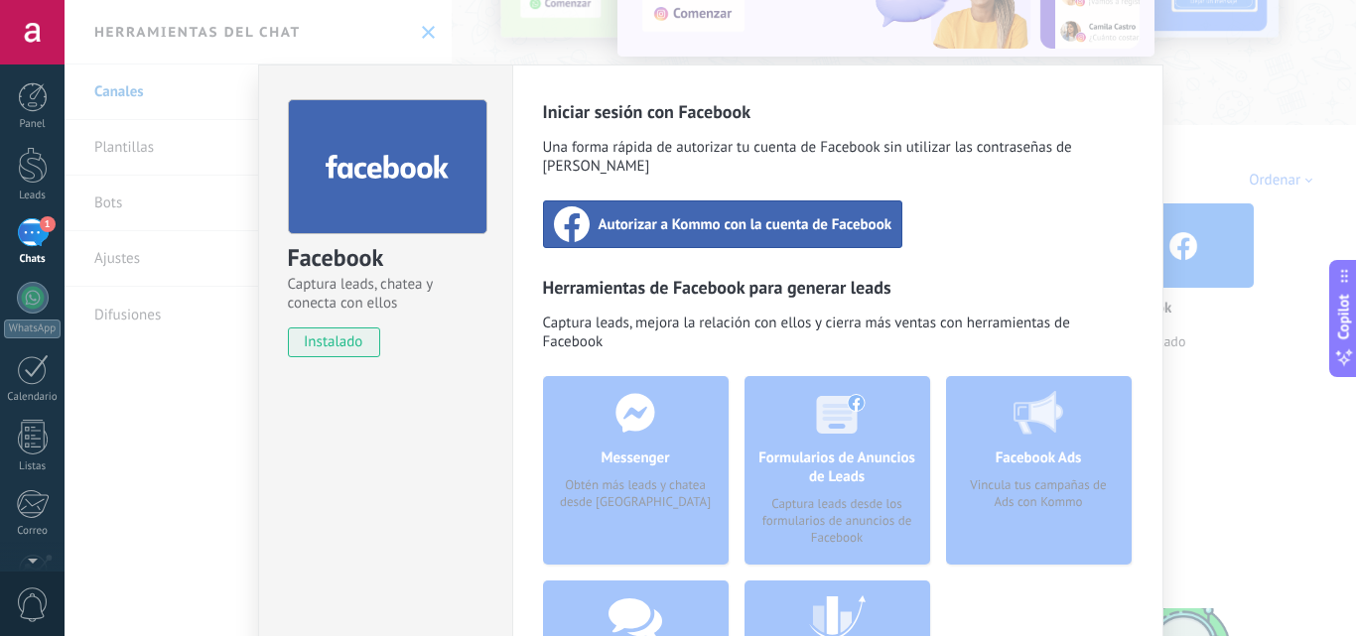
click at [794, 215] on div "Autorizar a Kommo con la cuenta de Facebook" at bounding box center [723, 224] width 360 height 48
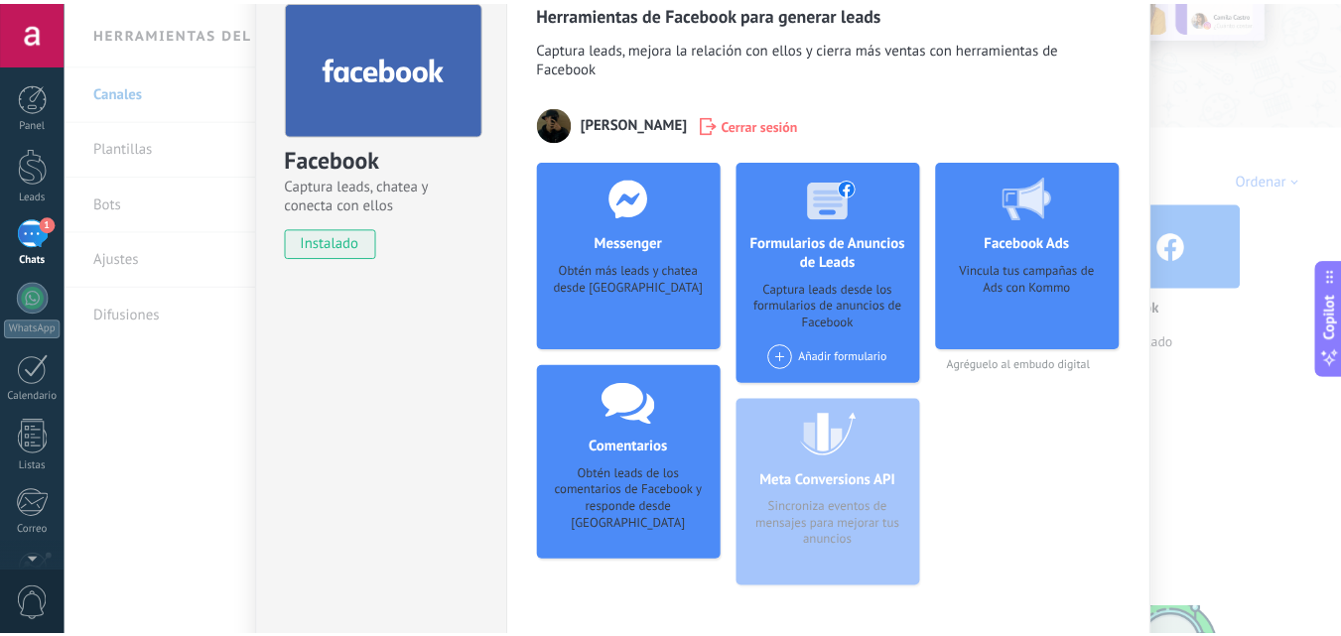
scroll to position [0, 0]
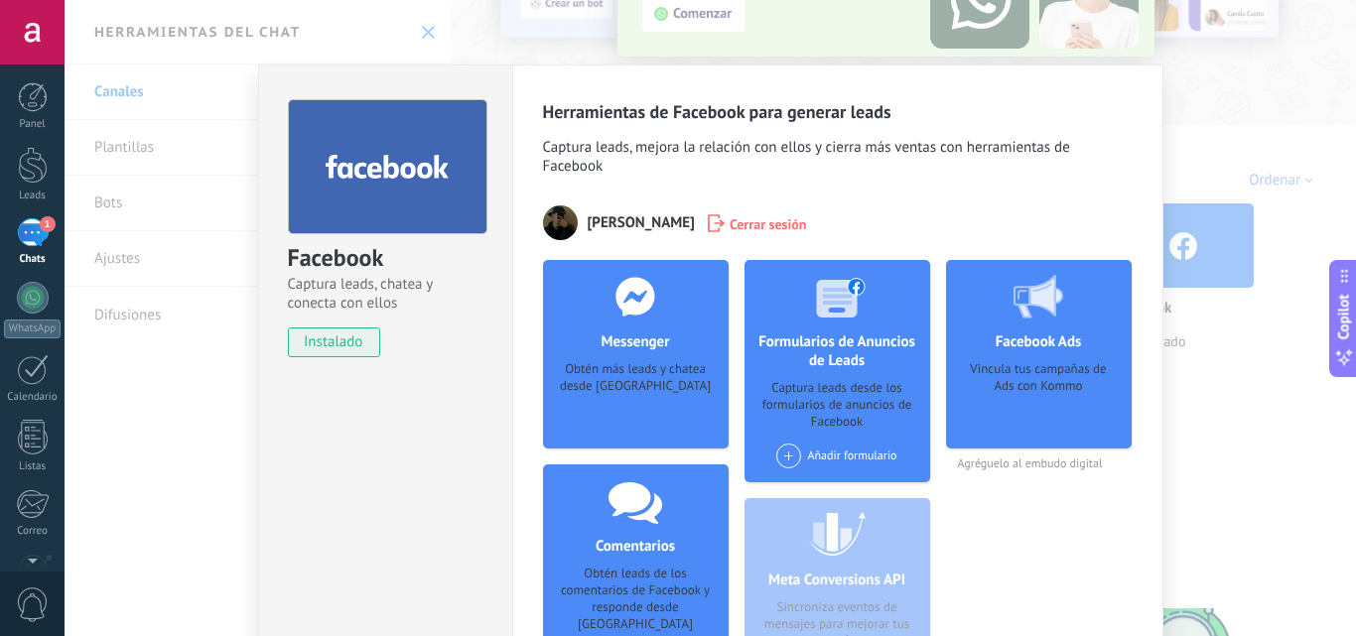
click at [430, 39] on div "Facebook Captura leads, chatea y conecta con ellos instalado Desinstalar Herram…" at bounding box center [710, 318] width 1291 height 636
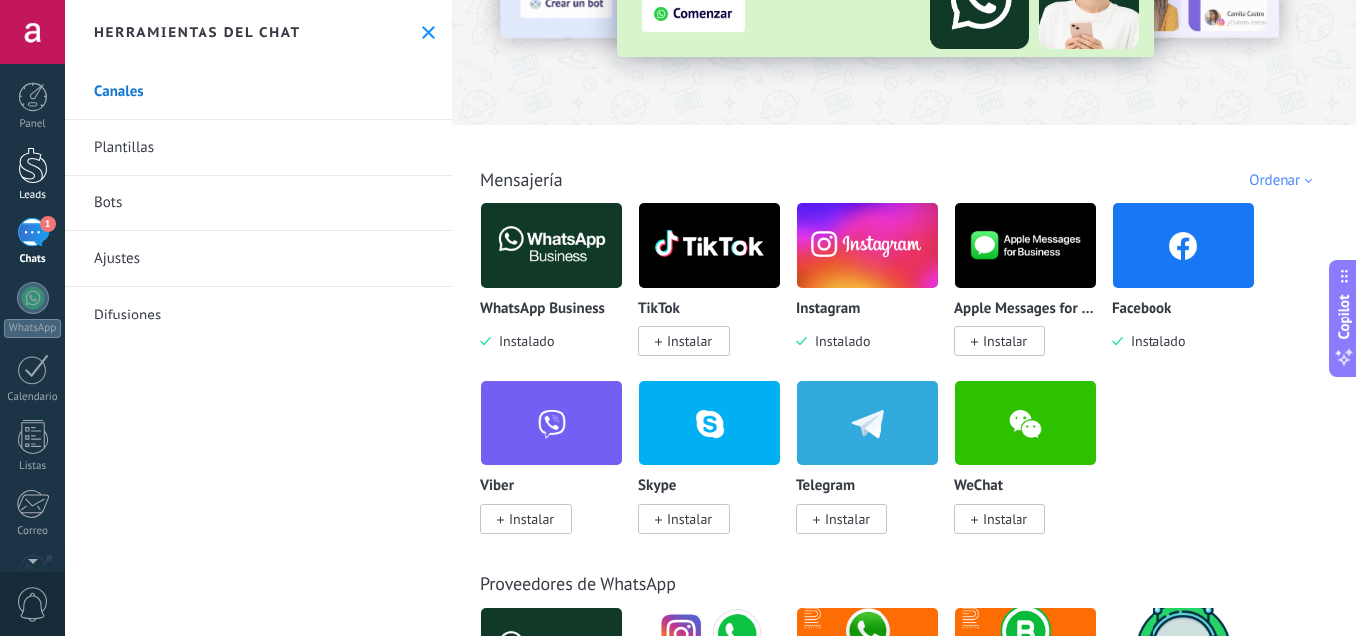
click at [38, 158] on div at bounding box center [33, 165] width 30 height 37
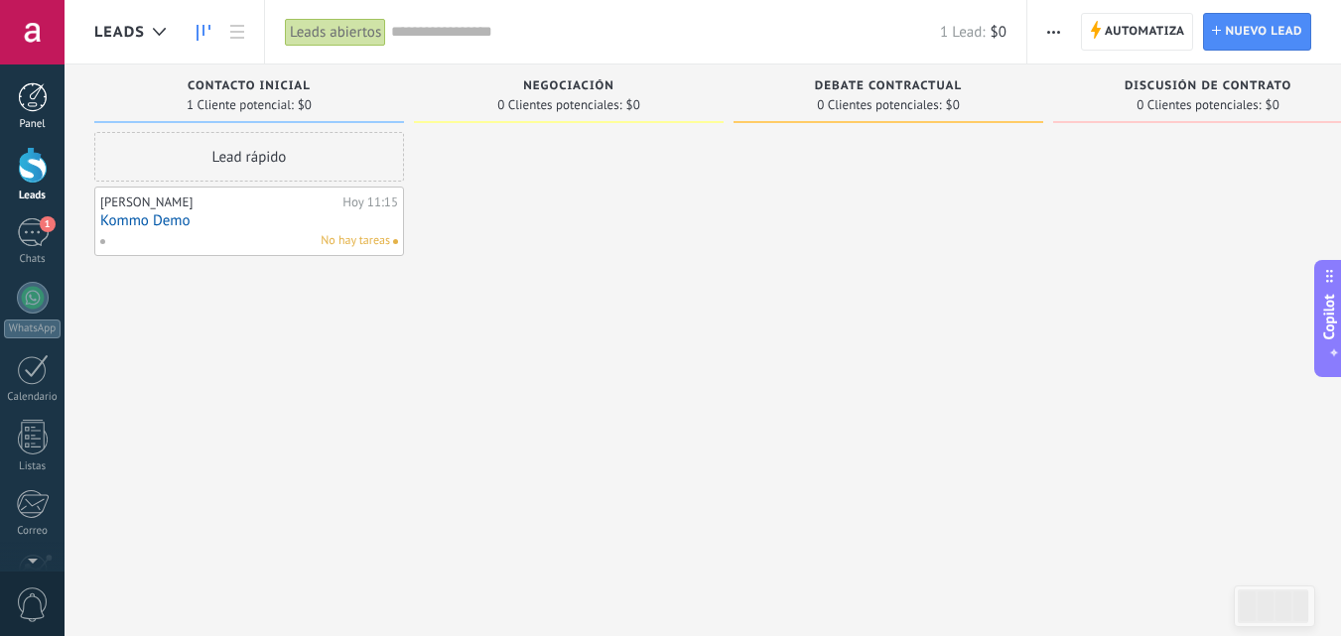
click at [35, 107] on div at bounding box center [33, 97] width 30 height 30
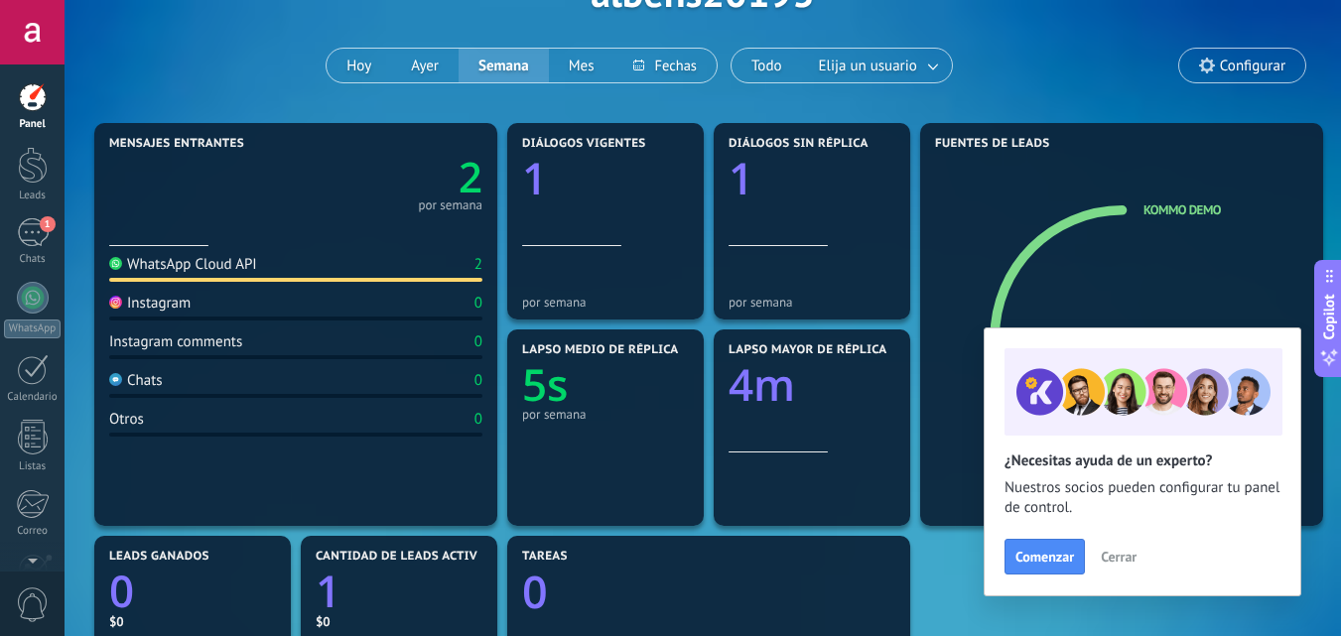
scroll to position [99, 0]
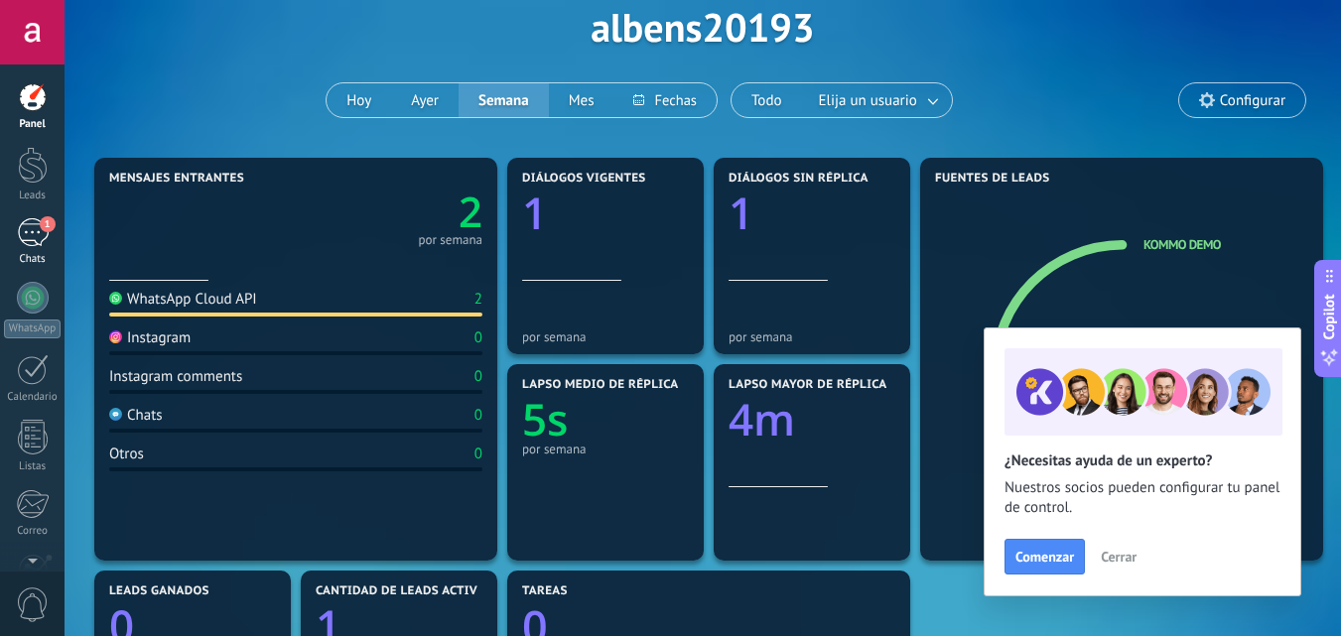
click at [31, 229] on div "1" at bounding box center [33, 232] width 32 height 29
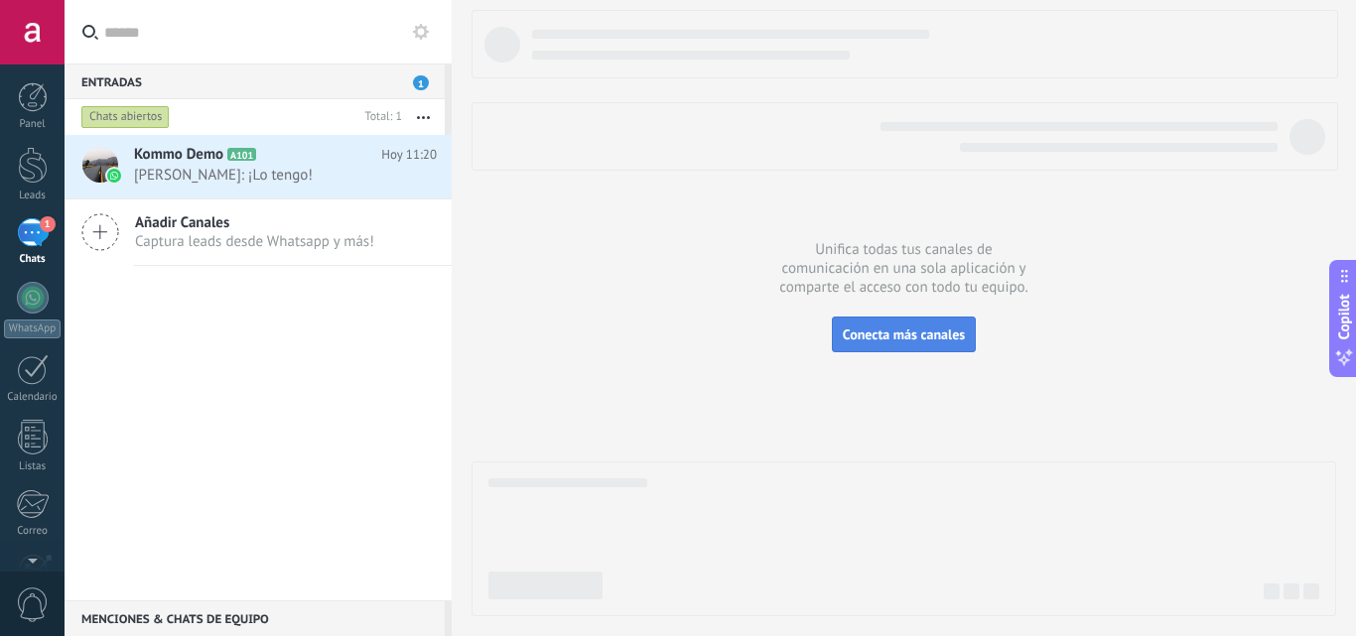
click at [888, 343] on button "Conecta más canales" at bounding box center [904, 335] width 144 height 36
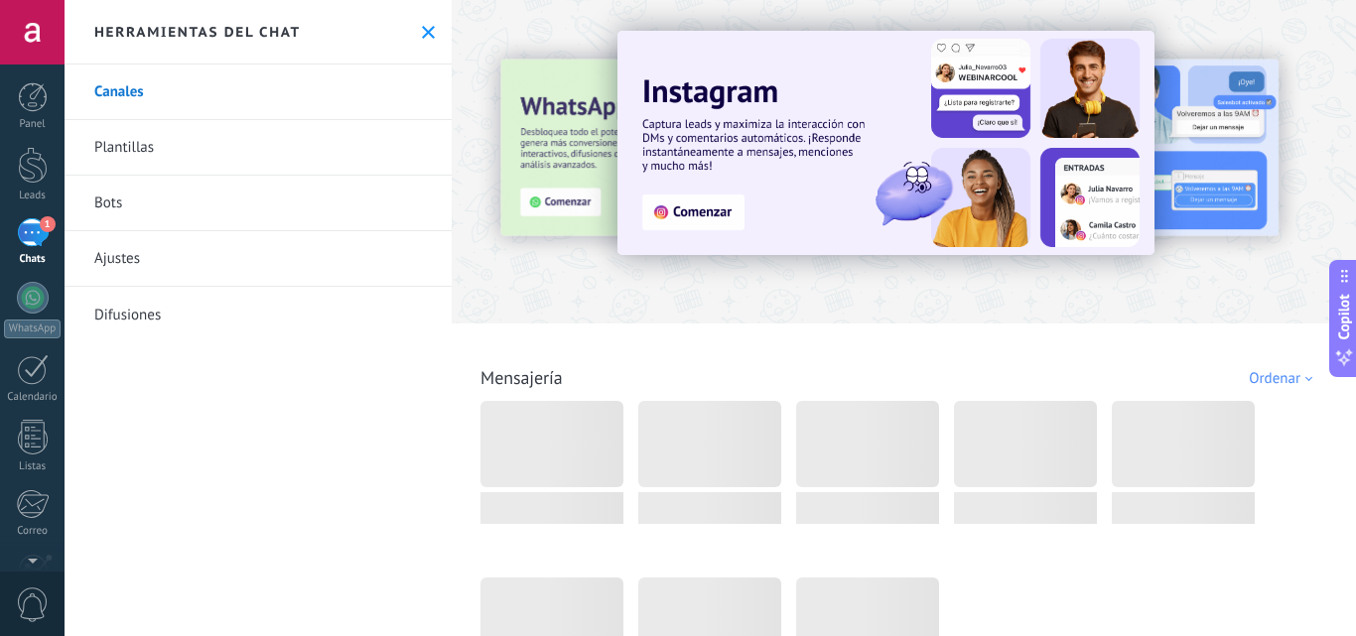
click at [567, 174] on div at bounding box center [417, 160] width 435 height 179
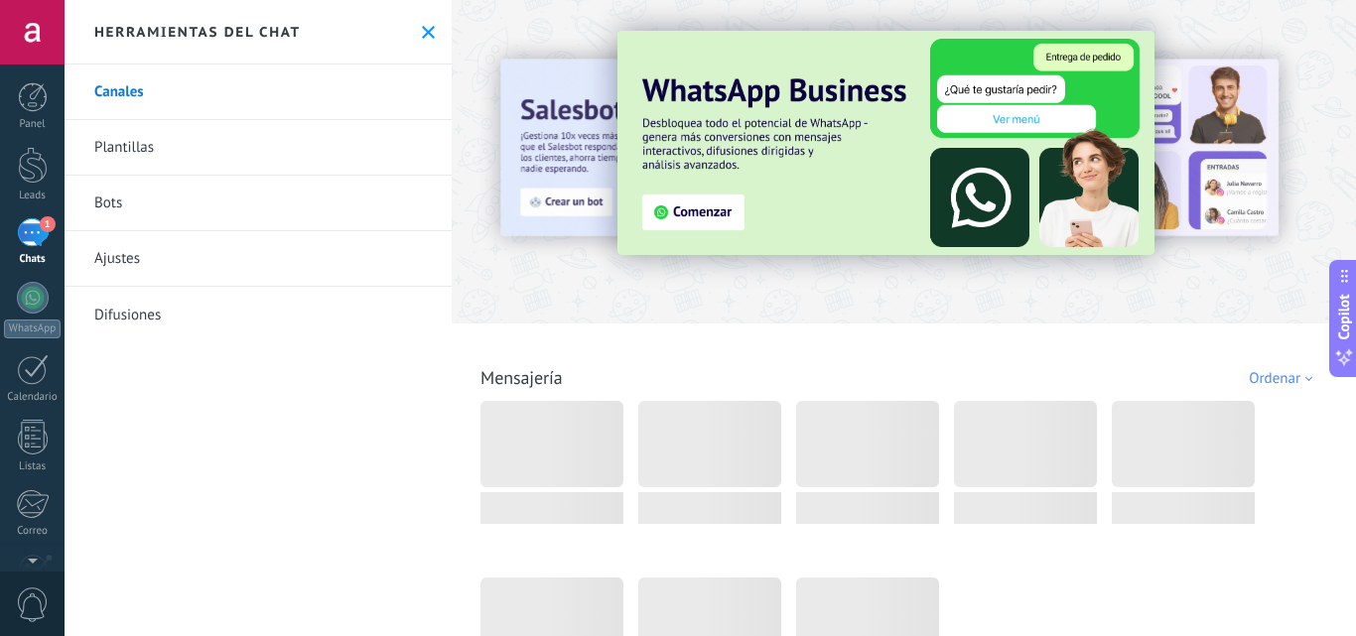
click at [667, 211] on img at bounding box center [885, 143] width 537 height 224
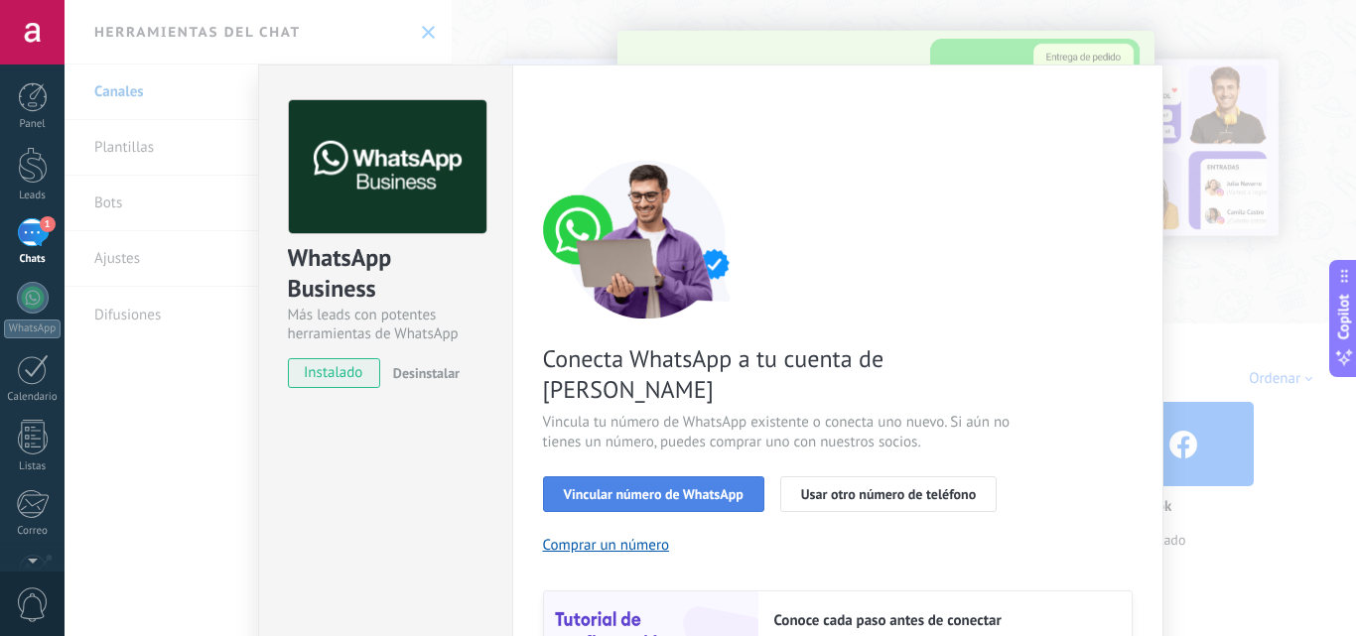
click at [677, 487] on span "Vincular número de WhatsApp" at bounding box center [654, 494] width 180 height 14
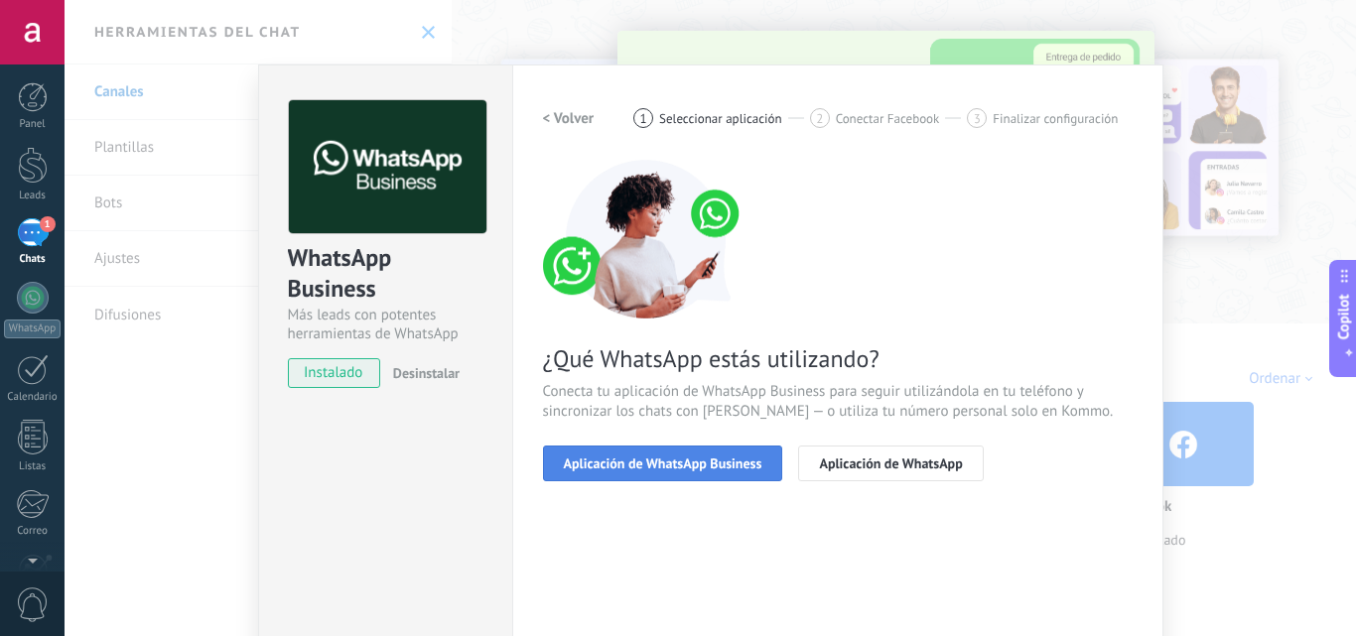
click at [697, 468] on span "Aplicación de WhatsApp Business" at bounding box center [663, 464] width 198 height 14
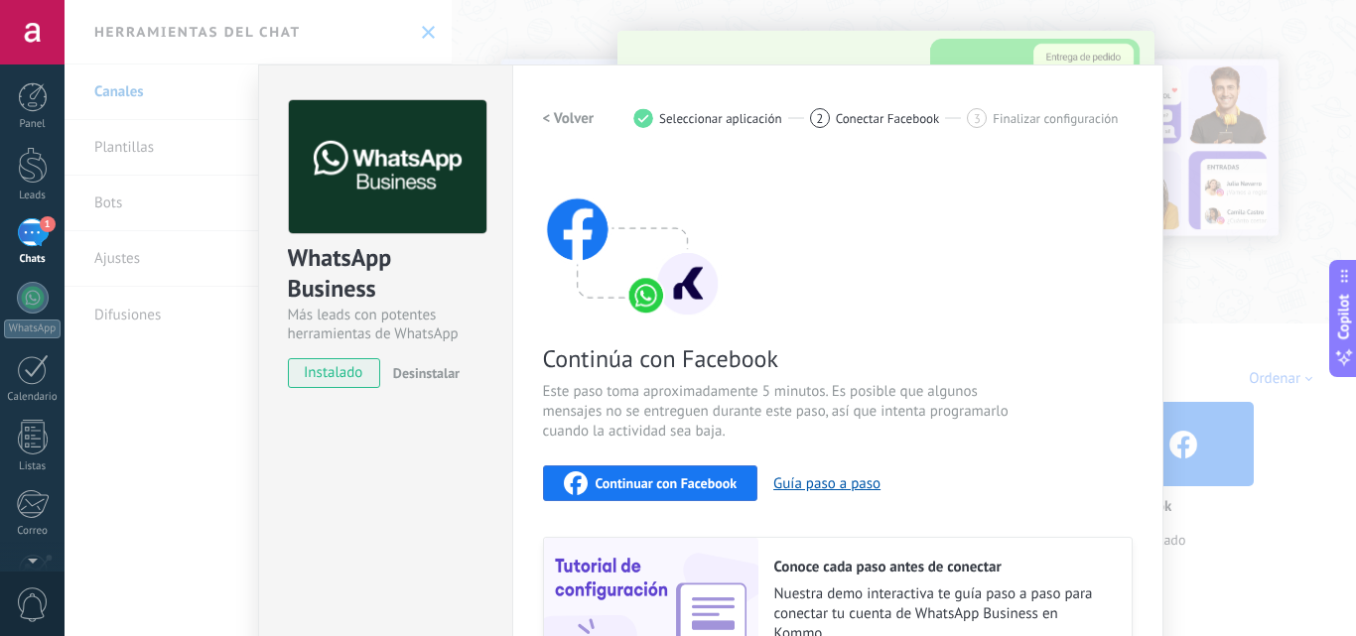
click at [713, 480] on span "Continuar con Facebook" at bounding box center [666, 483] width 142 height 14
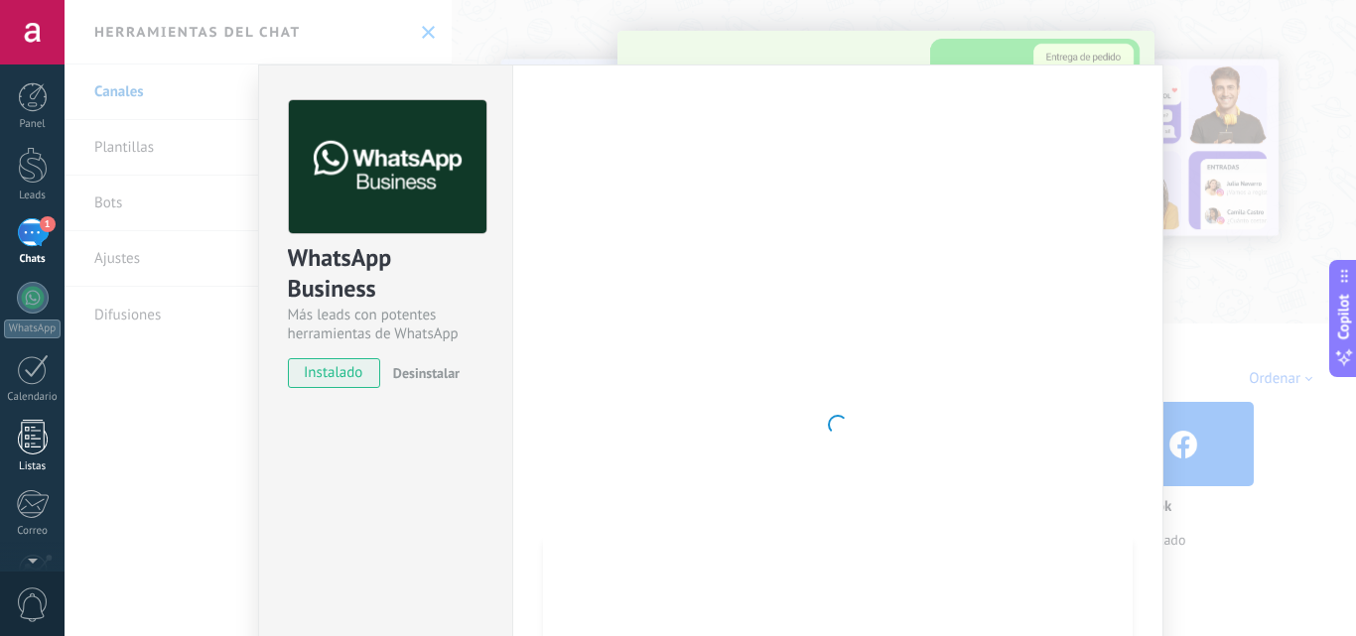
click at [35, 429] on div at bounding box center [33, 437] width 30 height 35
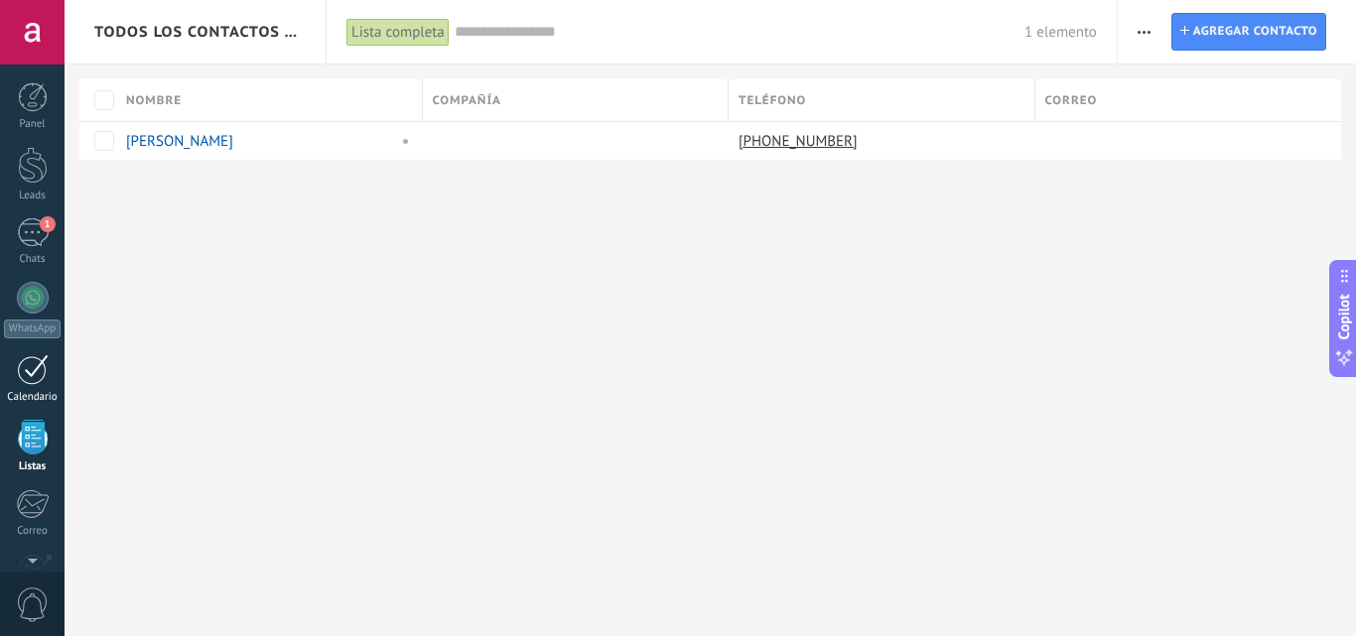
click at [39, 373] on div at bounding box center [33, 369] width 32 height 31
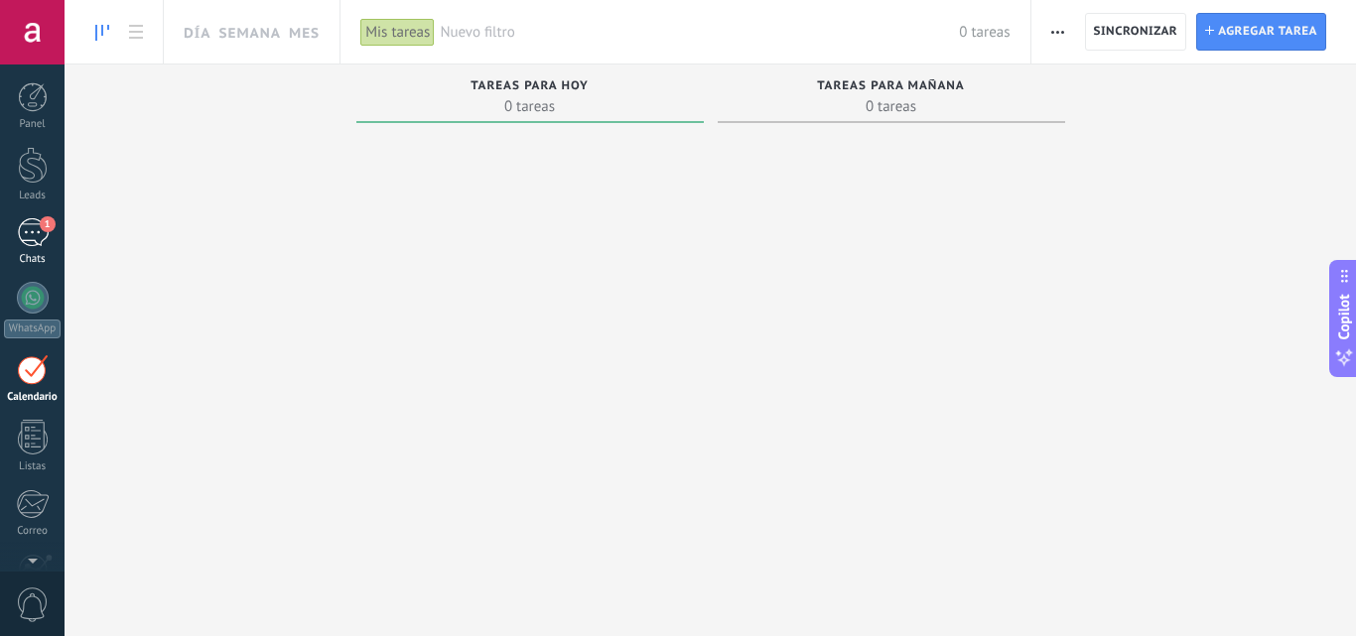
click at [29, 241] on div "1" at bounding box center [33, 232] width 32 height 29
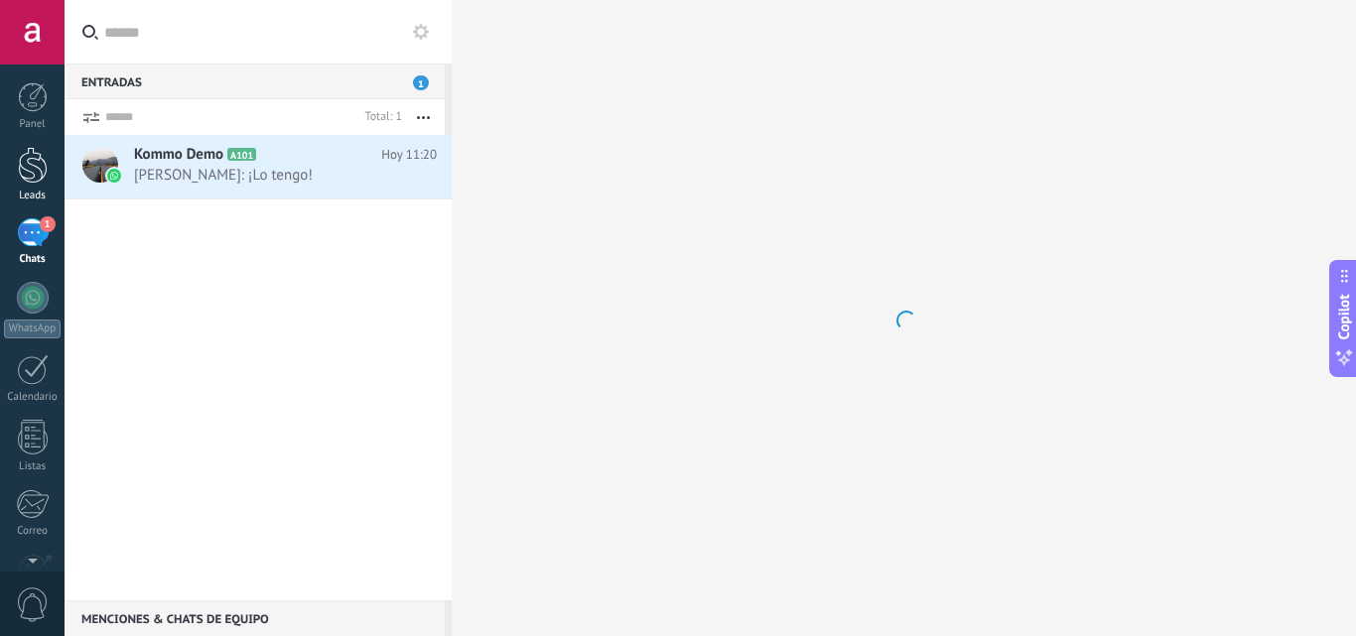
click at [13, 192] on div "Leads" at bounding box center [33, 196] width 58 height 13
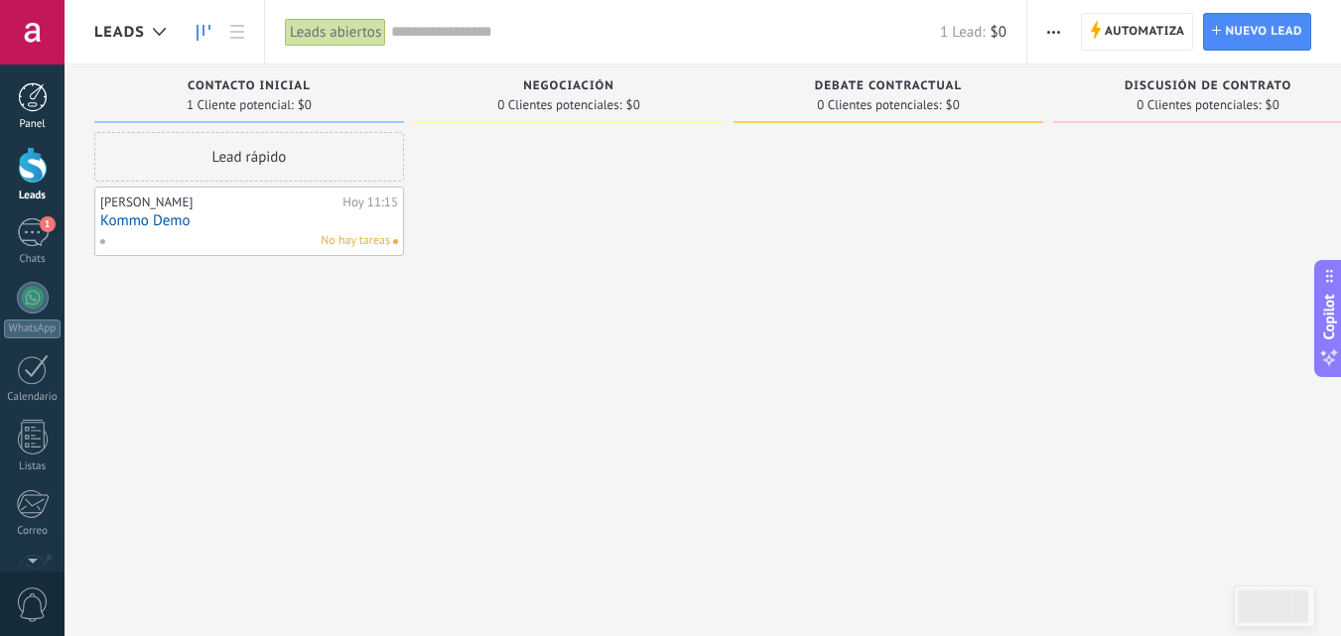
click at [18, 103] on div at bounding box center [33, 97] width 30 height 30
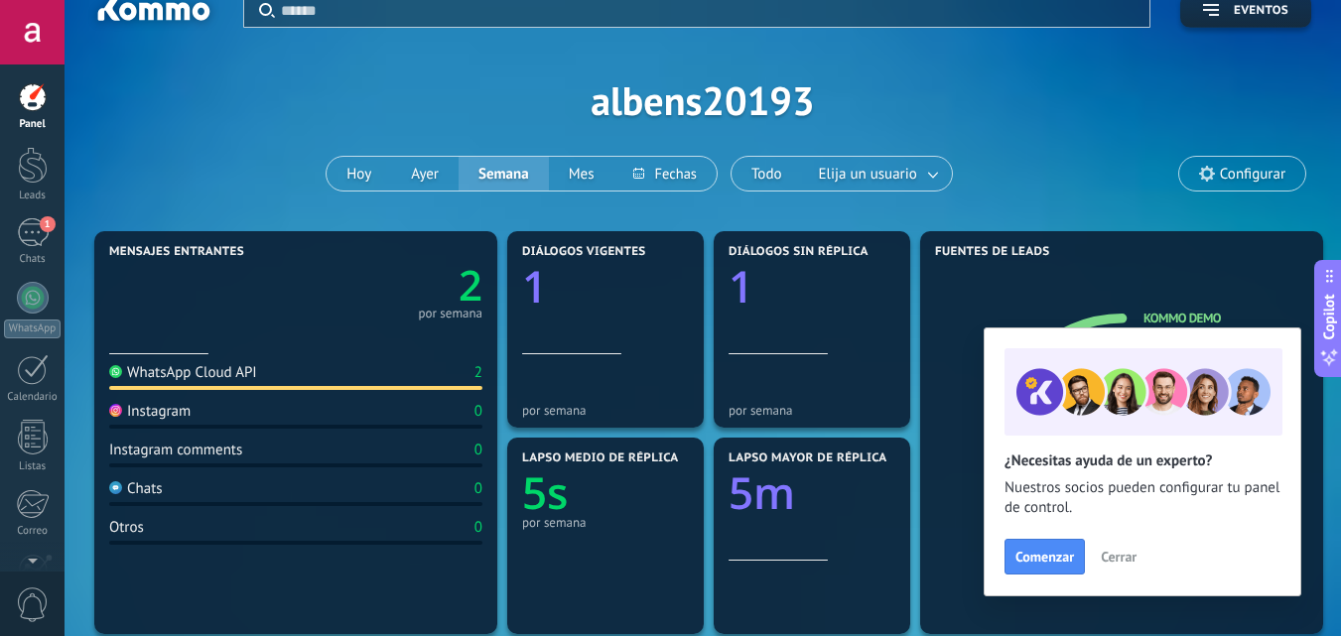
scroll to position [198, 0]
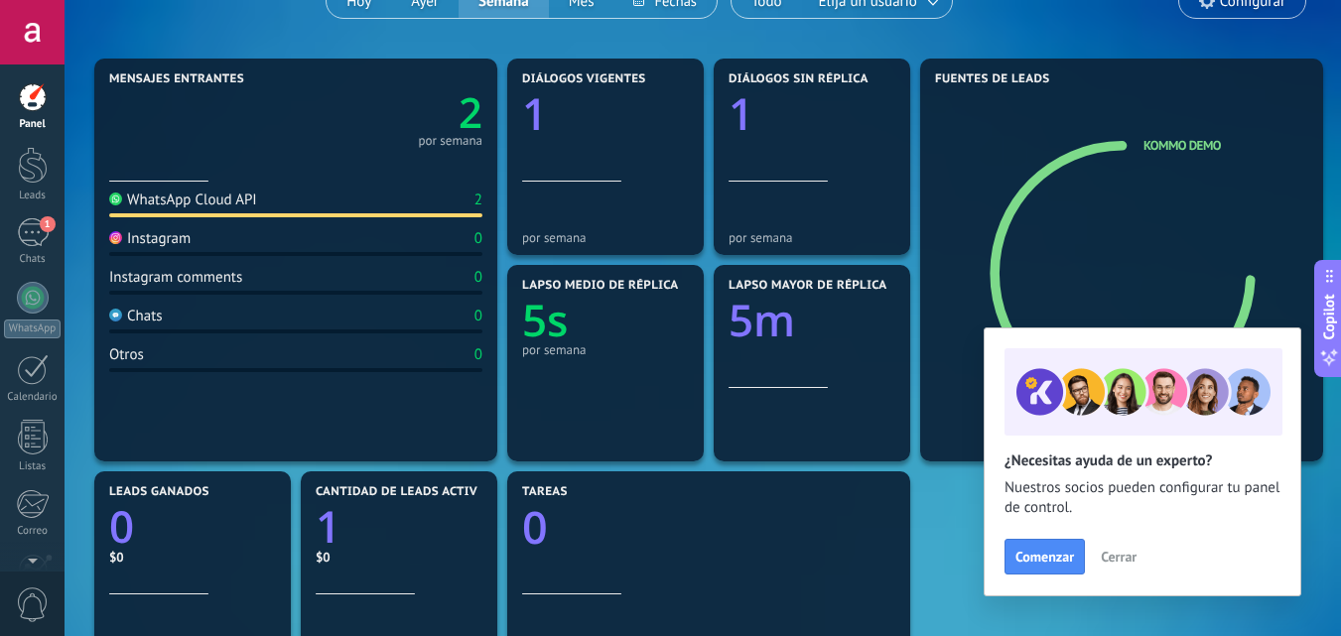
click at [1104, 560] on span "Cerrar" at bounding box center [1119, 557] width 36 height 14
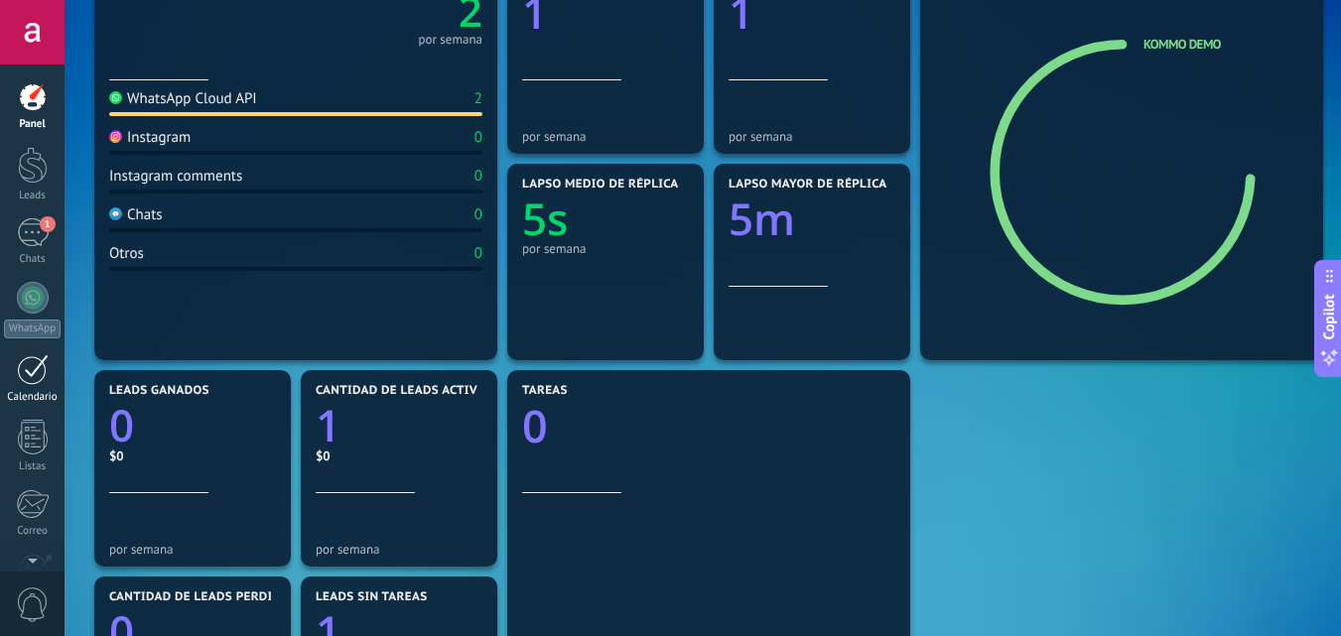
scroll to position [99, 0]
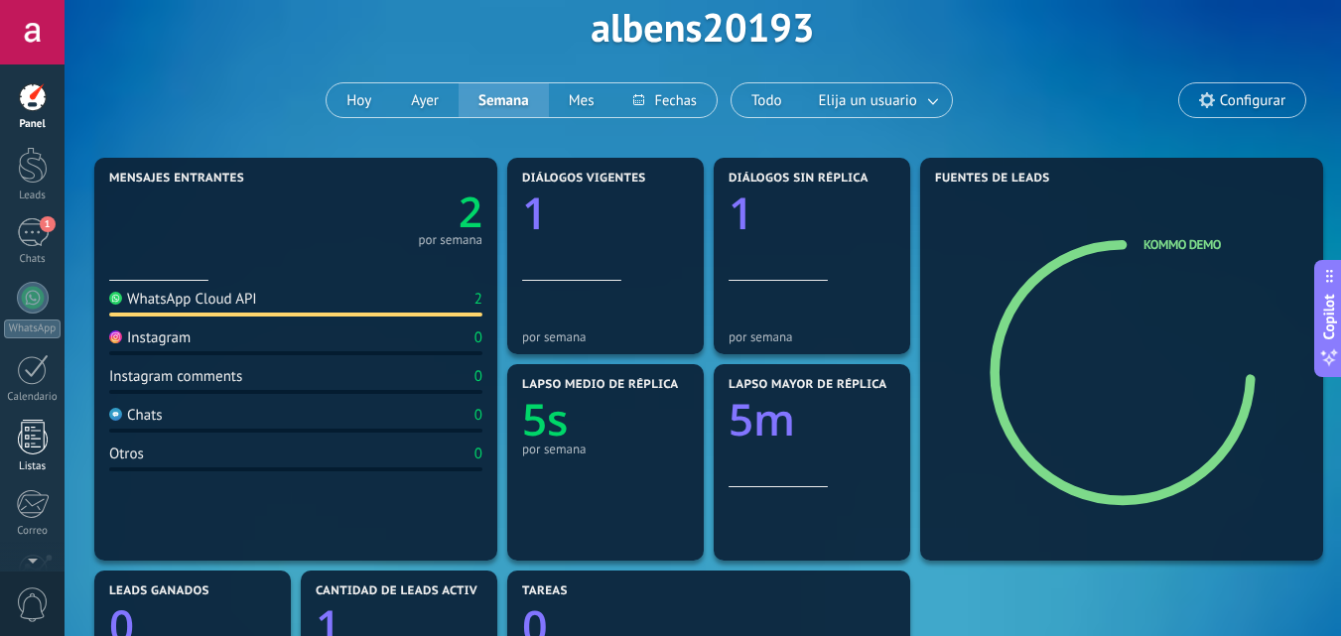
click at [49, 433] on link "Listas" at bounding box center [32, 447] width 65 height 54
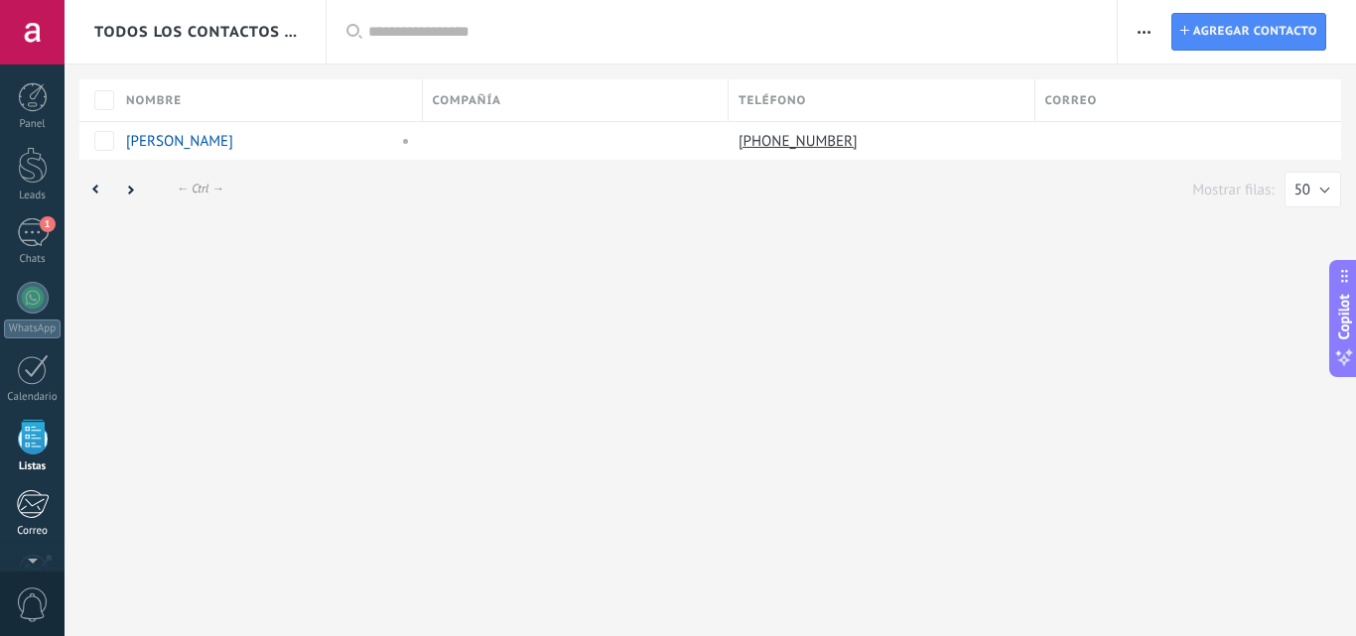
click at [21, 499] on div at bounding box center [32, 504] width 33 height 30
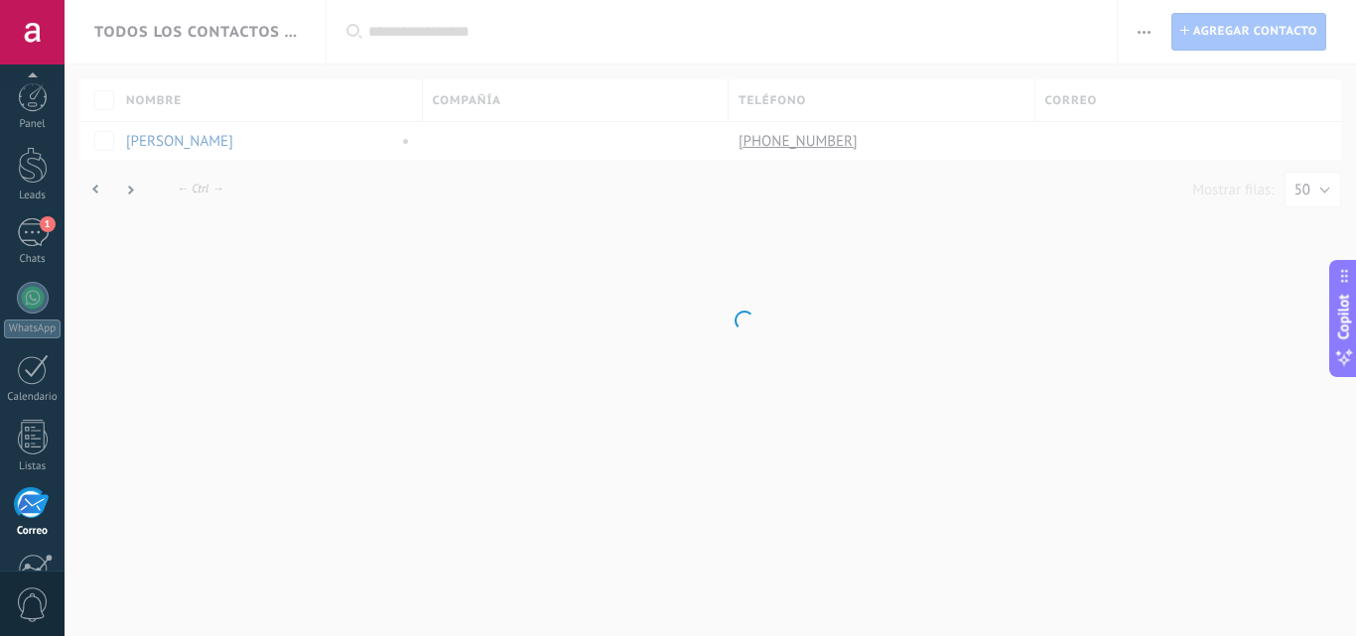
scroll to position [190, 0]
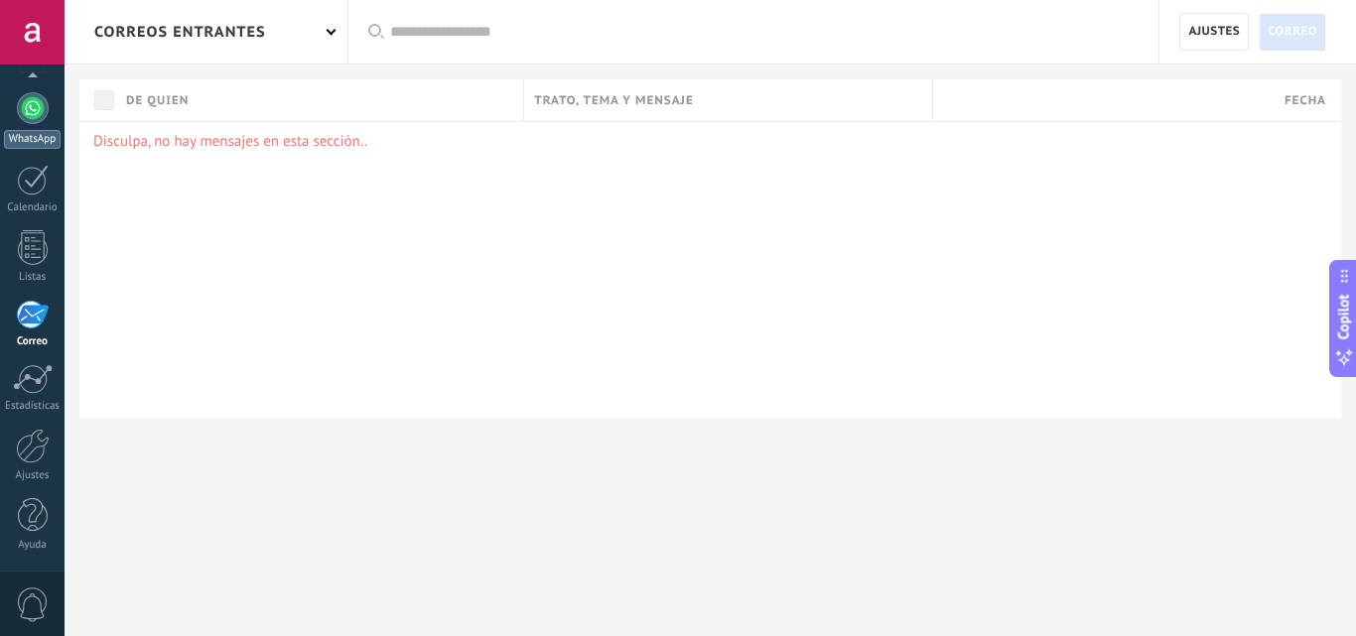
click at [45, 119] on link "WhatsApp" at bounding box center [32, 120] width 65 height 57
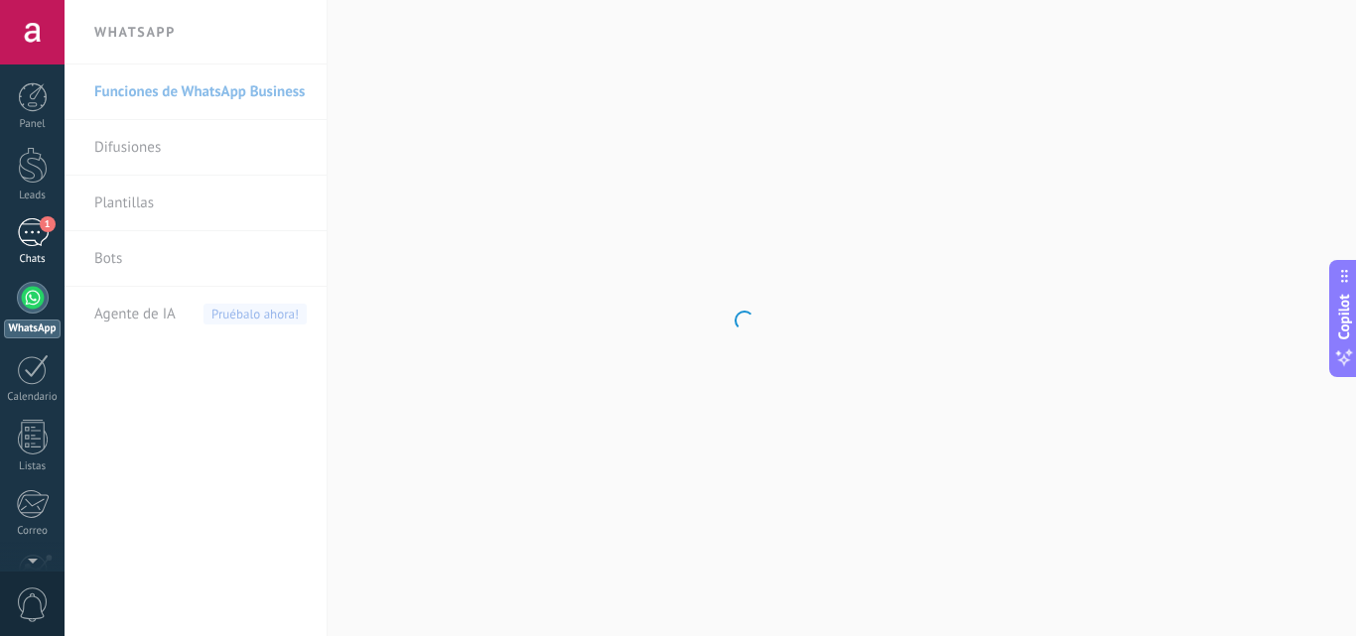
click at [40, 227] on span "1" at bounding box center [48, 224] width 16 height 16
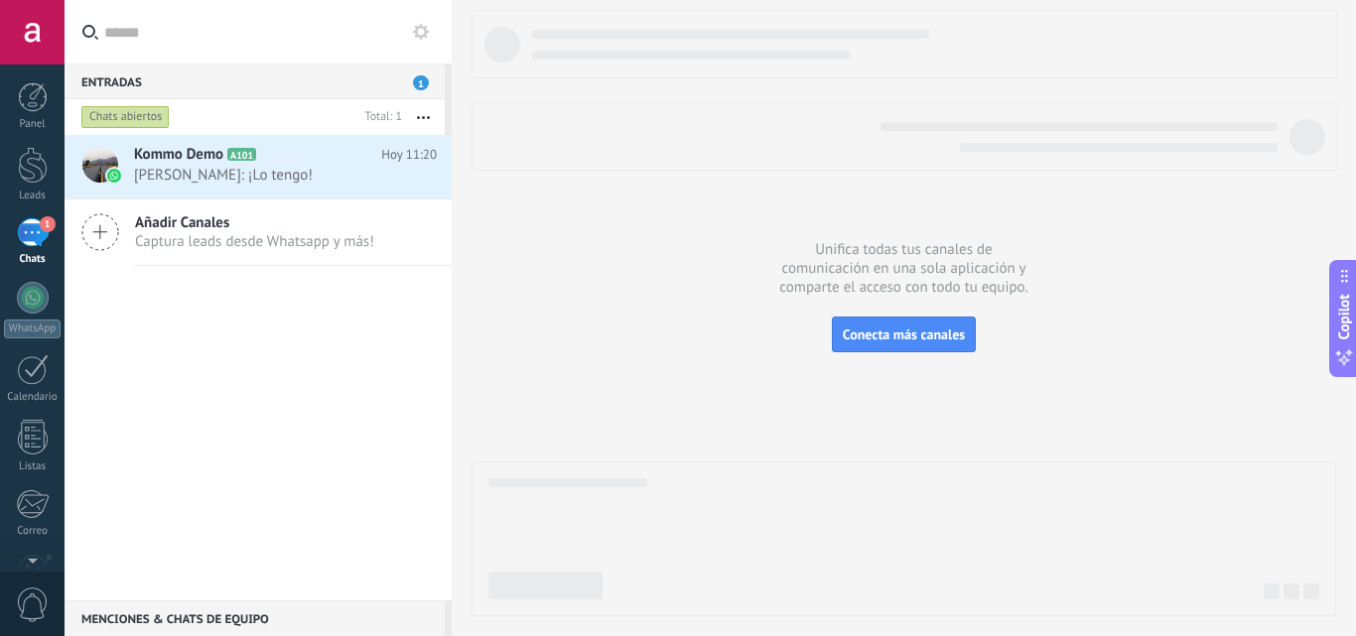
click at [109, 84] on div "Entradas 1" at bounding box center [255, 82] width 380 height 36
click at [18, 363] on div at bounding box center [33, 369] width 32 height 31
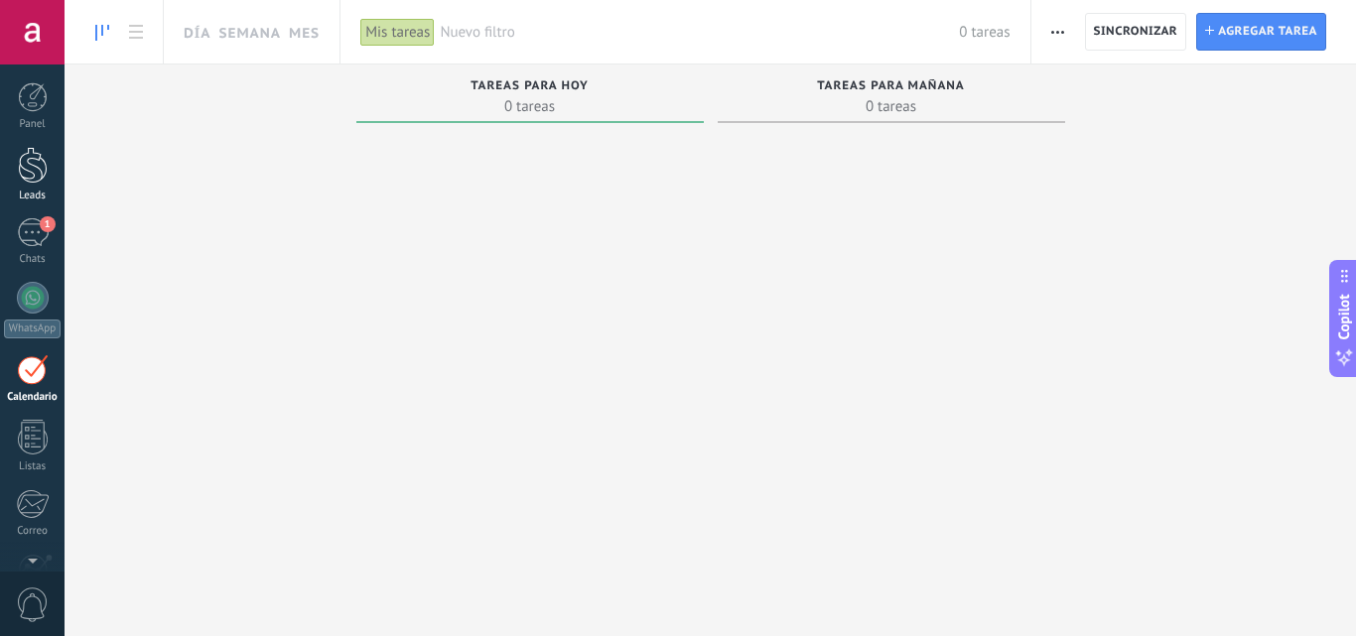
click at [19, 178] on div at bounding box center [33, 165] width 30 height 37
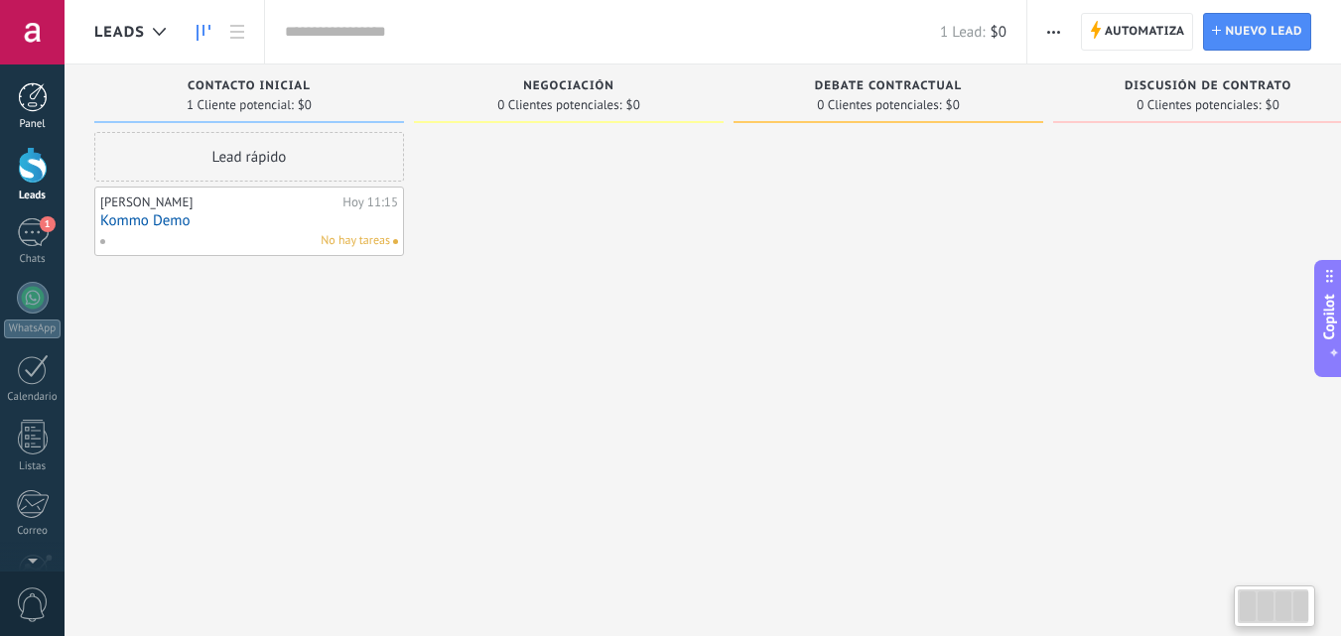
click at [39, 121] on div "Panel" at bounding box center [33, 124] width 58 height 13
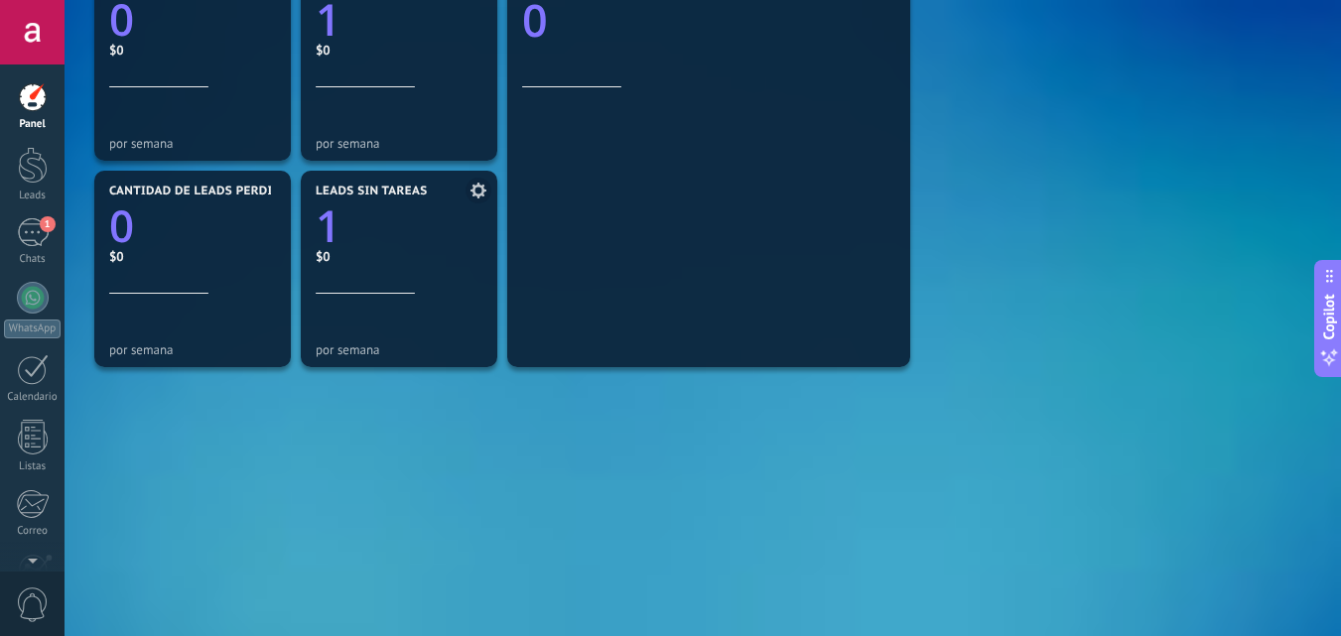
scroll to position [709, 0]
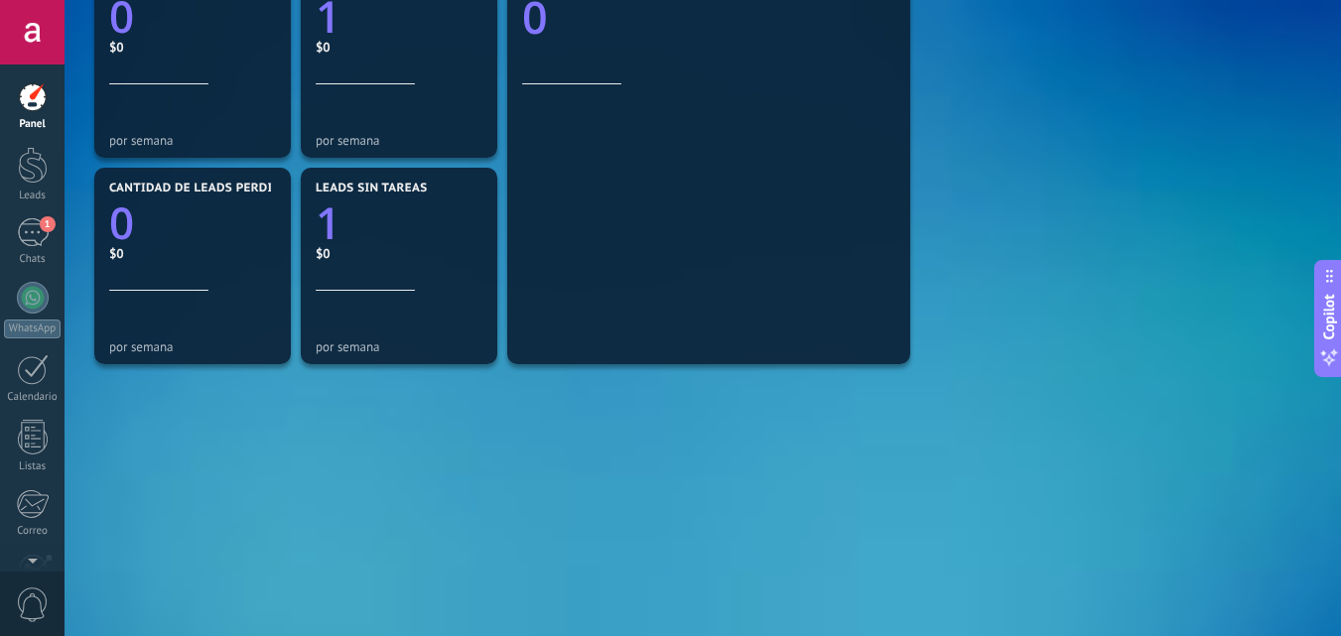
click at [27, 33] on div at bounding box center [32, 32] width 65 height 65
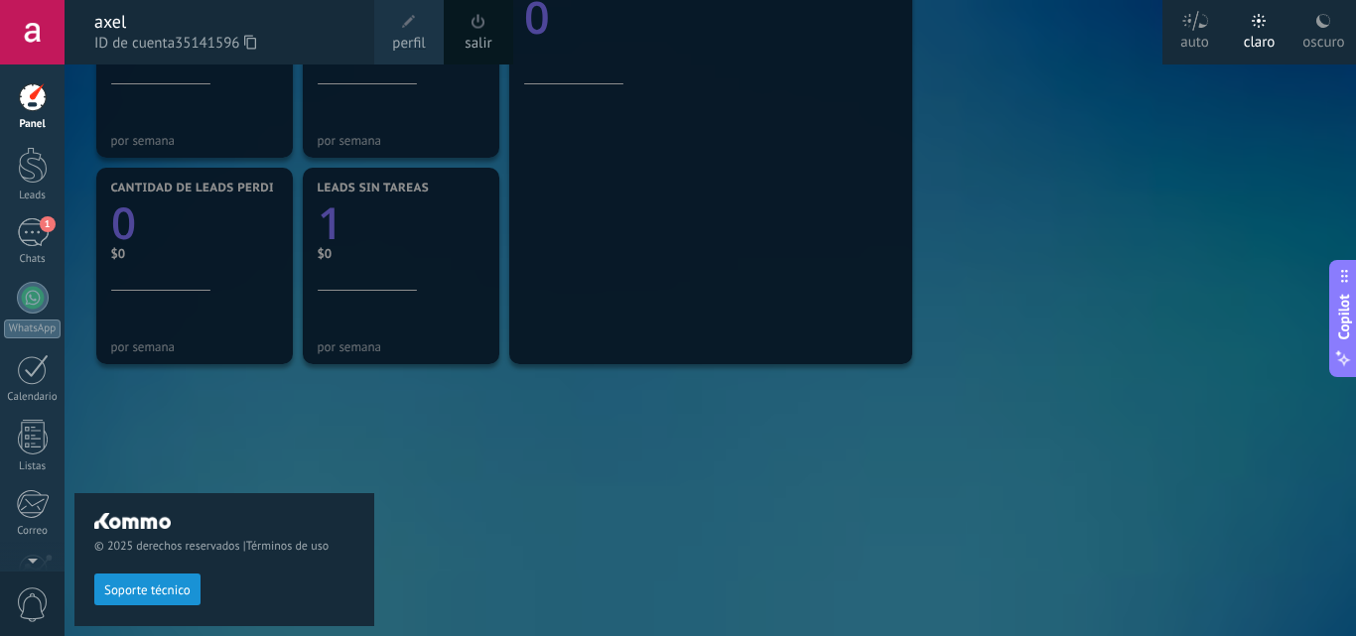
drag, startPoint x: 410, startPoint y: 484, endPoint x: 391, endPoint y: 470, distance: 23.4
click at [407, 484] on div at bounding box center [743, 318] width 1356 height 636
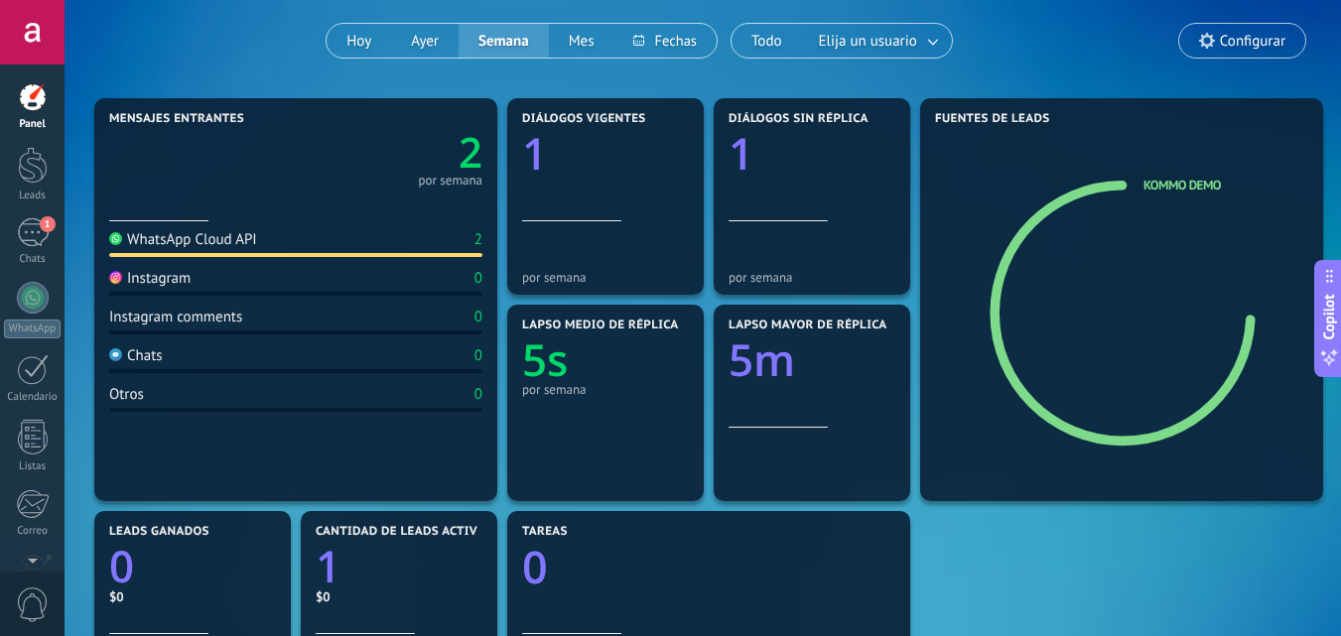
scroll to position [113, 0]
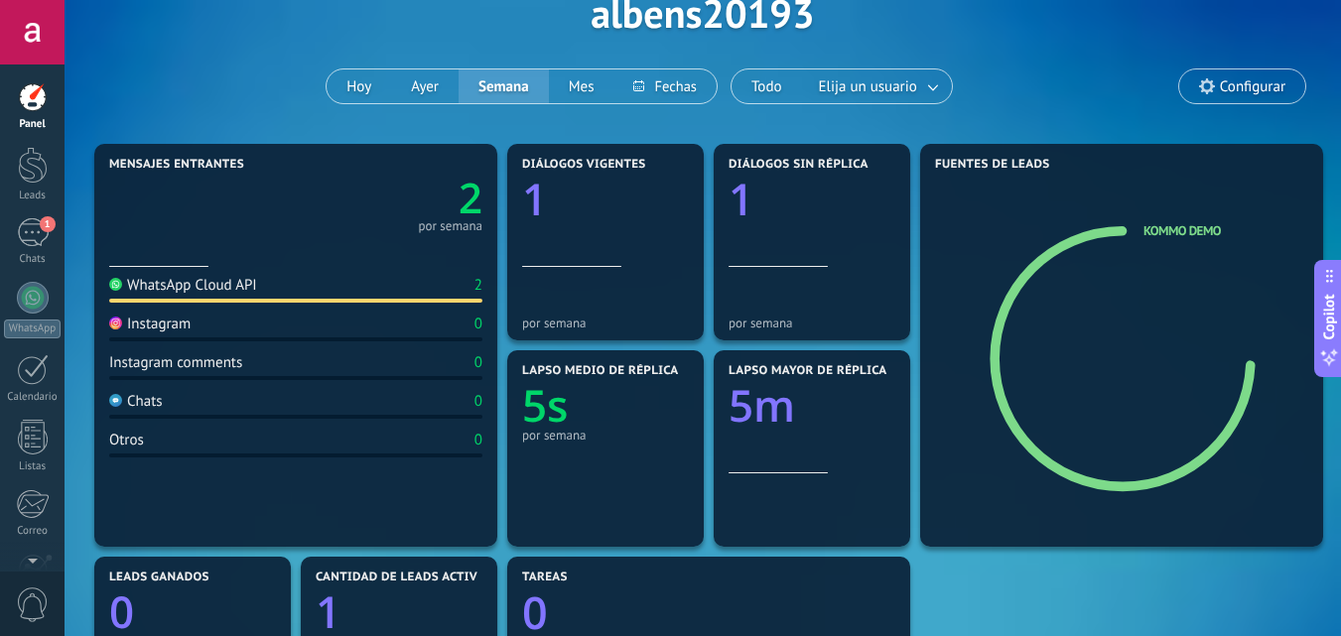
drag, startPoint x: 40, startPoint y: 79, endPoint x: 28, endPoint y: 79, distance: 11.9
click at [30, 77] on div "Panel Leads 1 Chats WhatsApp Clientes" at bounding box center [64, 318] width 129 height 507
click at [26, 81] on div "Panel Leads 1 Chats WhatsApp Clientes" at bounding box center [64, 318] width 129 height 507
click at [47, 183] on div at bounding box center [33, 165] width 30 height 37
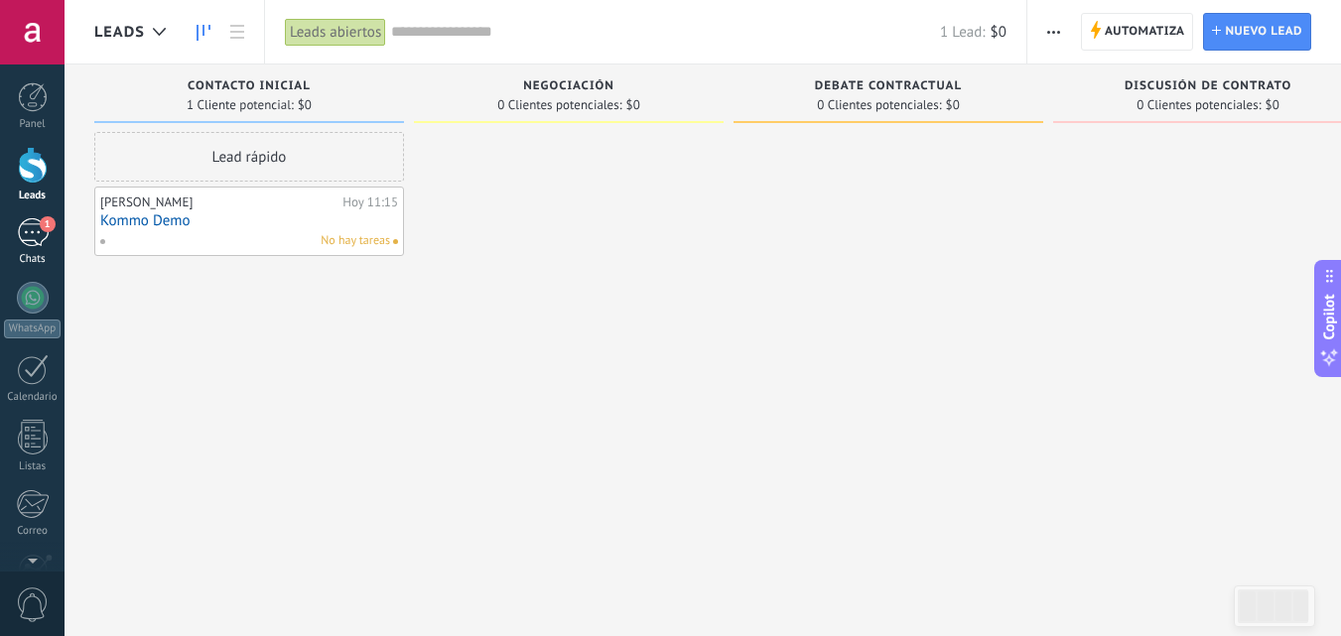
click at [29, 234] on div "1" at bounding box center [33, 232] width 32 height 29
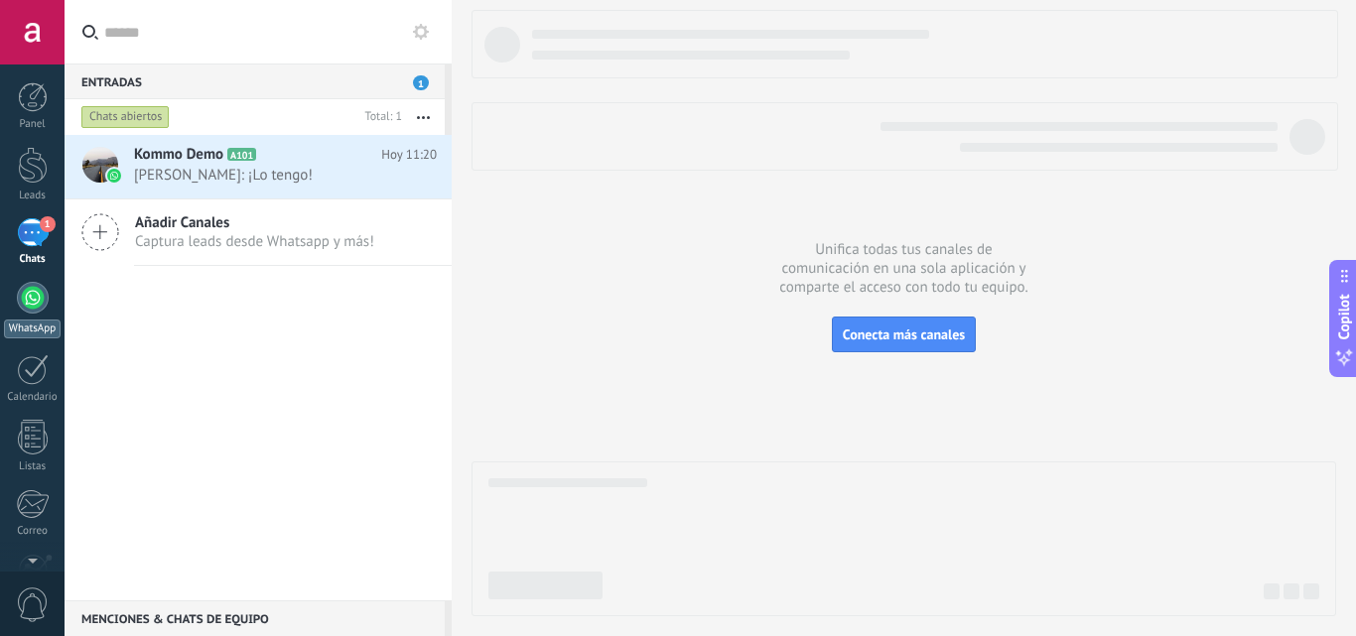
click at [41, 296] on div at bounding box center [33, 298] width 32 height 32
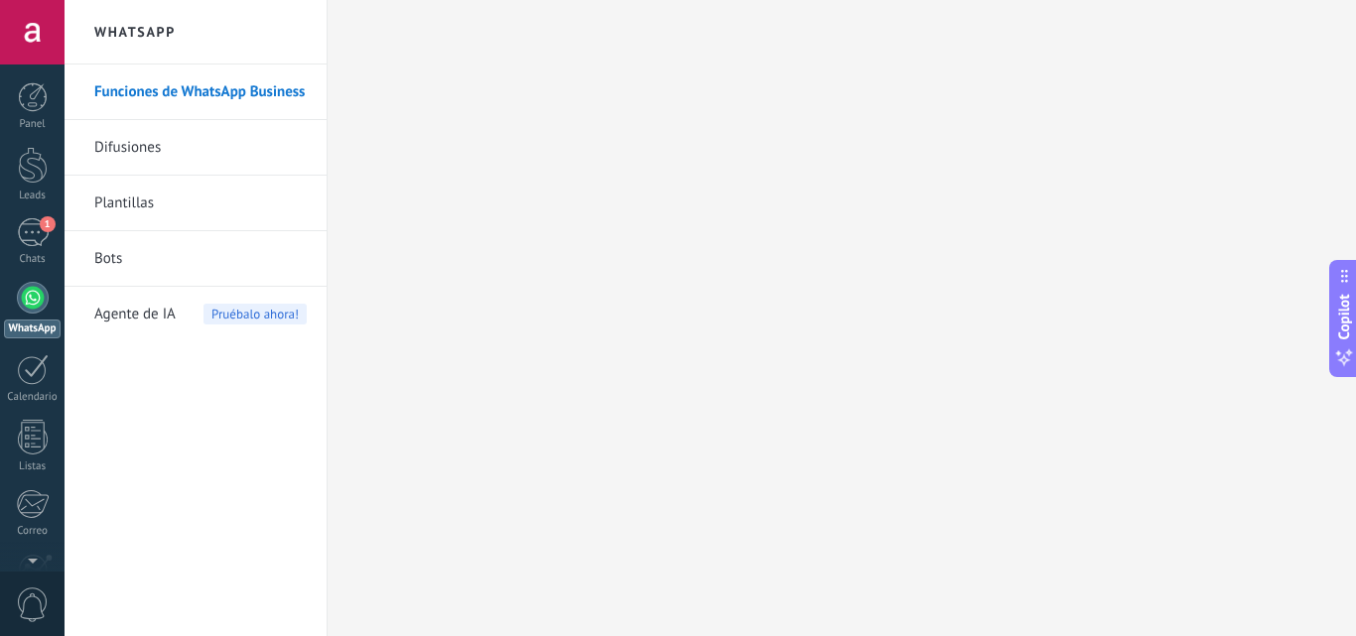
click at [168, 132] on link "Difusiones" at bounding box center [200, 148] width 212 height 56
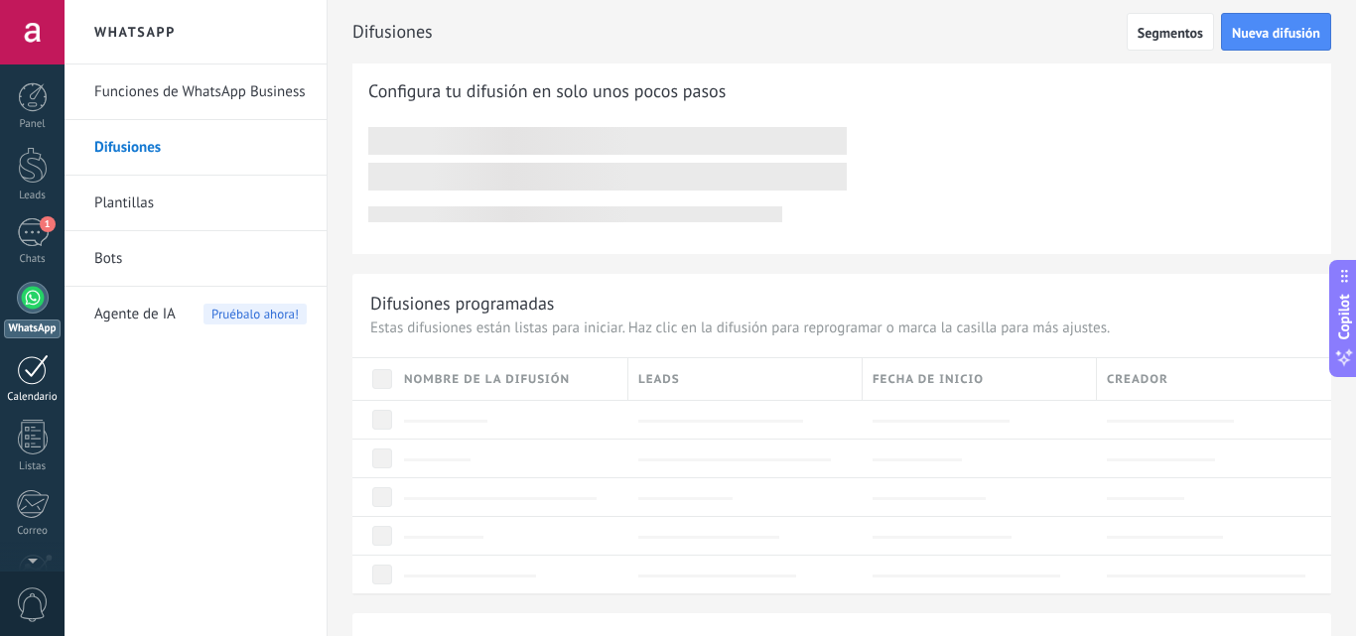
click at [34, 376] on div at bounding box center [33, 369] width 32 height 31
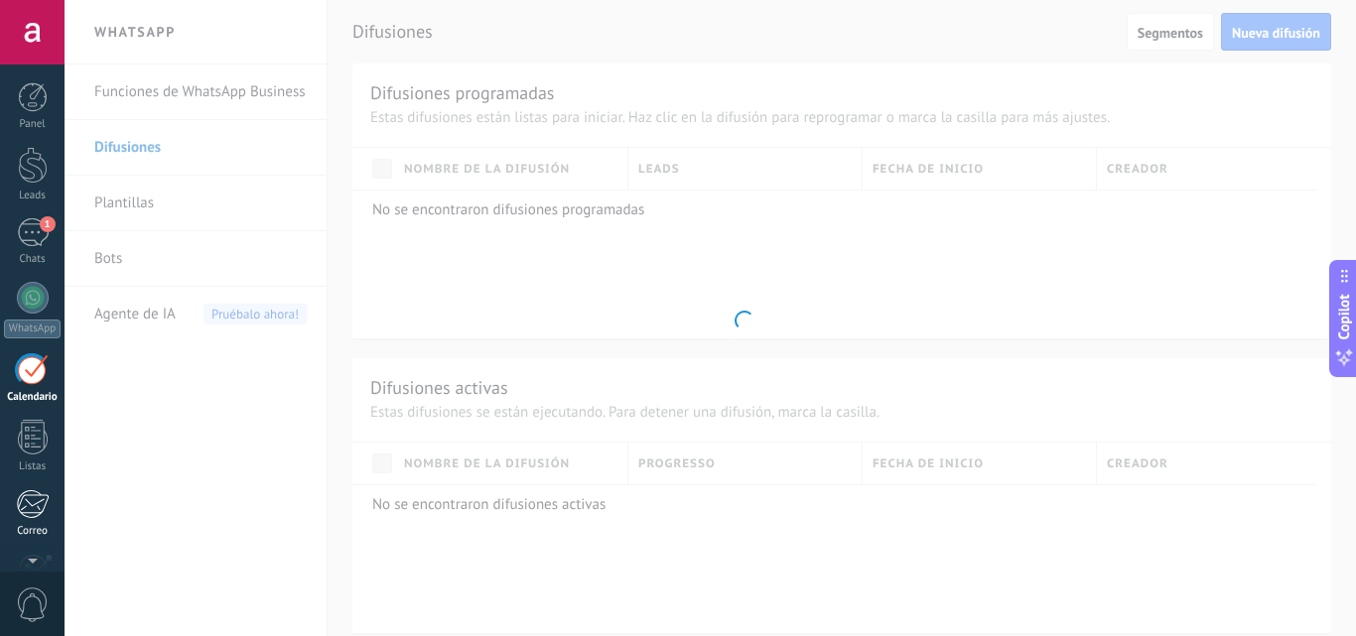
scroll to position [58, 0]
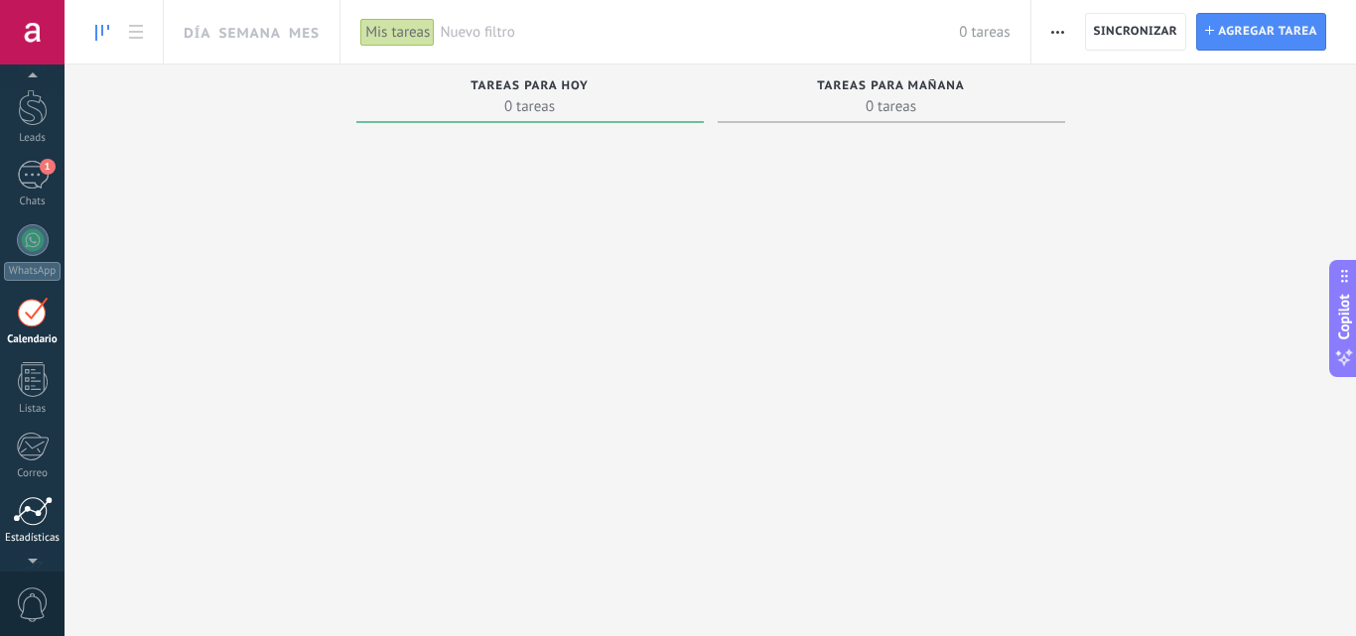
click at [24, 530] on link "Estadísticas" at bounding box center [32, 520] width 65 height 49
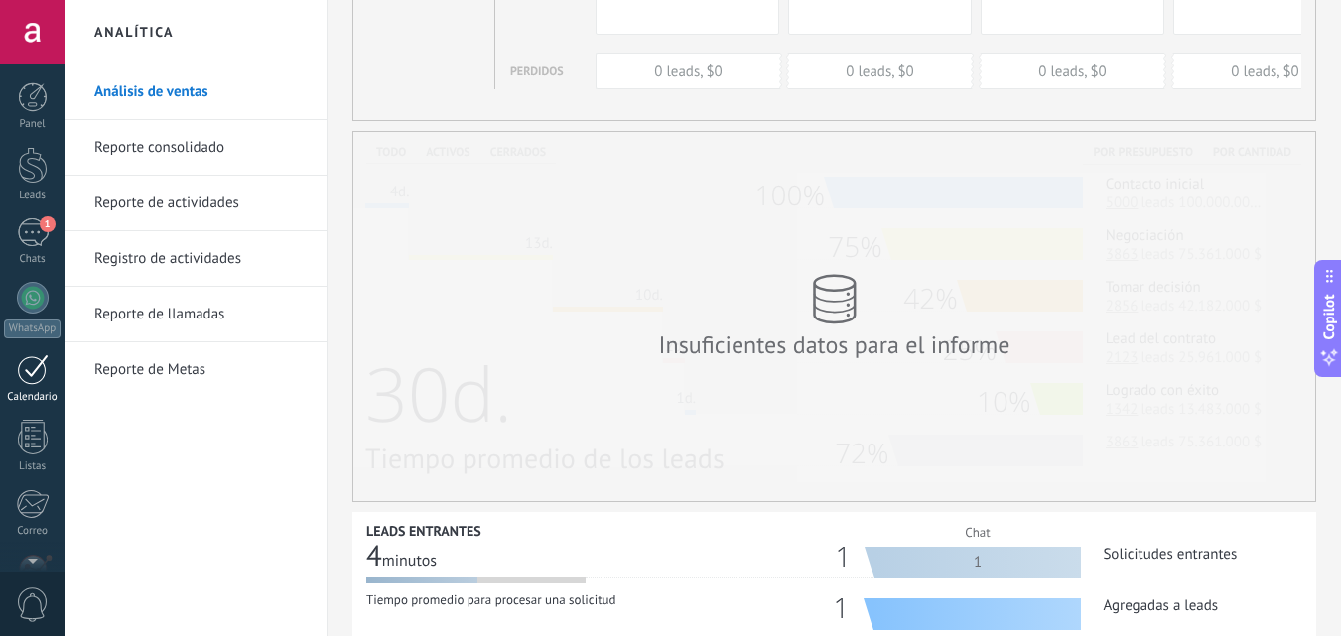
click at [45, 379] on div at bounding box center [33, 369] width 32 height 31
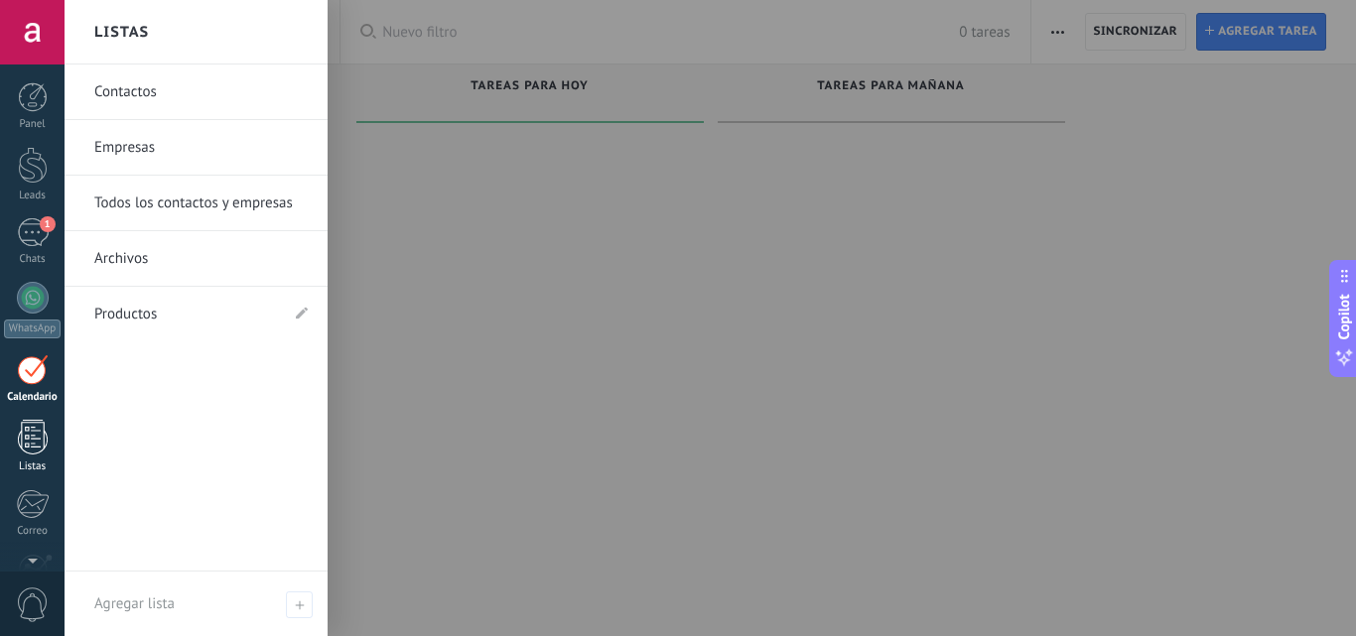
click at [28, 451] on div at bounding box center [33, 437] width 30 height 35
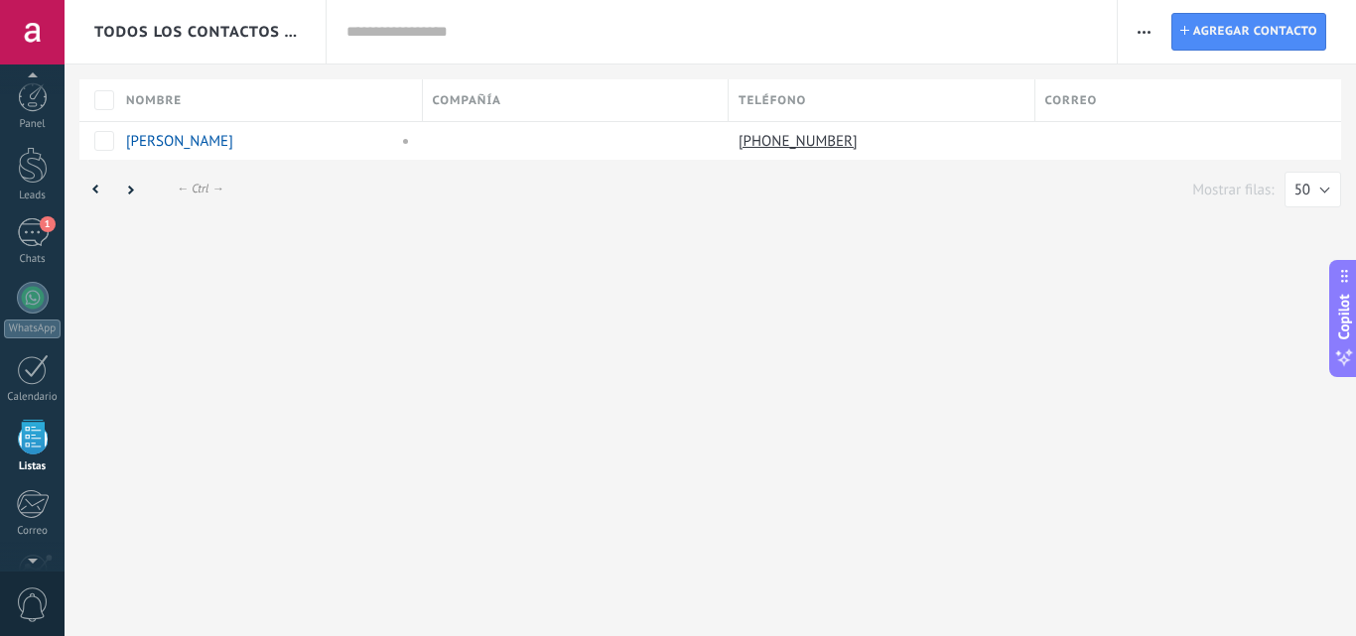
scroll to position [123, 0]
